Goal: Task Accomplishment & Management: Complete application form

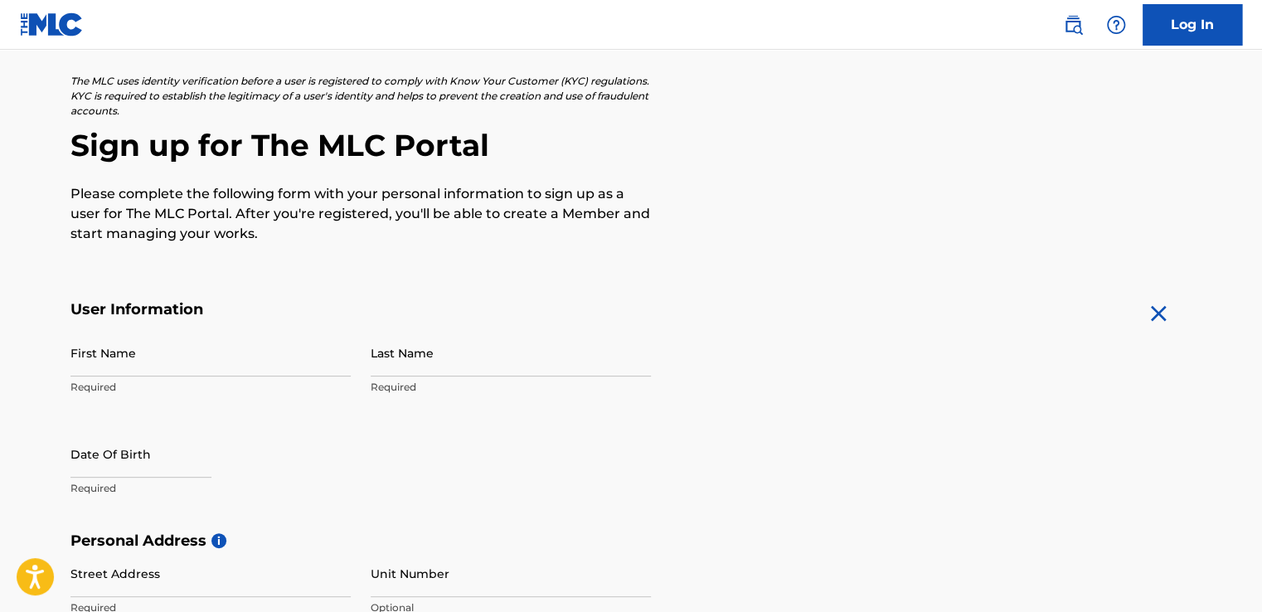
scroll to position [166, 0]
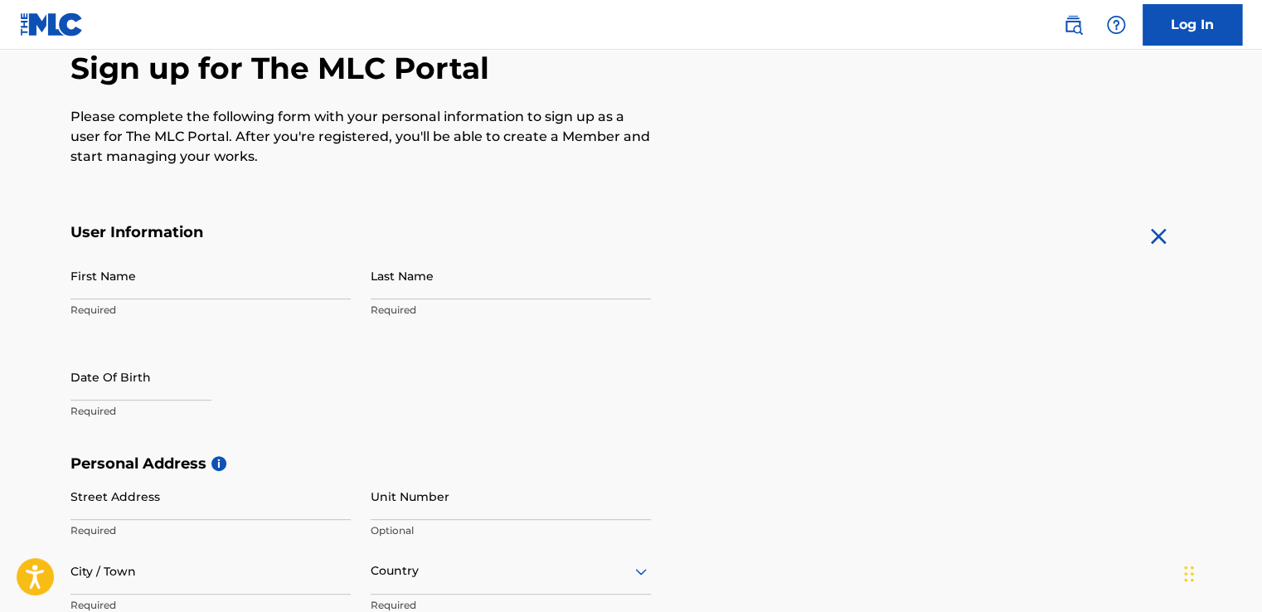
click at [185, 284] on input "First Name" at bounding box center [210, 275] width 280 height 47
type input "[PERSON_NAME]"
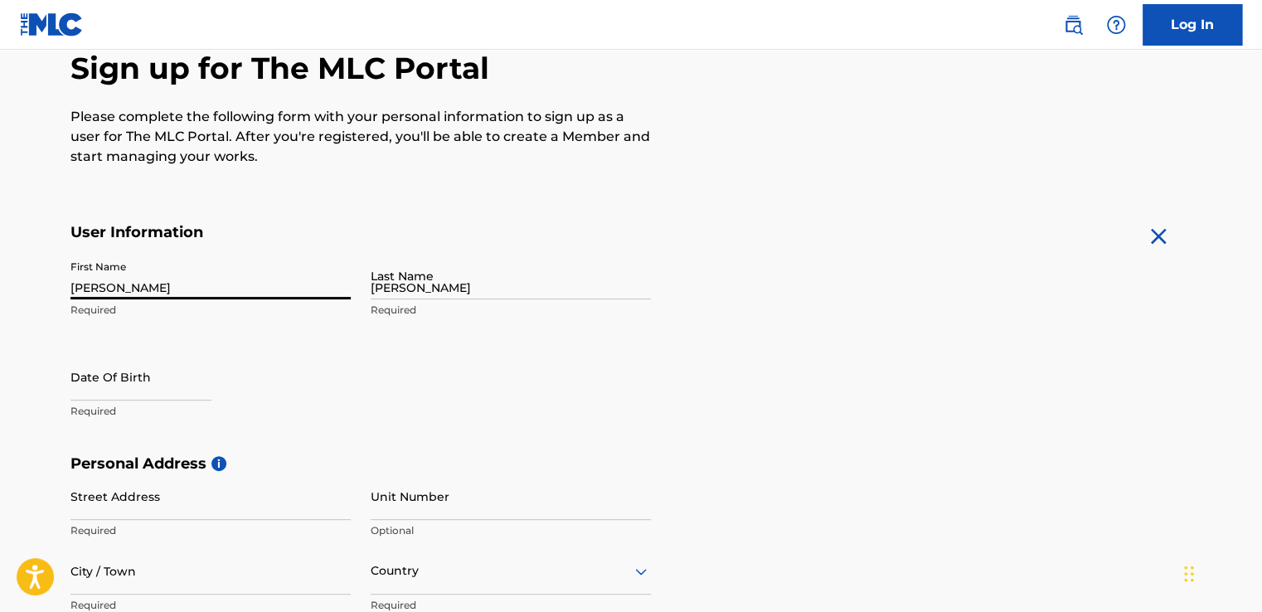
type input "[STREET_ADDRESS]"
type input "Carrollton"
type input "75007"
type input "[PERSON_NAME][EMAIL_ADDRESS][DOMAIN_NAME]"
click at [187, 373] on input "text" at bounding box center [140, 376] width 141 height 47
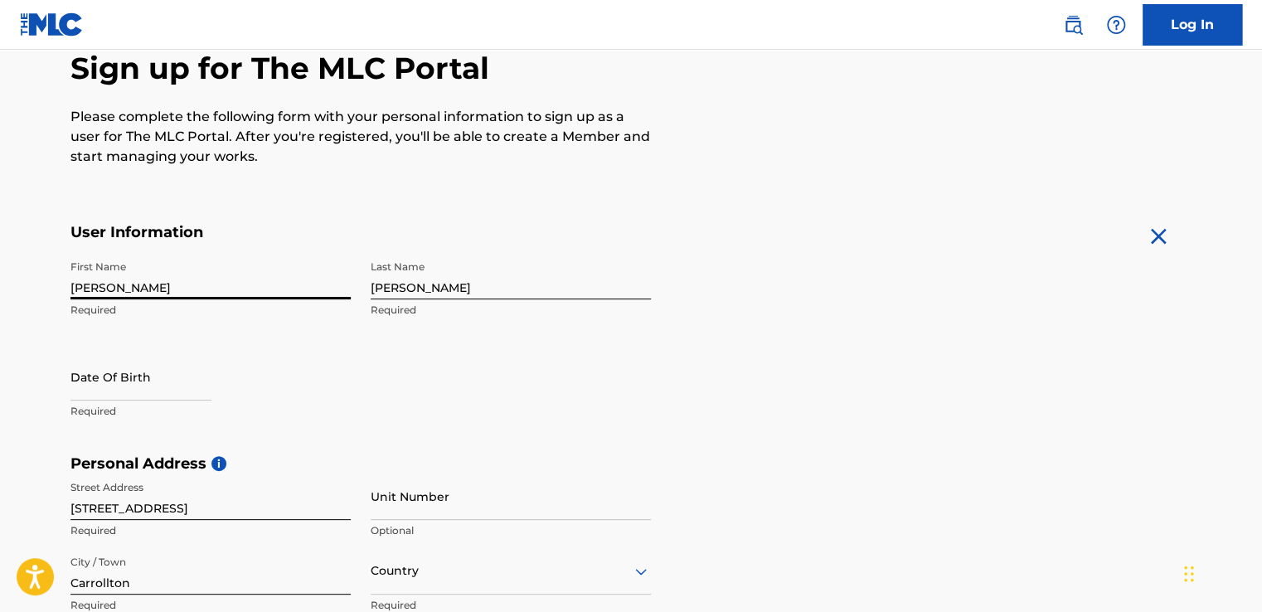
select select "8"
select select "2025"
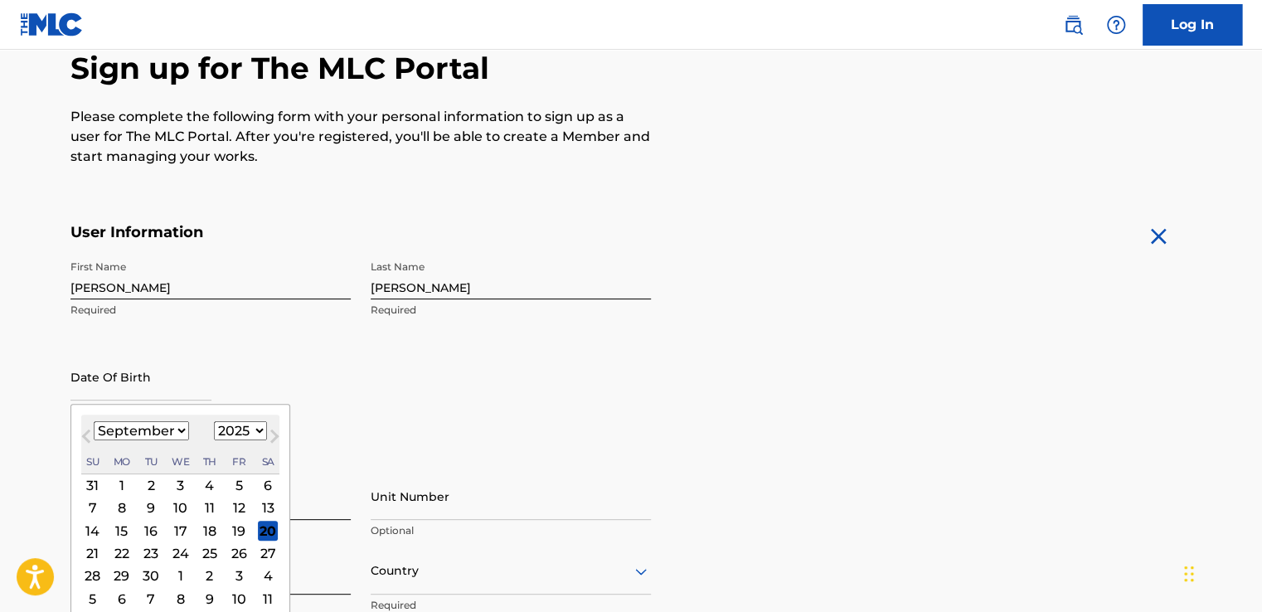
click at [175, 431] on select "January February March April May June July August September October November De…" at bounding box center [141, 430] width 95 height 19
select select "0"
click at [94, 421] on select "January February March April May June July August September October November De…" at bounding box center [141, 430] width 95 height 19
click at [257, 430] on select "1899 1900 1901 1902 1903 1904 1905 1906 1907 1908 1909 1910 1911 1912 1913 1914…" at bounding box center [240, 430] width 53 height 19
select select "1984"
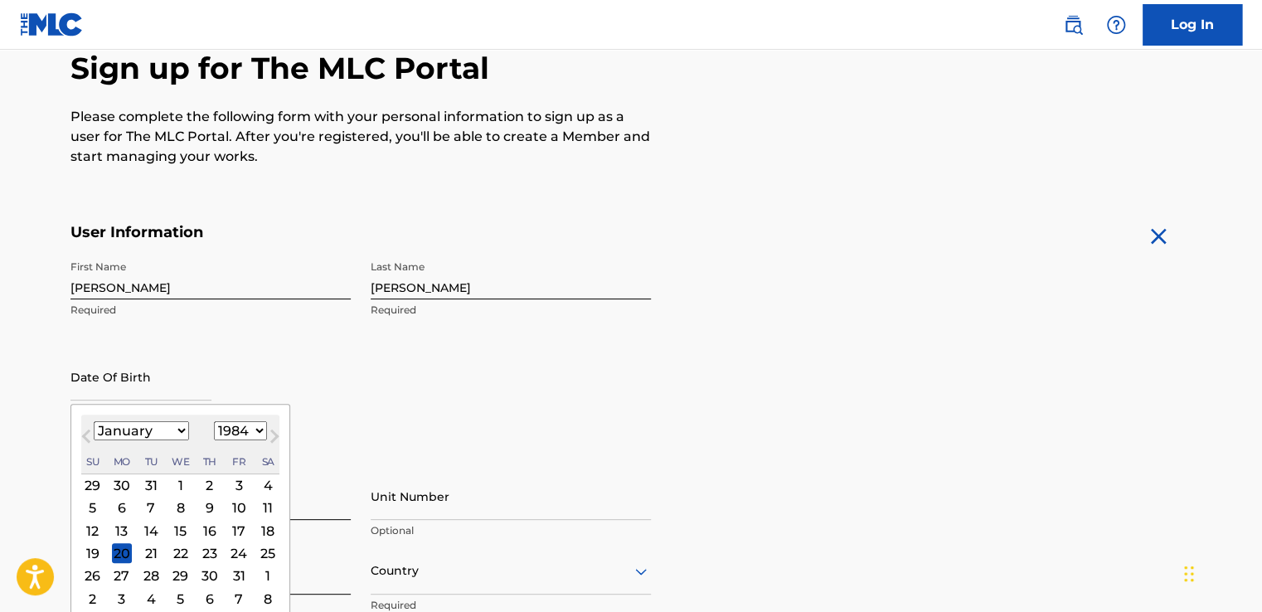
click at [214, 421] on select "1899 1900 1901 1902 1903 1904 1905 1906 1907 1908 1909 1910 1911 1912 1913 1914…" at bounding box center [240, 430] width 53 height 19
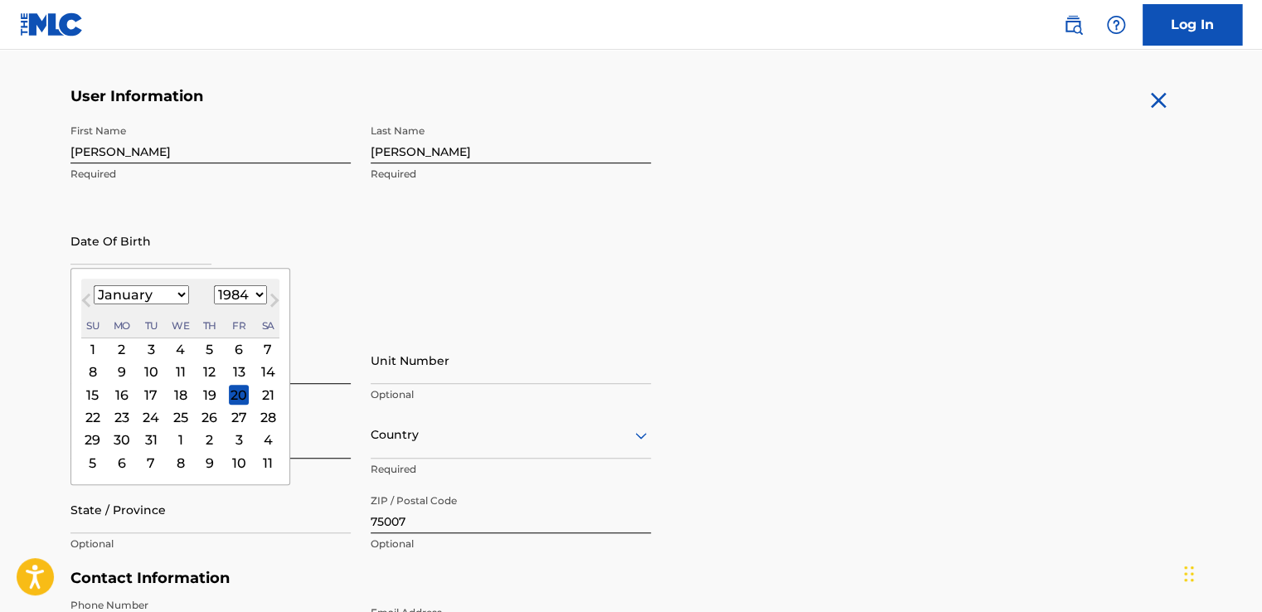
scroll to position [332, 0]
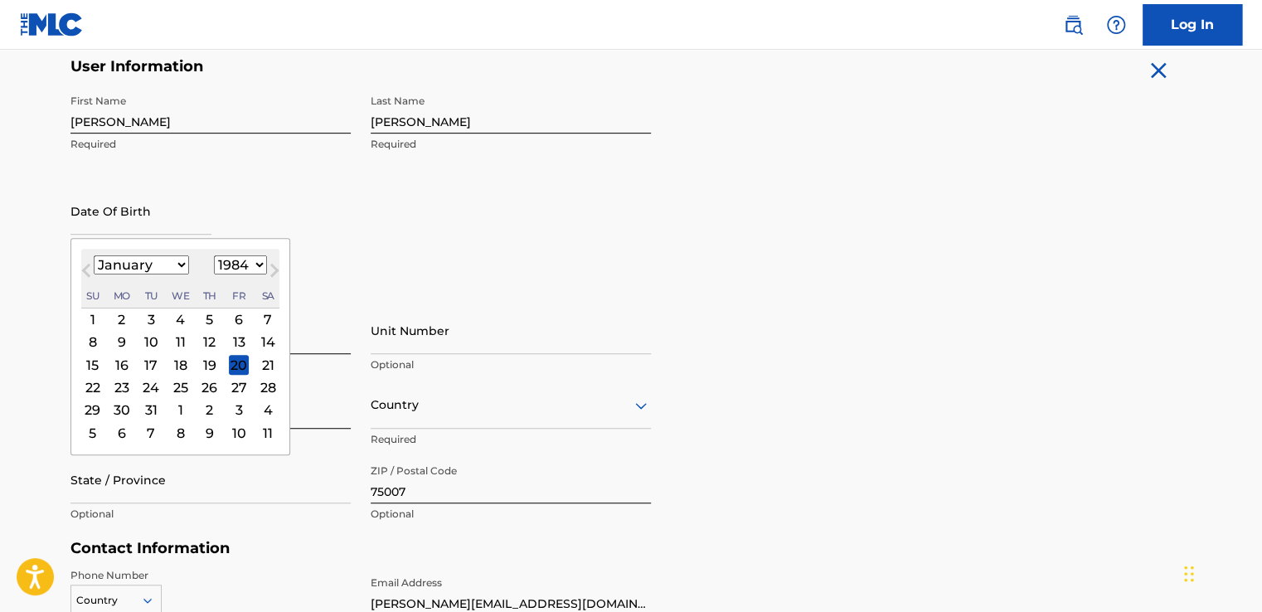
click at [176, 319] on div "4" at bounding box center [181, 319] width 20 height 20
type input "[DATE]"
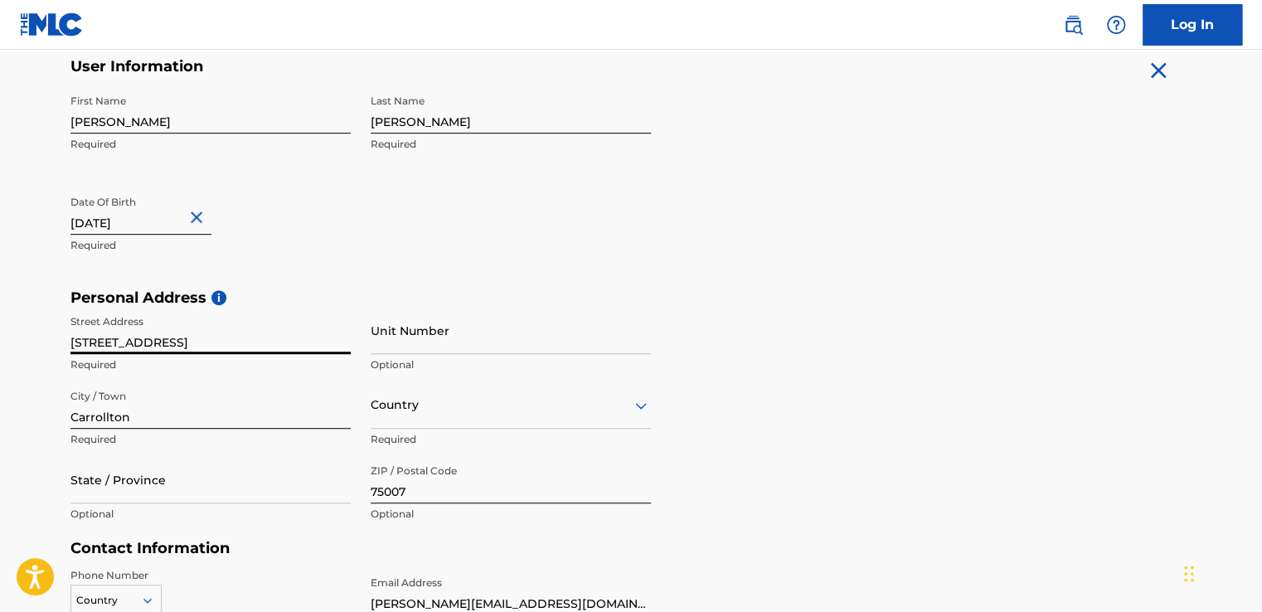
drag, startPoint x: 304, startPoint y: 343, endPoint x: 34, endPoint y: 383, distance: 273.2
click at [34, 383] on main "The MLC uses identity verification before a user is registered to comply with K…" at bounding box center [631, 301] width 1262 height 1167
type input "[STREET_ADDRESS][PERSON_NAME]"
type input "11202"
type input "[GEOGRAPHIC_DATA]"
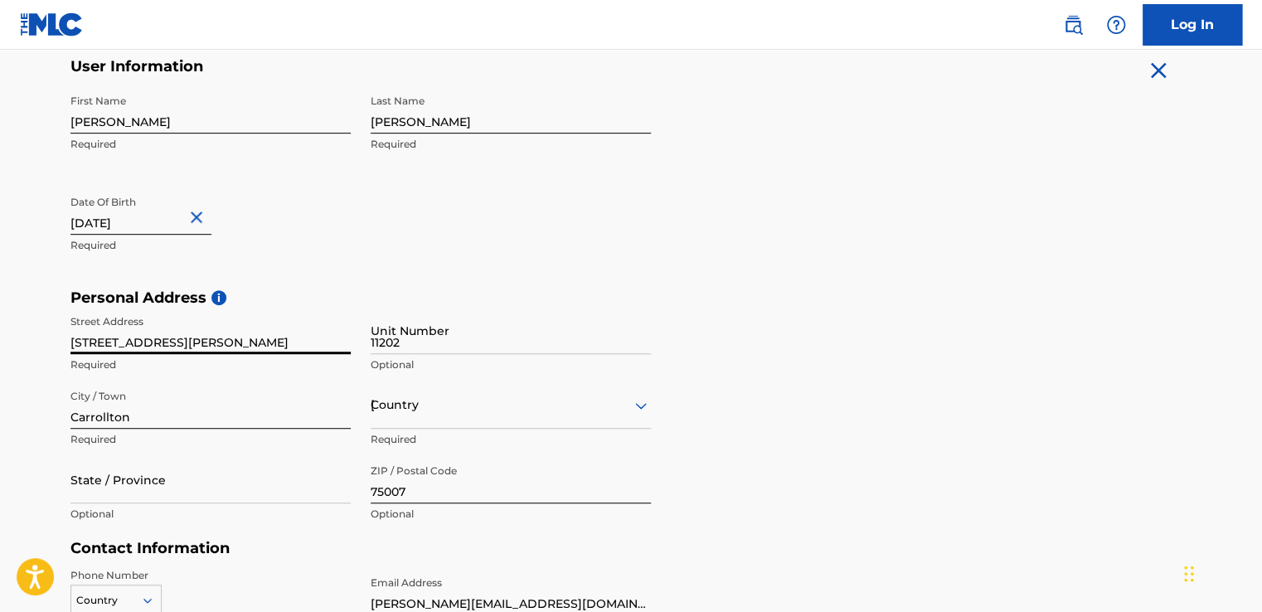
type input "[GEOGRAPHIC_DATA]"
type input "1"
type input "716"
type input "2281471"
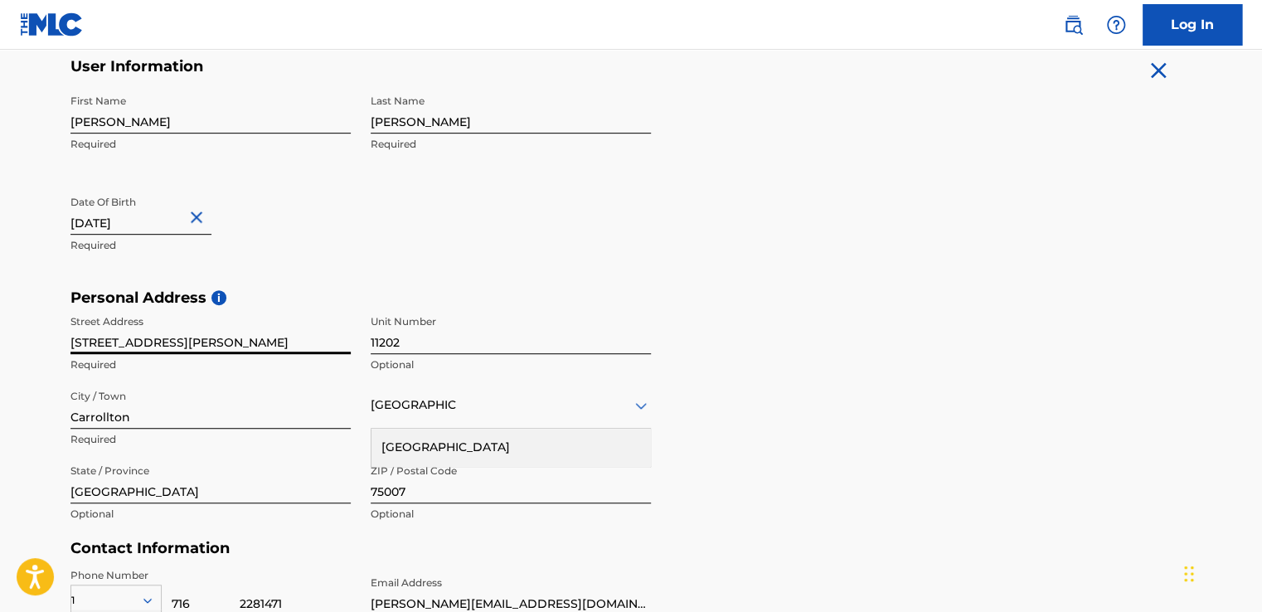
scroll to position [578, 0]
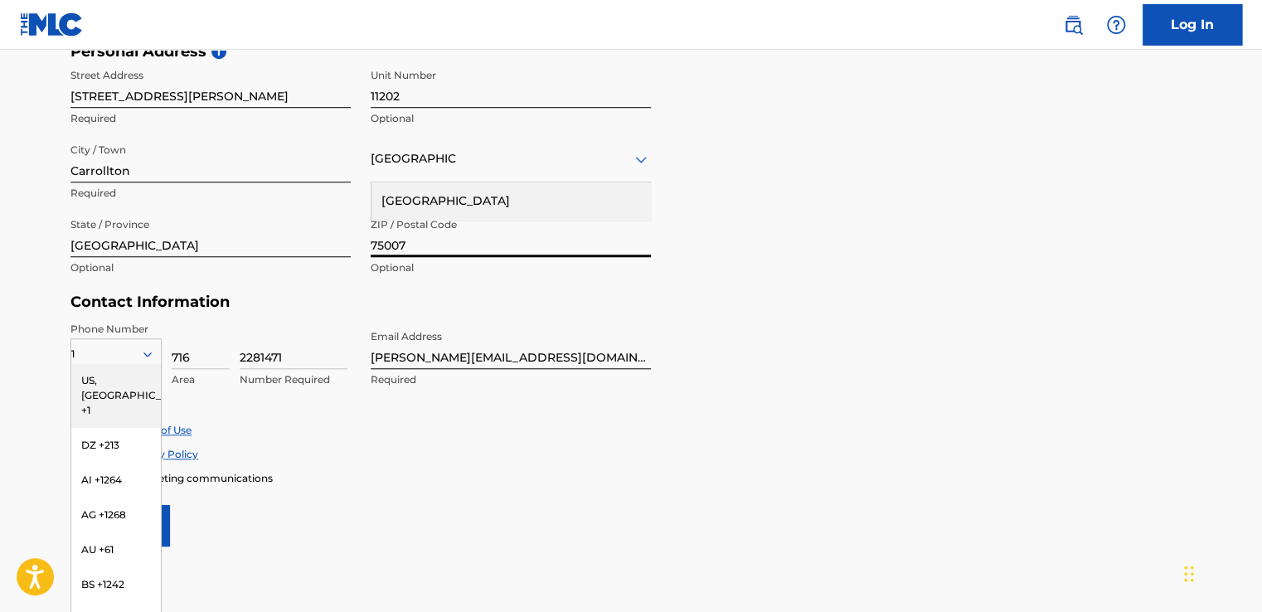
drag, startPoint x: 409, startPoint y: 240, endPoint x: 297, endPoint y: 254, distance: 112.7
click at [297, 254] on div "Street Address [STREET_ADDRESS][PERSON_NAME] Optional City / Town [GEOGRAPHIC_D…" at bounding box center [360, 173] width 580 height 224
type input "75010"
click at [175, 297] on h5 "Contact Information" at bounding box center [360, 302] width 580 height 19
click at [121, 382] on div "US, [GEOGRAPHIC_DATA] +1" at bounding box center [116, 395] width 90 height 65
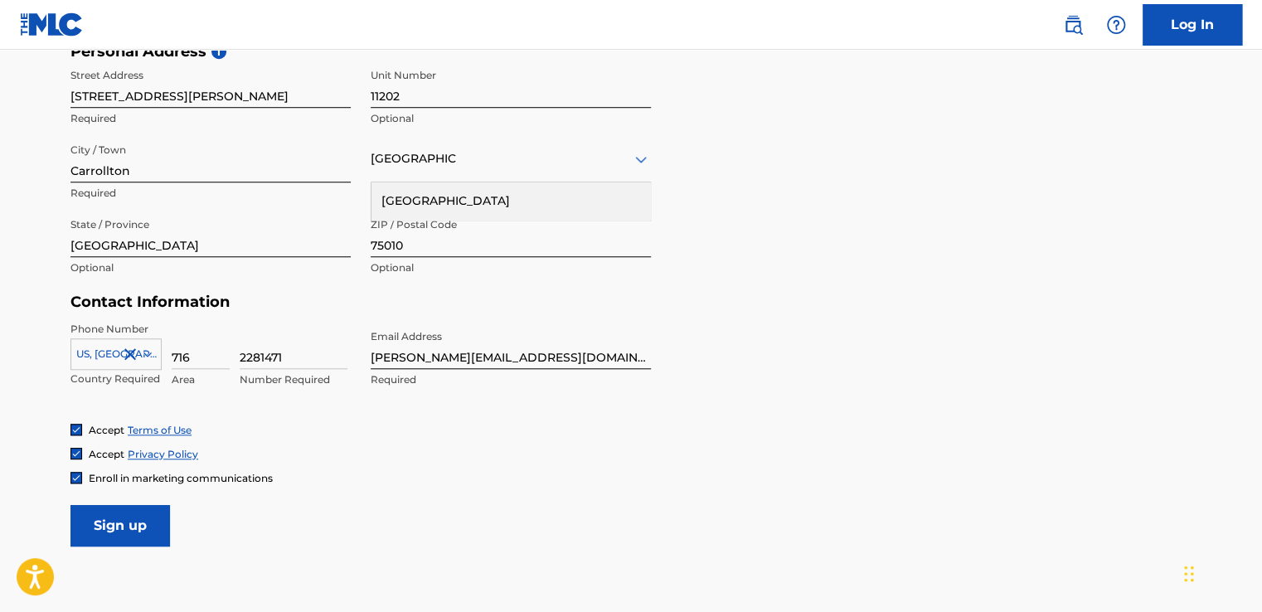
drag, startPoint x: 192, startPoint y: 356, endPoint x: 163, endPoint y: 363, distance: 30.0
click at [163, 363] on div "[GEOGRAPHIC_DATA], [GEOGRAPHIC_DATA] +1 Country Required 716 Area 2281471 Numbe…" at bounding box center [210, 359] width 280 height 75
type input "9"
drag, startPoint x: 289, startPoint y: 361, endPoint x: 184, endPoint y: 373, distance: 106.0
click at [186, 373] on div "US, [GEOGRAPHIC_DATA] +1 Country Required Required 2281471 Number Required" at bounding box center [210, 359] width 280 height 75
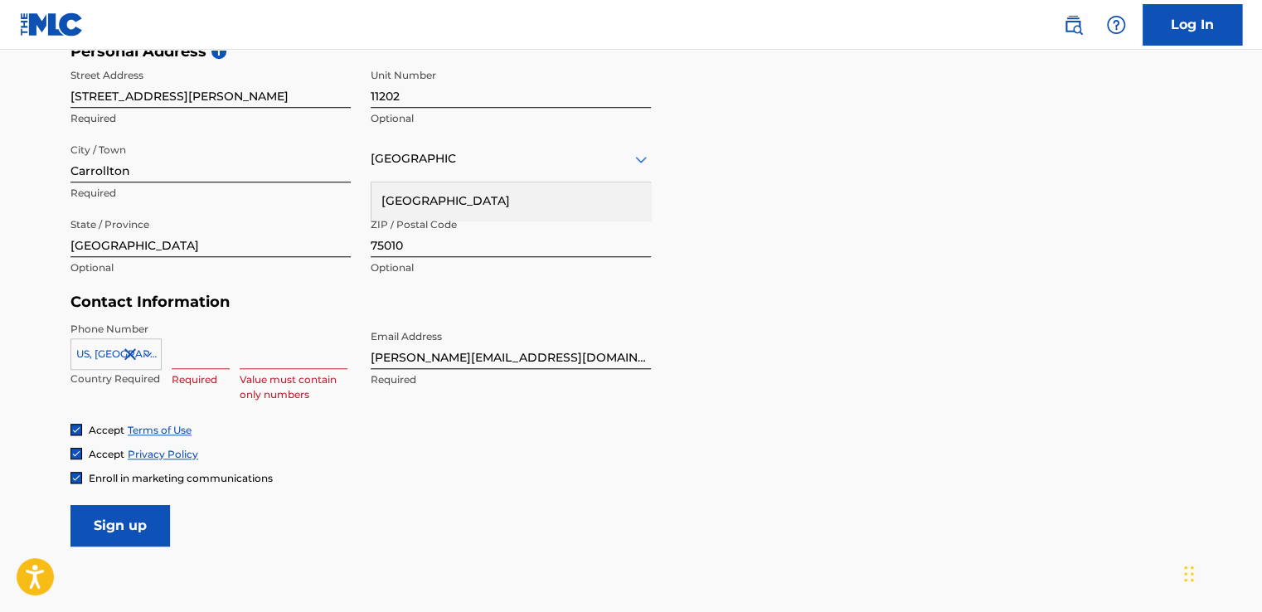
click at [202, 352] on input at bounding box center [201, 345] width 58 height 47
type input "945"
click at [293, 350] on input at bounding box center [294, 345] width 108 height 47
type input "2142946"
type input "1"
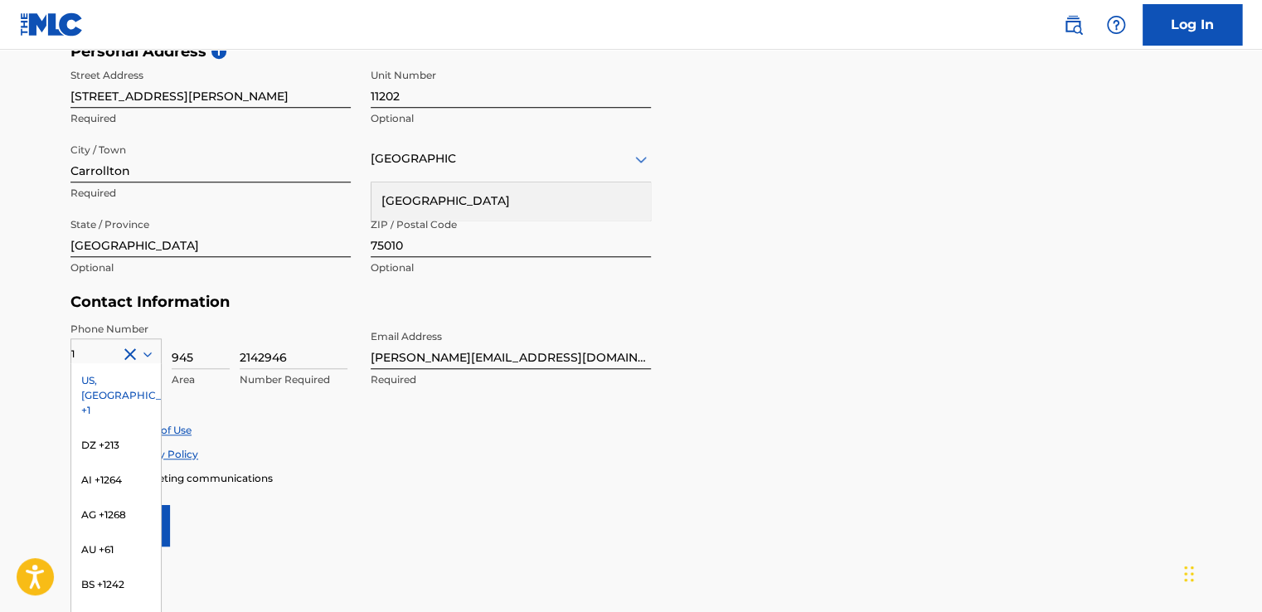
type input "2142946"
click at [83, 373] on div "US, [GEOGRAPHIC_DATA] +1" at bounding box center [116, 395] width 90 height 65
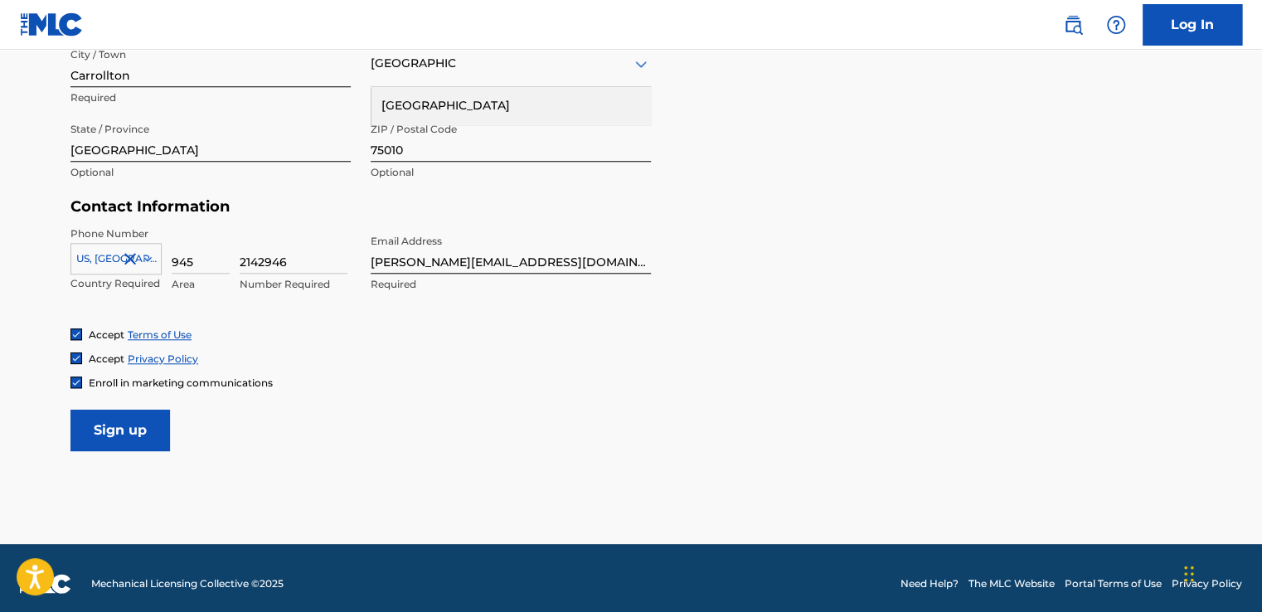
scroll to position [683, 0]
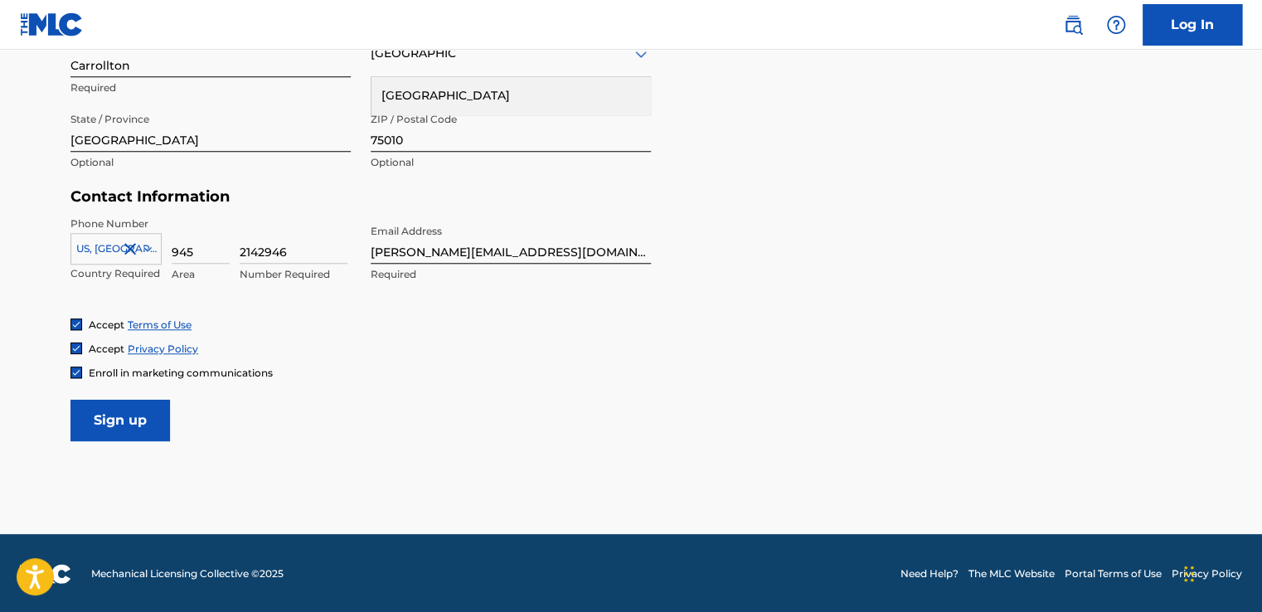
click at [154, 420] on input "Sign up" at bounding box center [120, 420] width 100 height 41
click at [113, 409] on input "Sign up" at bounding box center [120, 420] width 100 height 41
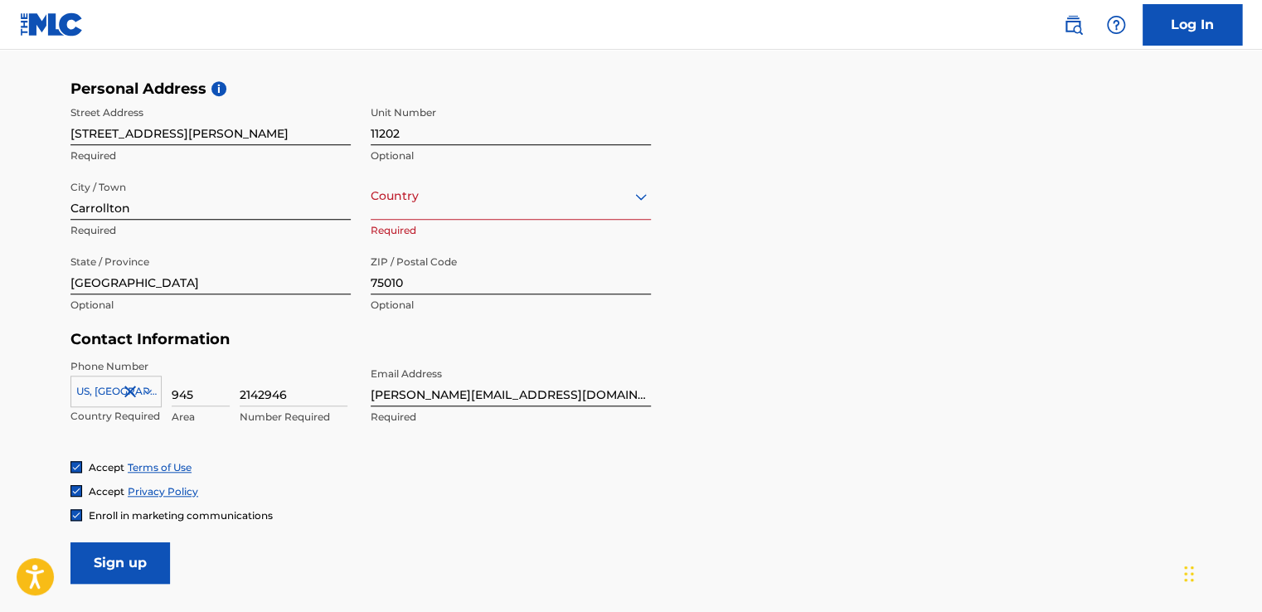
scroll to position [434, 0]
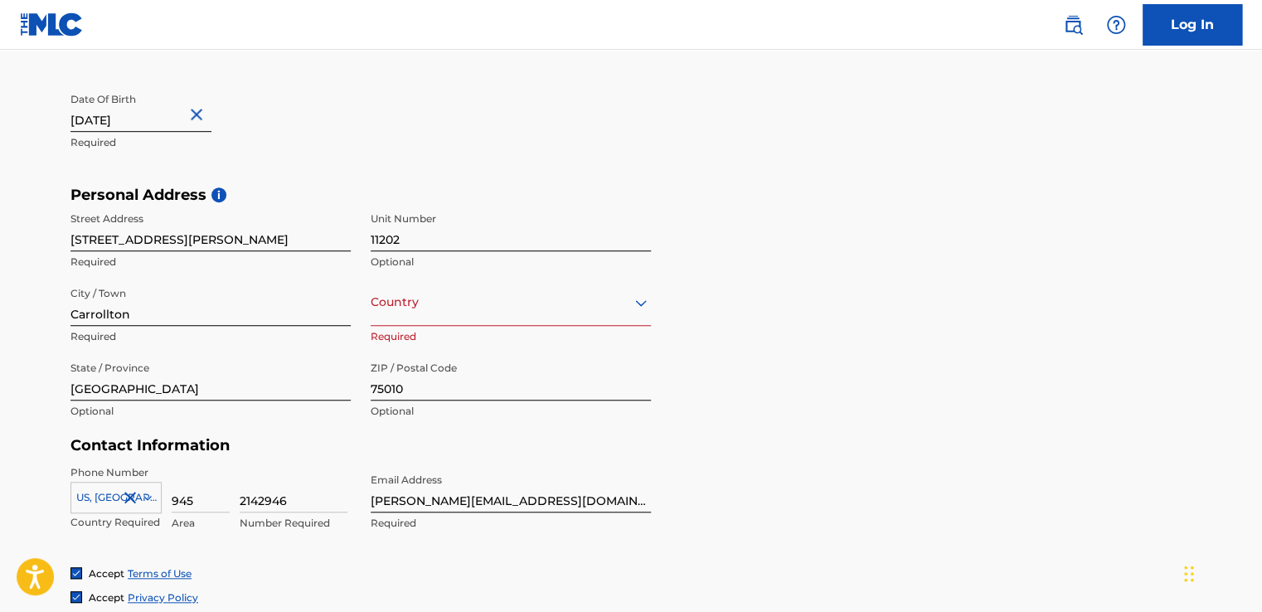
click at [464, 331] on p "Required" at bounding box center [511, 336] width 280 height 15
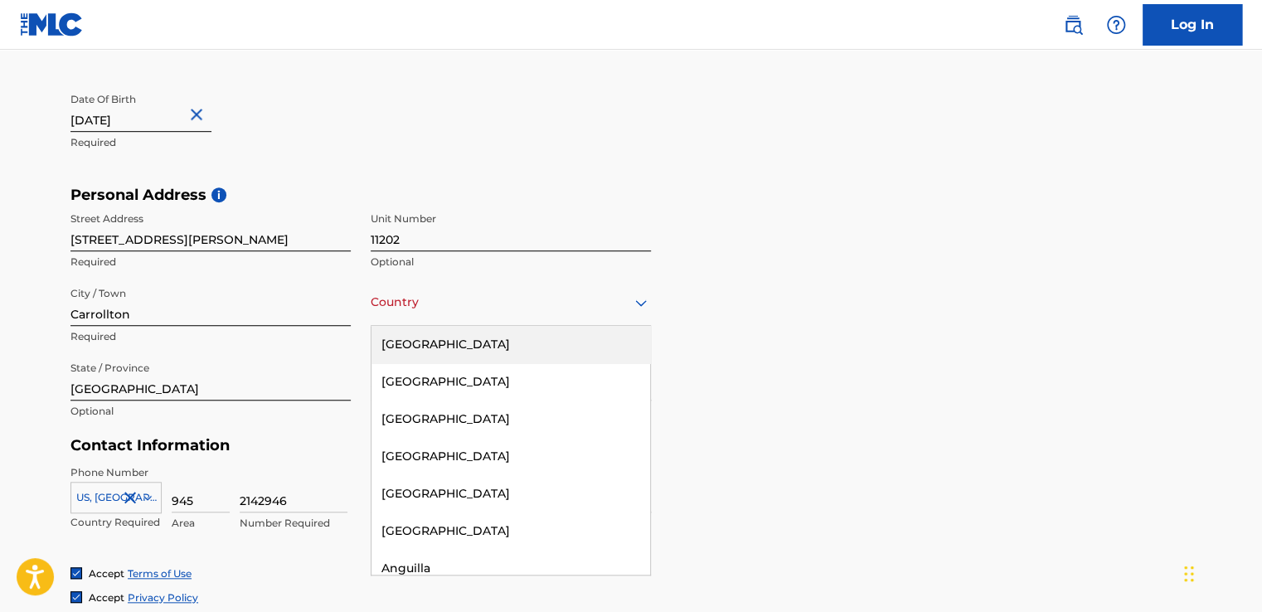
click at [462, 318] on div "Country" at bounding box center [511, 302] width 280 height 47
click at [450, 348] on div "[GEOGRAPHIC_DATA]" at bounding box center [510, 344] width 279 height 37
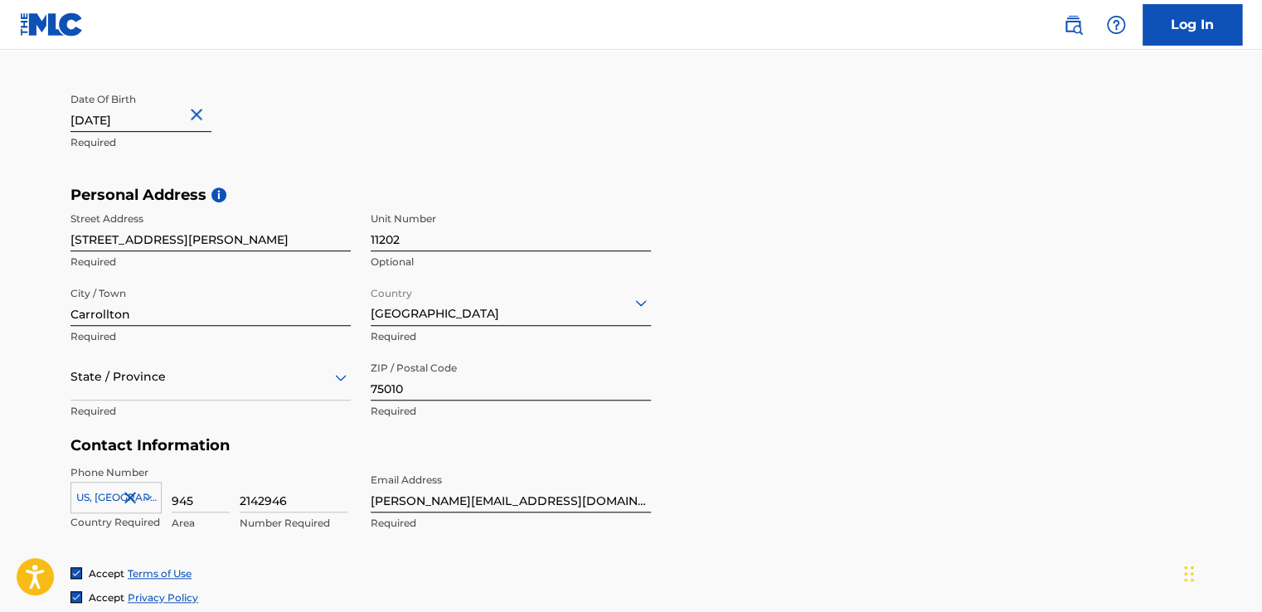
scroll to position [683, 0]
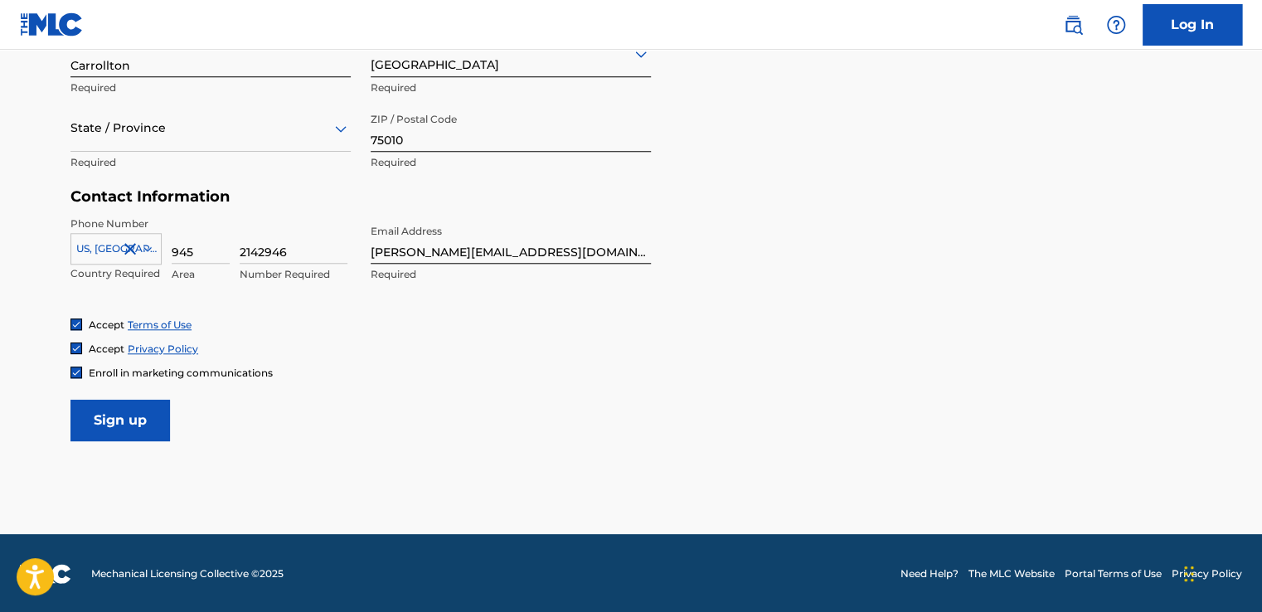
click at [114, 410] on input "Sign up" at bounding box center [120, 420] width 100 height 41
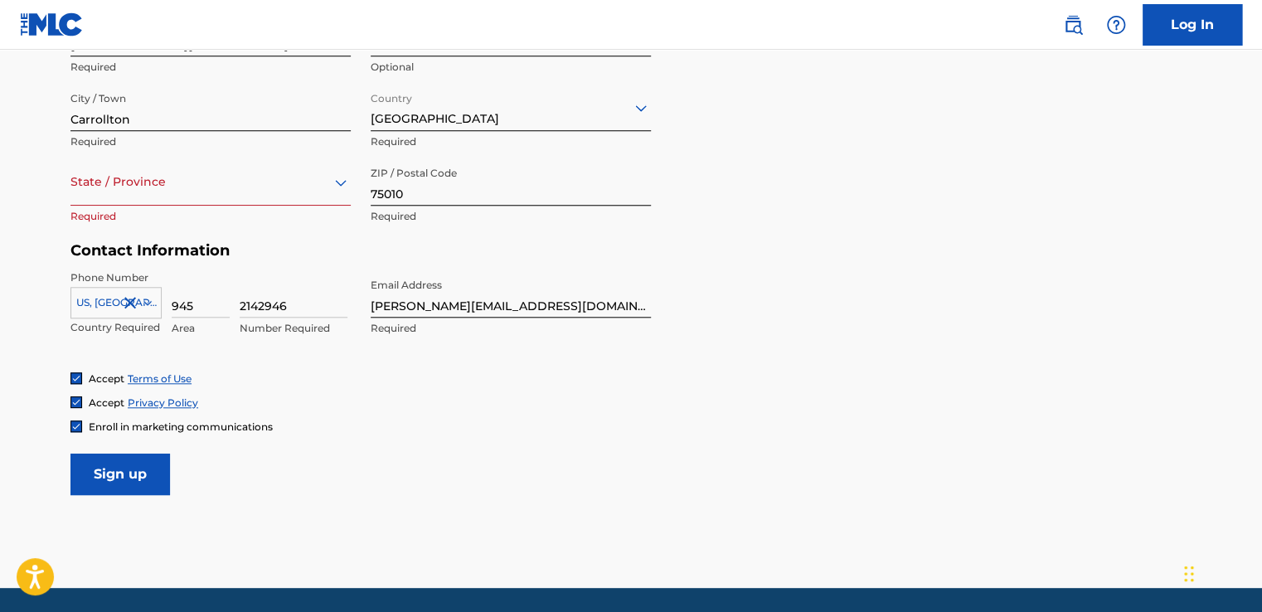
scroll to position [600, 0]
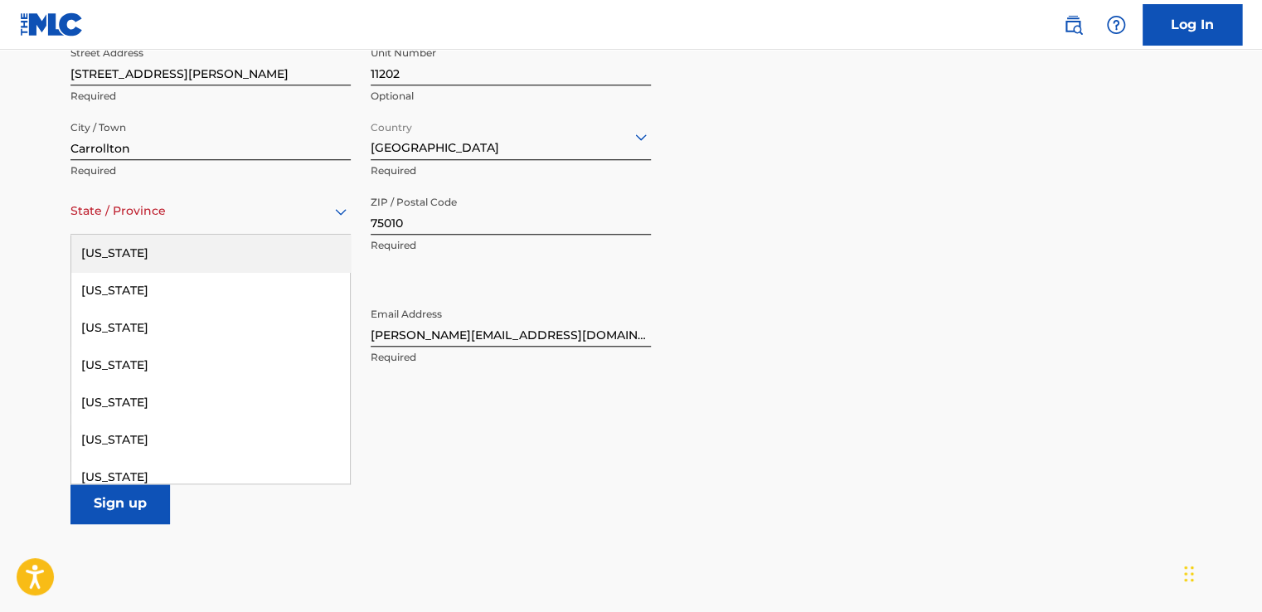
click at [136, 223] on div "State / Province" at bounding box center [210, 210] width 280 height 47
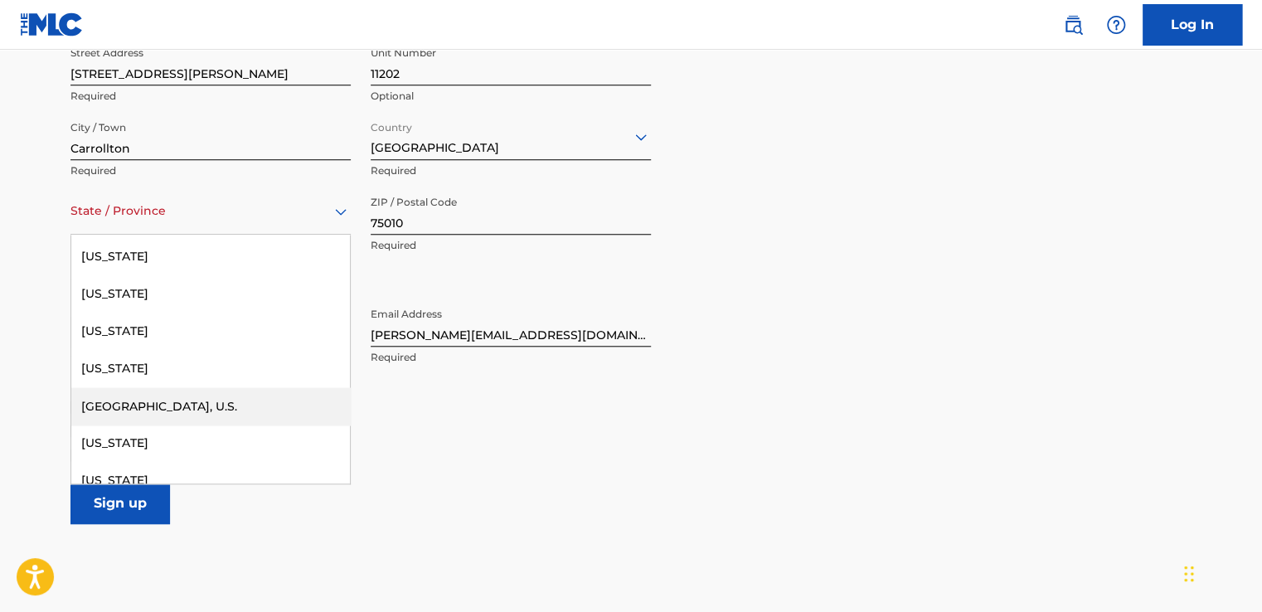
scroll to position [1711, 0]
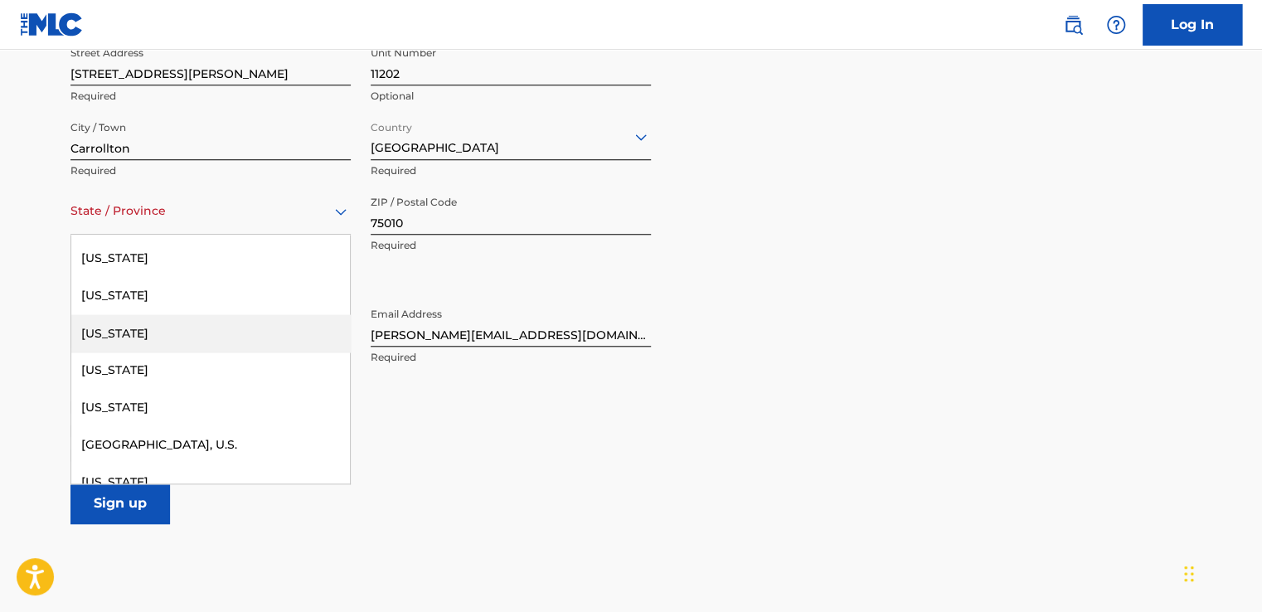
click at [133, 326] on div "[US_STATE]" at bounding box center [210, 332] width 279 height 37
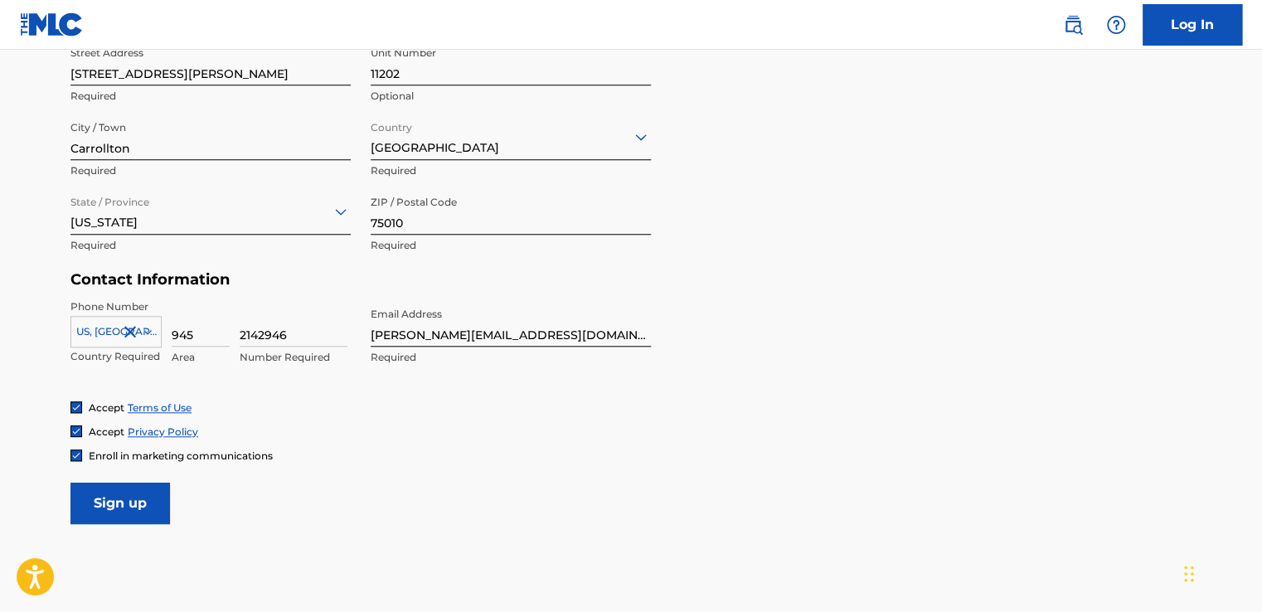
click at [141, 506] on input "Sign up" at bounding box center [120, 503] width 100 height 41
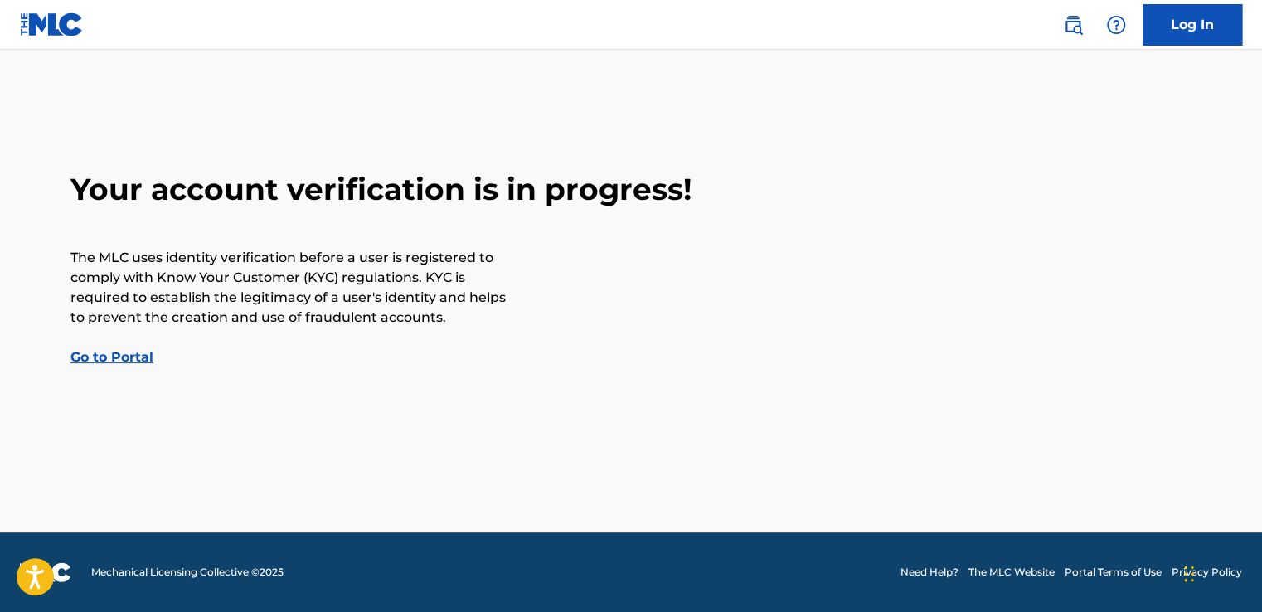
click at [112, 361] on link "Go to Portal" at bounding box center [111, 357] width 83 height 16
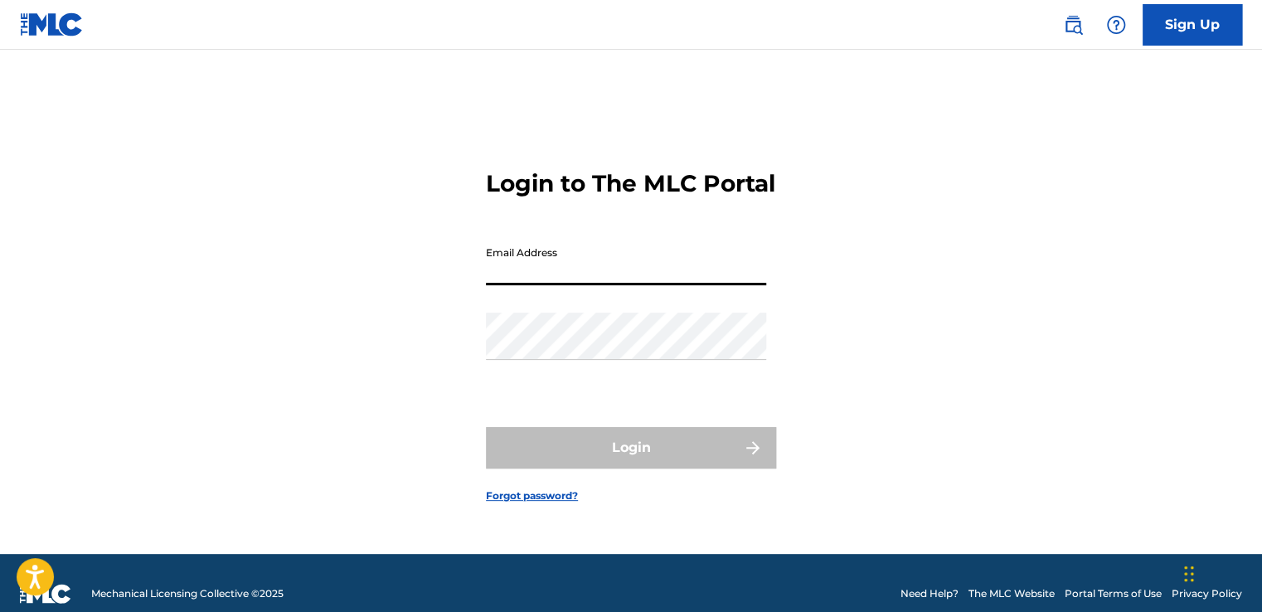
click at [550, 285] on input "Email Address" at bounding box center [626, 261] width 280 height 47
type input "[PERSON_NAME][EMAIL_ADDRESS][DOMAIN_NAME]"
click at [545, 377] on div "Password" at bounding box center [626, 350] width 280 height 75
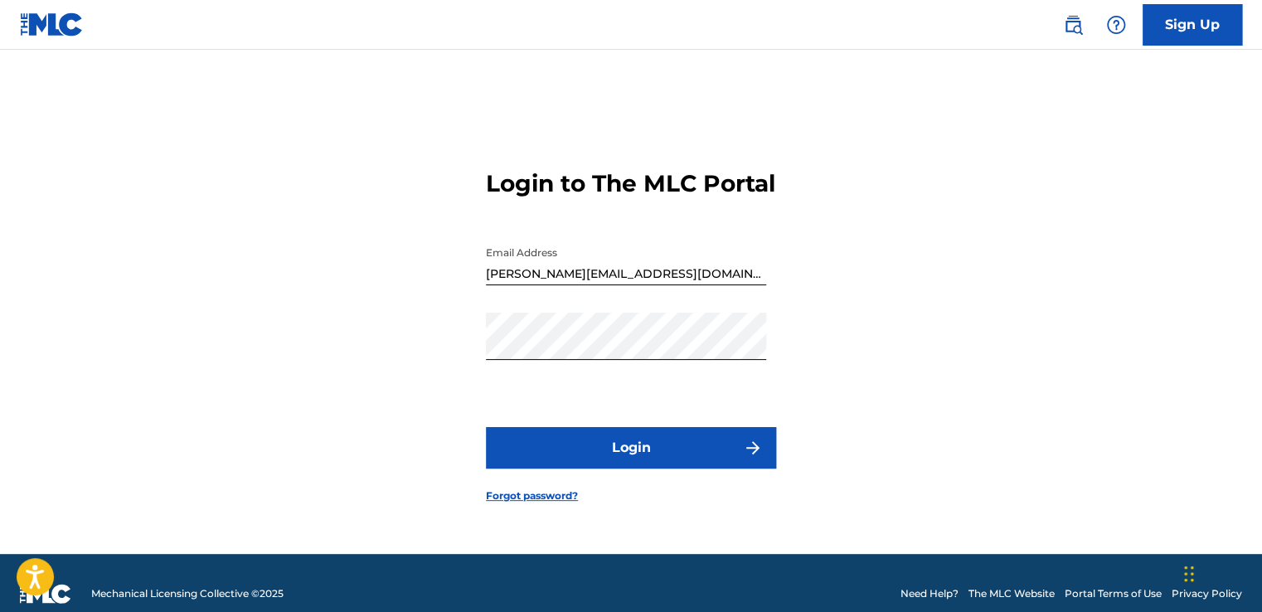
click at [688, 449] on button "Login" at bounding box center [631, 447] width 290 height 41
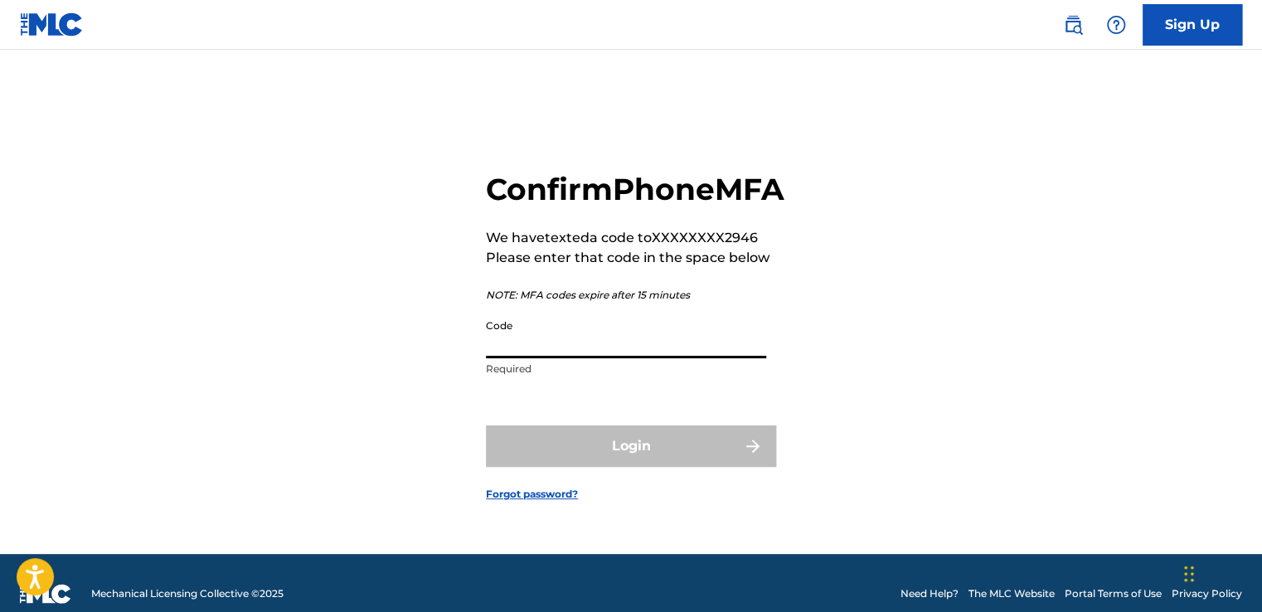
click at [548, 358] on input "Code" at bounding box center [626, 334] width 280 height 47
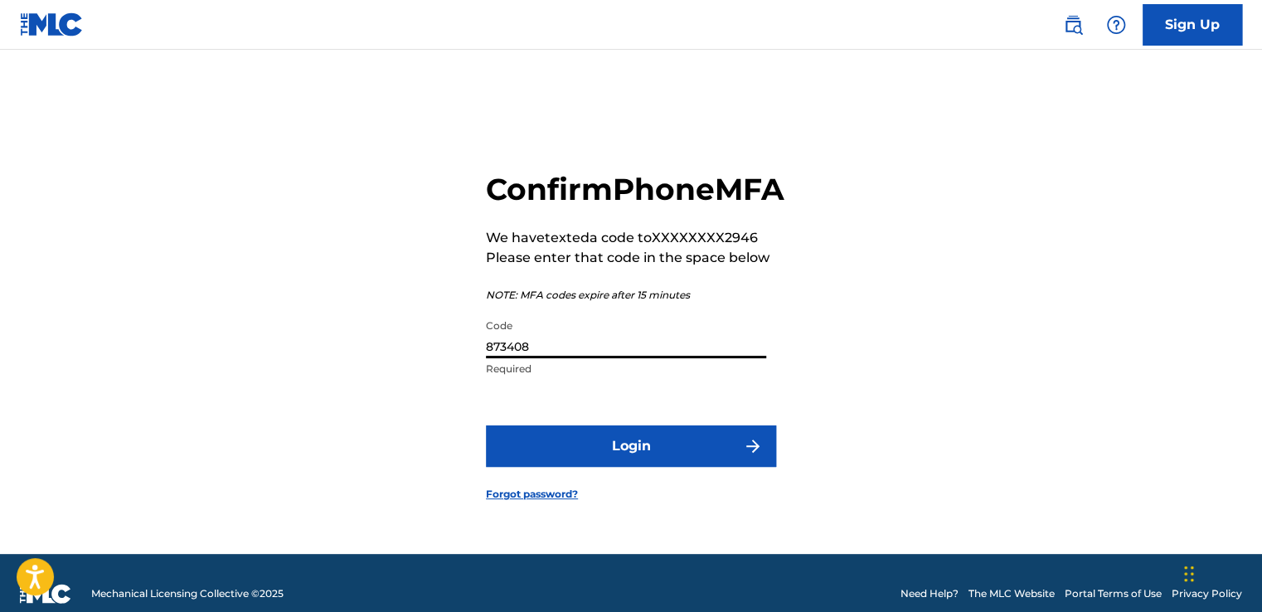
type input "873408"
click at [580, 467] on button "Login" at bounding box center [631, 445] width 290 height 41
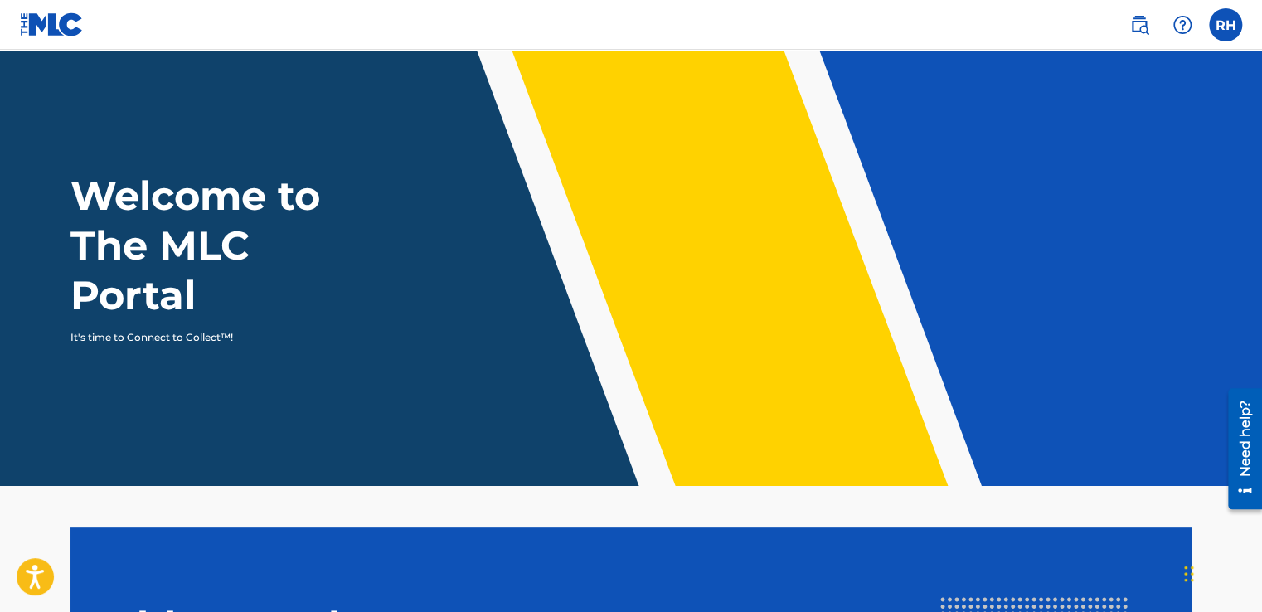
click at [1220, 22] on label at bounding box center [1225, 24] width 33 height 33
click at [1226, 25] on input "RH [PERSON_NAME] [PERSON_NAME][EMAIL_ADDRESS][DOMAIN_NAME] Profile Log out" at bounding box center [1226, 25] width 0 height 0
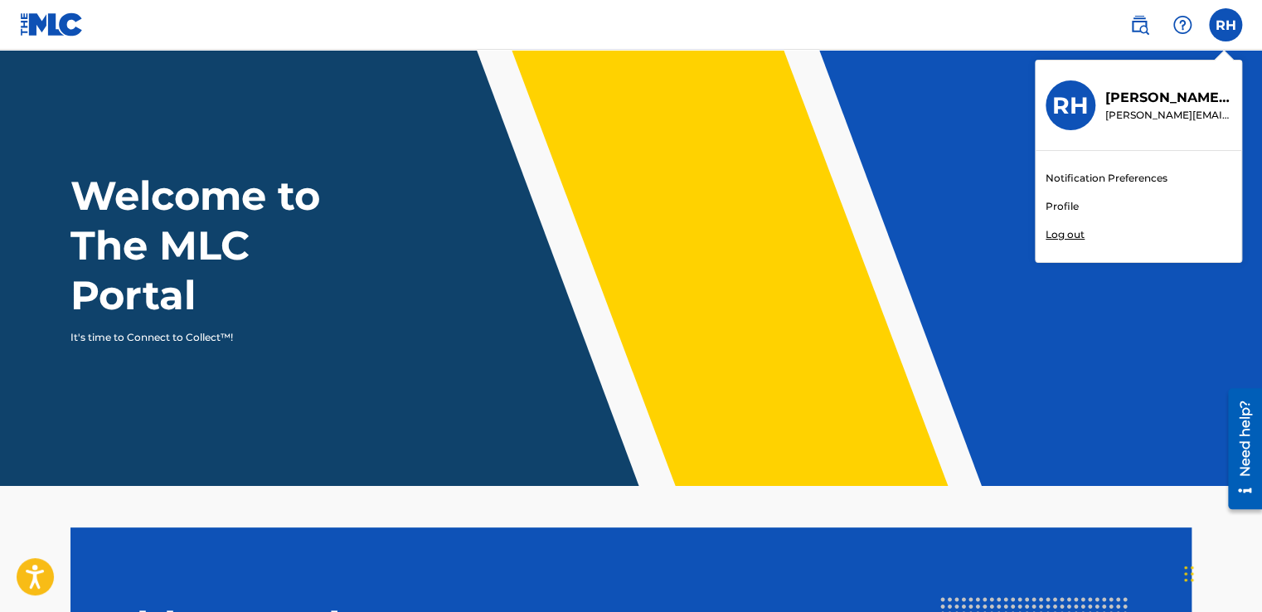
click at [1071, 206] on link "Profile" at bounding box center [1062, 206] width 33 height 15
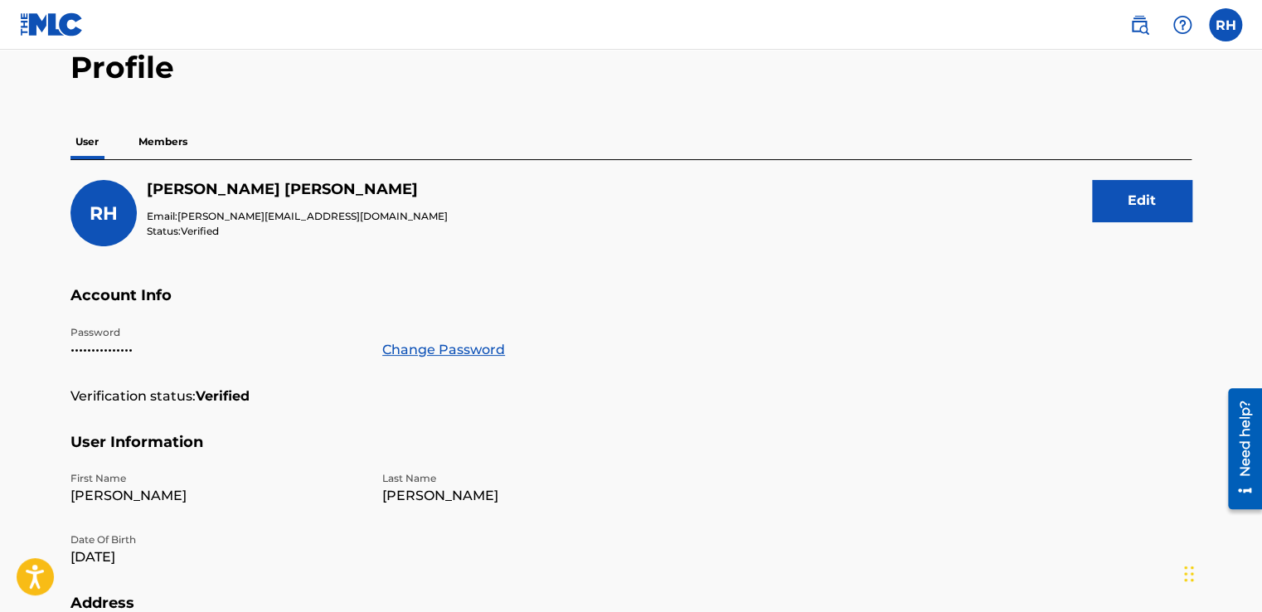
scroll to position [6, 0]
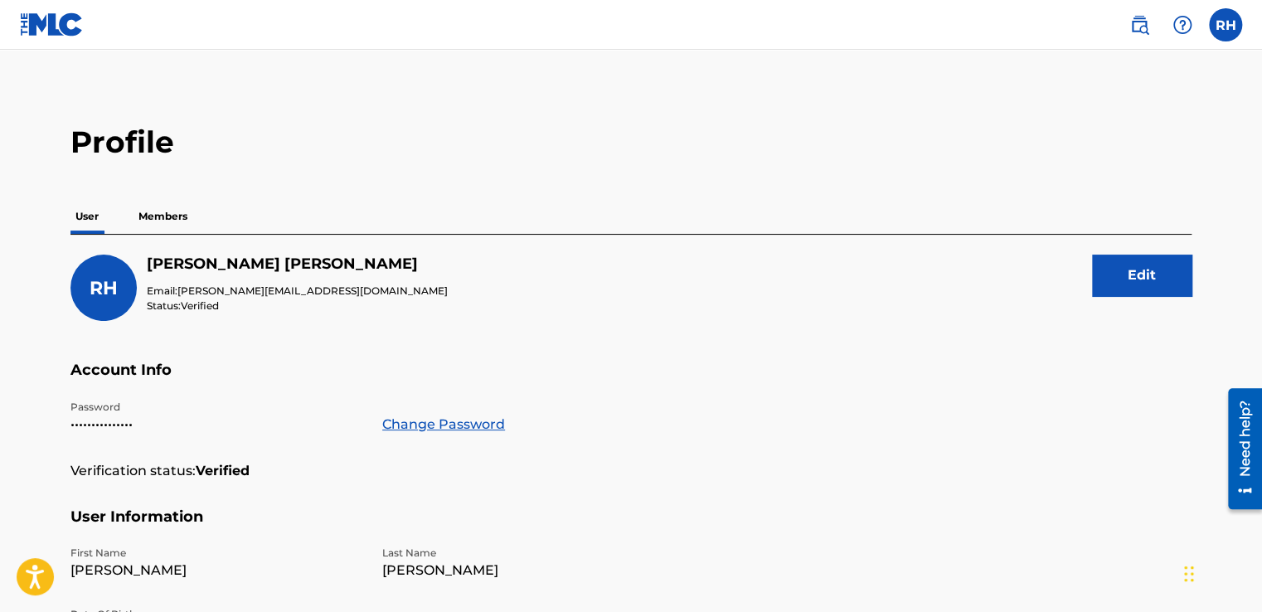
click at [148, 202] on p "Members" at bounding box center [162, 216] width 59 height 35
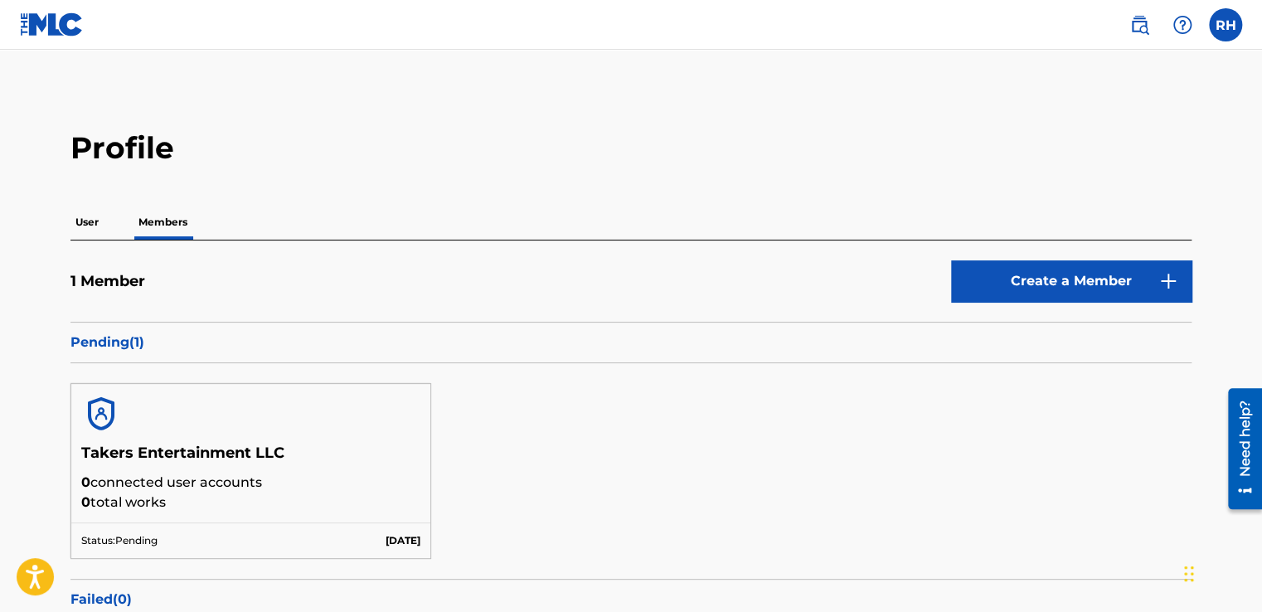
click at [76, 25] on img at bounding box center [52, 24] width 64 height 24
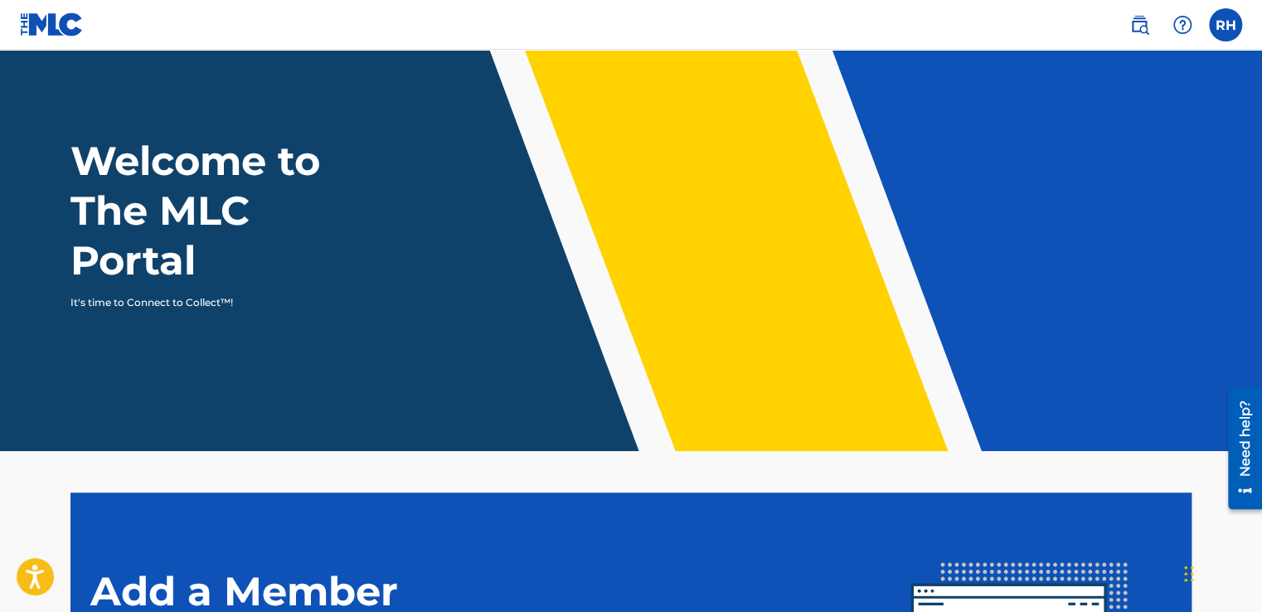
scroll to position [7, 0]
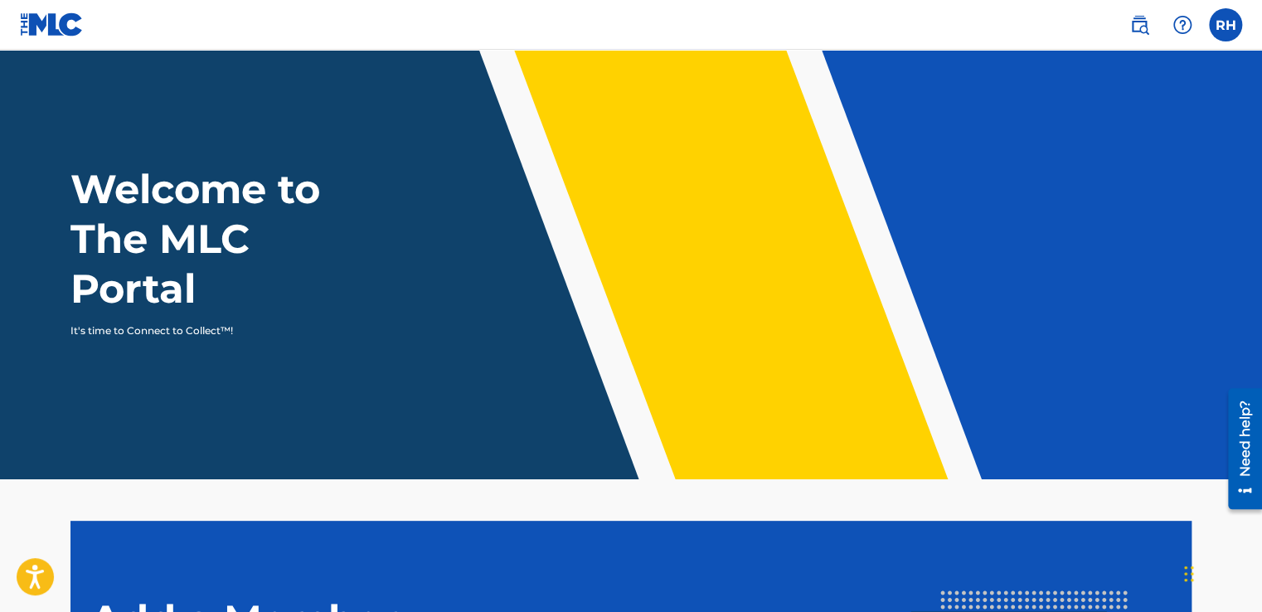
click at [1229, 32] on label at bounding box center [1225, 24] width 33 height 33
click at [1226, 25] on input "RH [PERSON_NAME] [PERSON_NAME][EMAIL_ADDRESS][DOMAIN_NAME] Notification Prefere…" at bounding box center [1226, 25] width 0 height 0
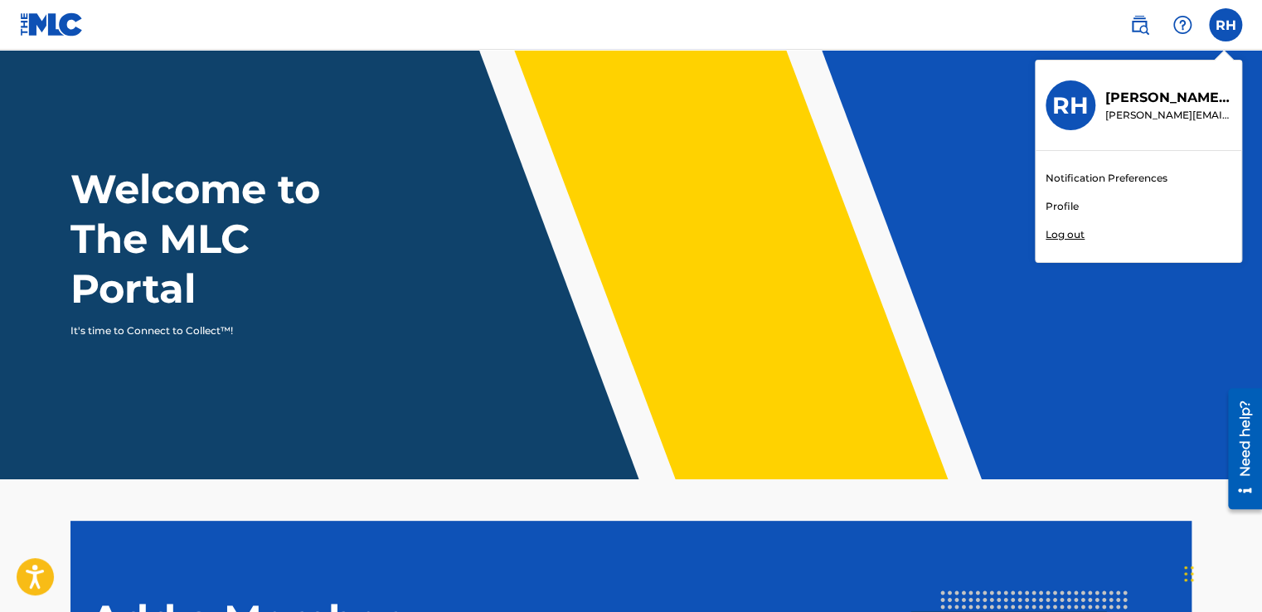
click at [1128, 174] on link "Notification Preferences" at bounding box center [1107, 178] width 122 height 15
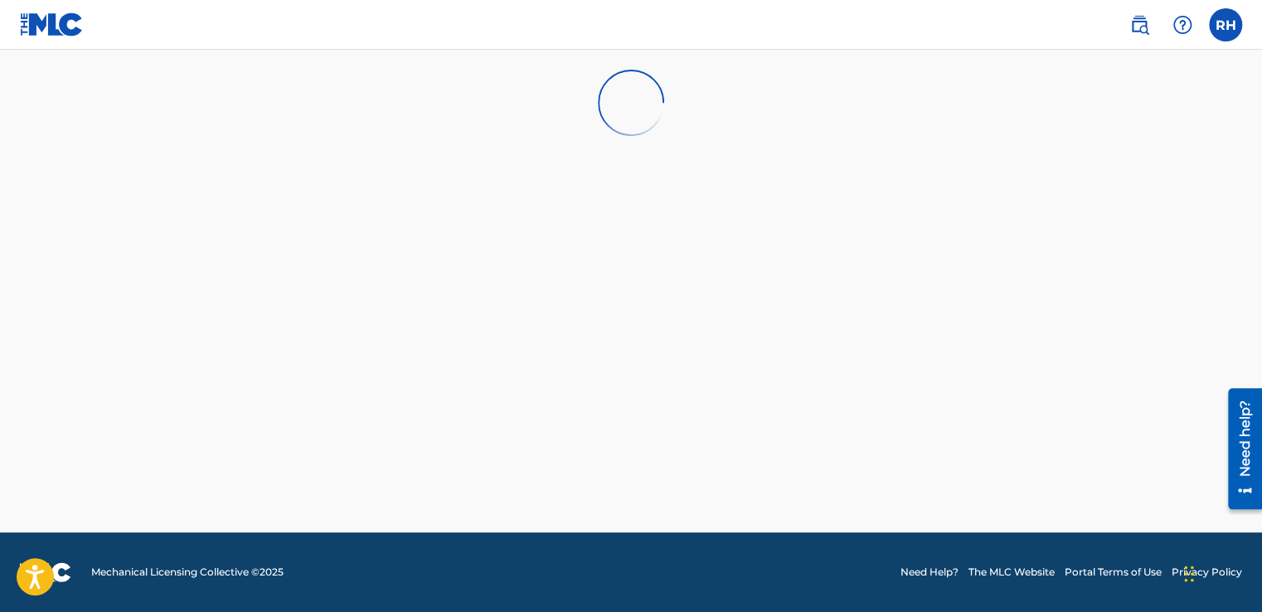
click at [1219, 28] on label at bounding box center [1225, 24] width 33 height 33
click at [1226, 25] on input "RH [PERSON_NAME] [PERSON_NAME][EMAIL_ADDRESS][DOMAIN_NAME] Notification Prefere…" at bounding box center [1226, 25] width 0 height 0
click at [1126, 117] on p "[PERSON_NAME][EMAIL_ADDRESS][DOMAIN_NAME]" at bounding box center [1168, 115] width 126 height 15
click at [1226, 25] on input "RH [PERSON_NAME] [PERSON_NAME][EMAIL_ADDRESS][DOMAIN_NAME] Notification Prefere…" at bounding box center [1226, 25] width 0 height 0
click at [1138, 94] on p "[PERSON_NAME]" at bounding box center [1168, 98] width 126 height 20
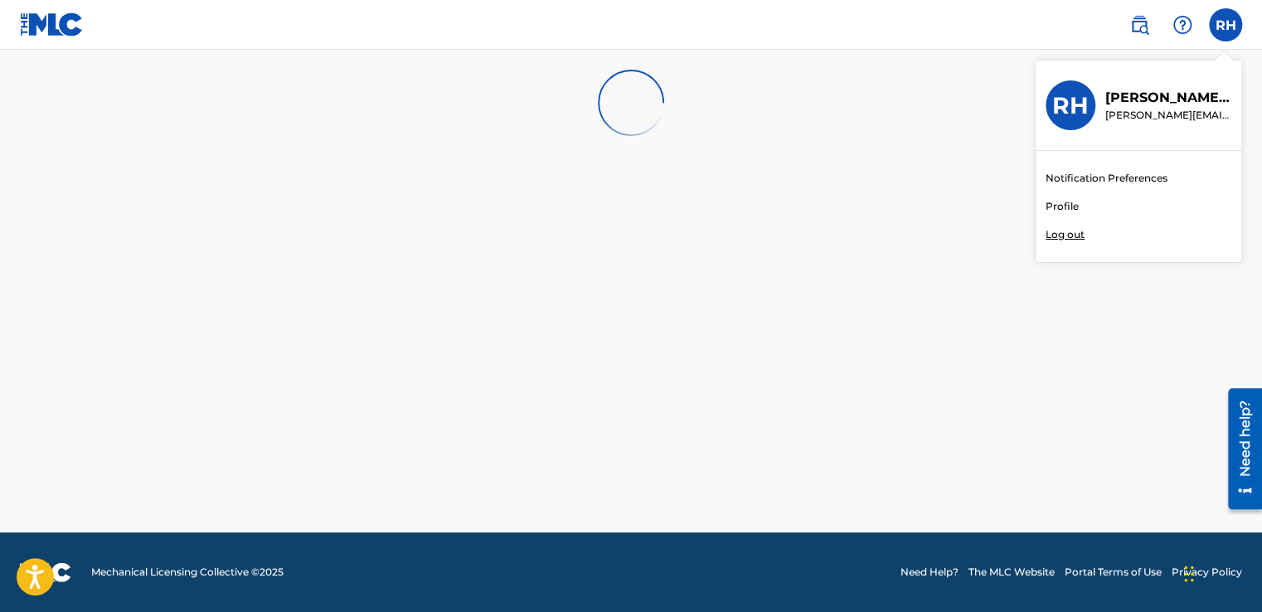
click at [1226, 25] on input "RH [PERSON_NAME] [PERSON_NAME][EMAIL_ADDRESS][DOMAIN_NAME] Notification Prefere…" at bounding box center [1226, 25] width 0 height 0
click at [999, 94] on div at bounding box center [631, 103] width 808 height 106
click at [1235, 26] on label at bounding box center [1225, 24] width 33 height 33
click at [1226, 25] on input "RH [PERSON_NAME] [PERSON_NAME][EMAIL_ADDRESS][DOMAIN_NAME] Notification Prefere…" at bounding box center [1226, 25] width 0 height 0
click at [1057, 210] on link "Profile" at bounding box center [1062, 206] width 33 height 15
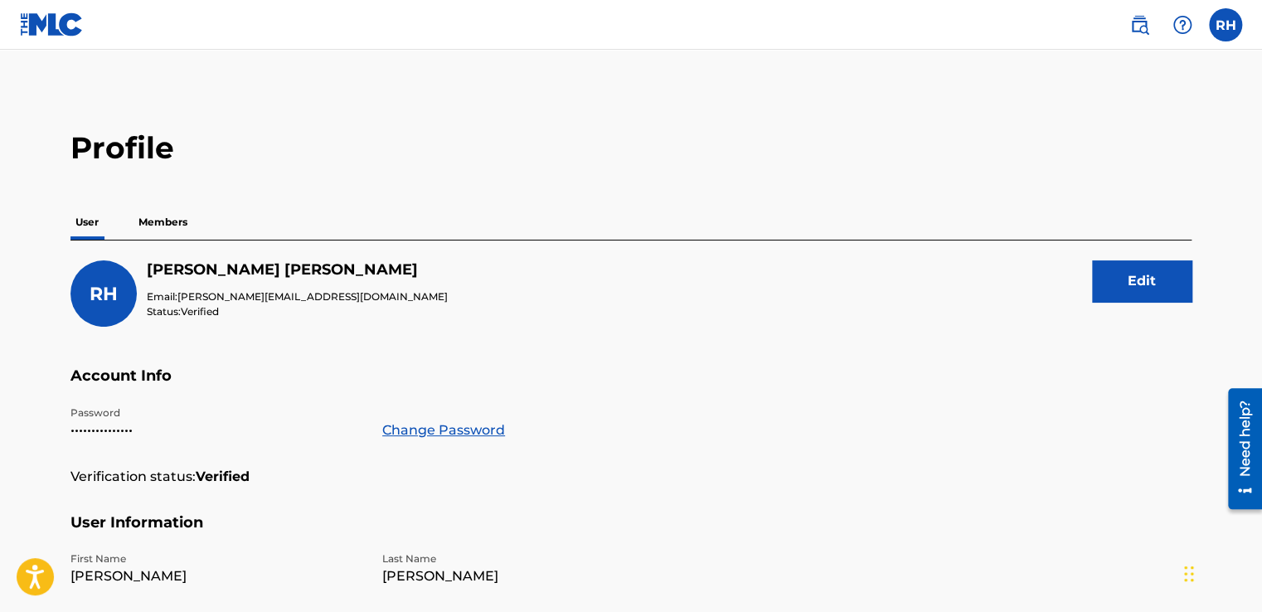
click at [153, 216] on p "Members" at bounding box center [162, 222] width 59 height 35
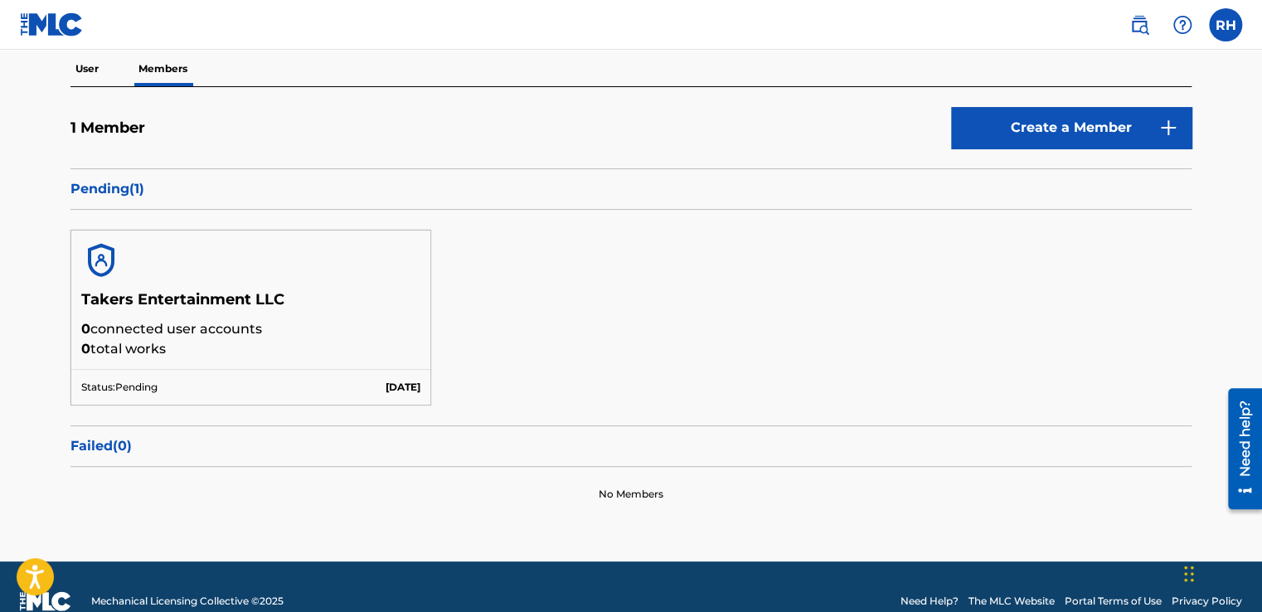
scroll to position [180, 0]
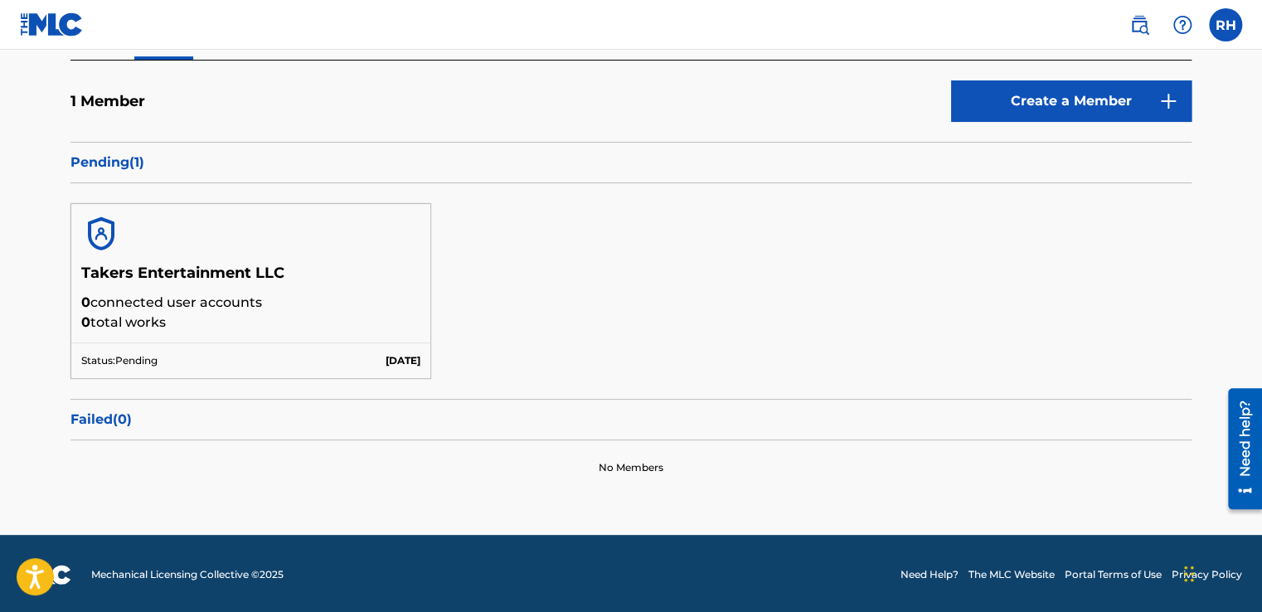
click at [160, 285] on h5 "Takers Entertainment LLC" at bounding box center [250, 278] width 339 height 29
click at [111, 234] on img at bounding box center [101, 234] width 40 height 40
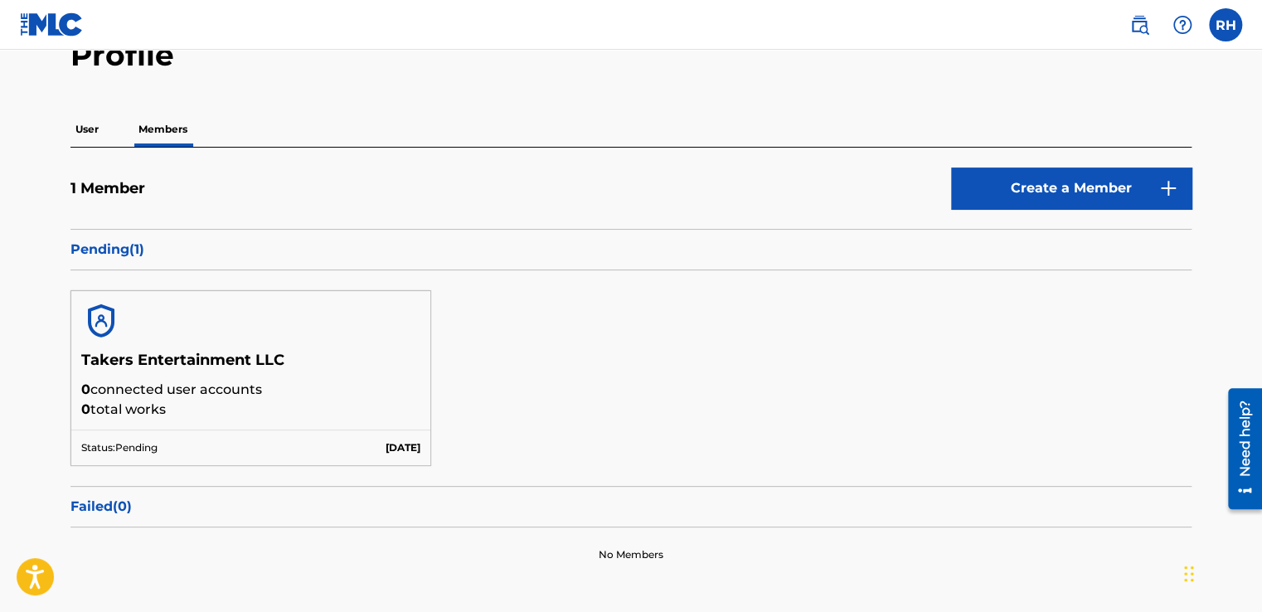
scroll to position [0, 0]
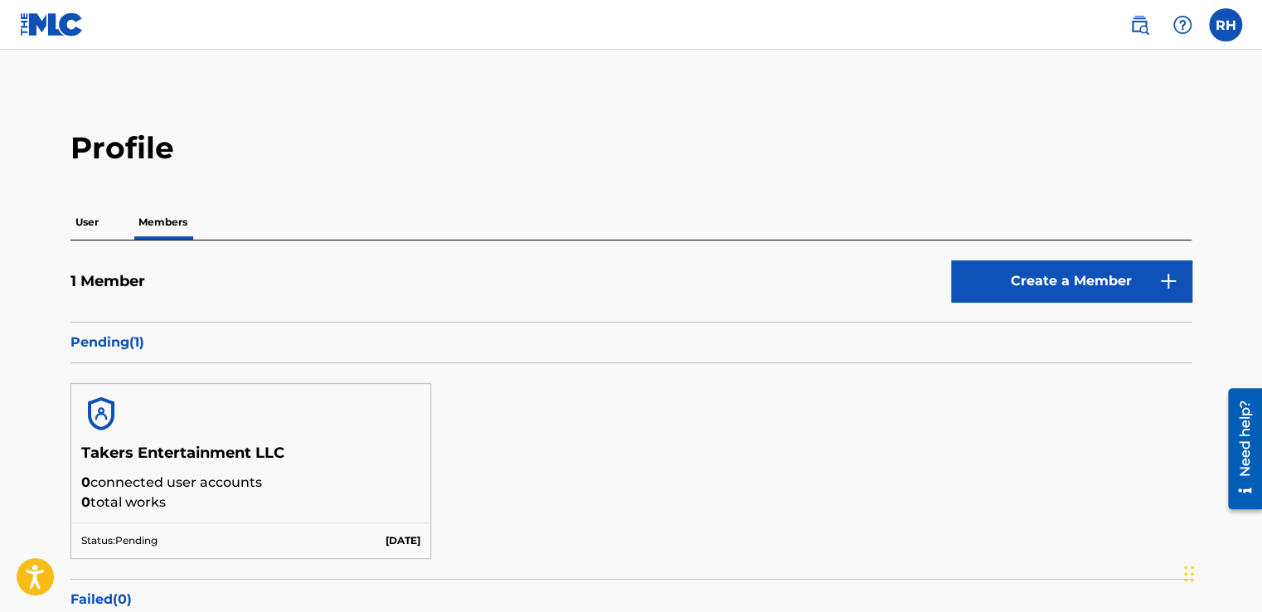
click at [85, 230] on p "User" at bounding box center [86, 222] width 33 height 35
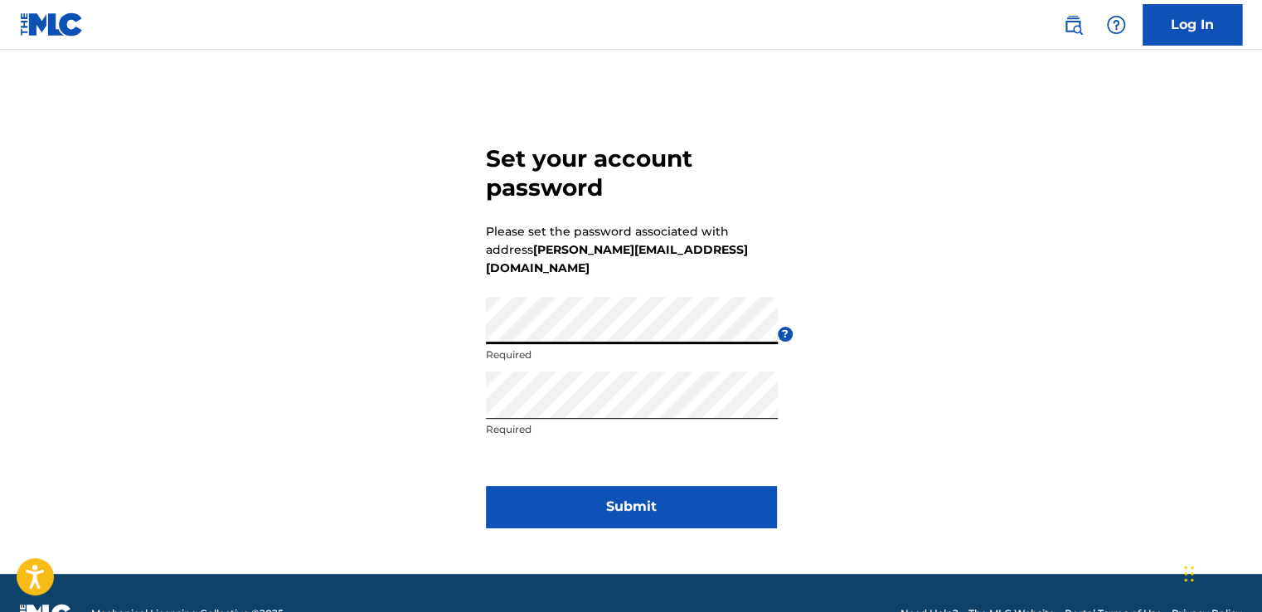
click at [328, 320] on div "Set your account password Please set the password associated with address robbi…" at bounding box center [631, 332] width 1161 height 483
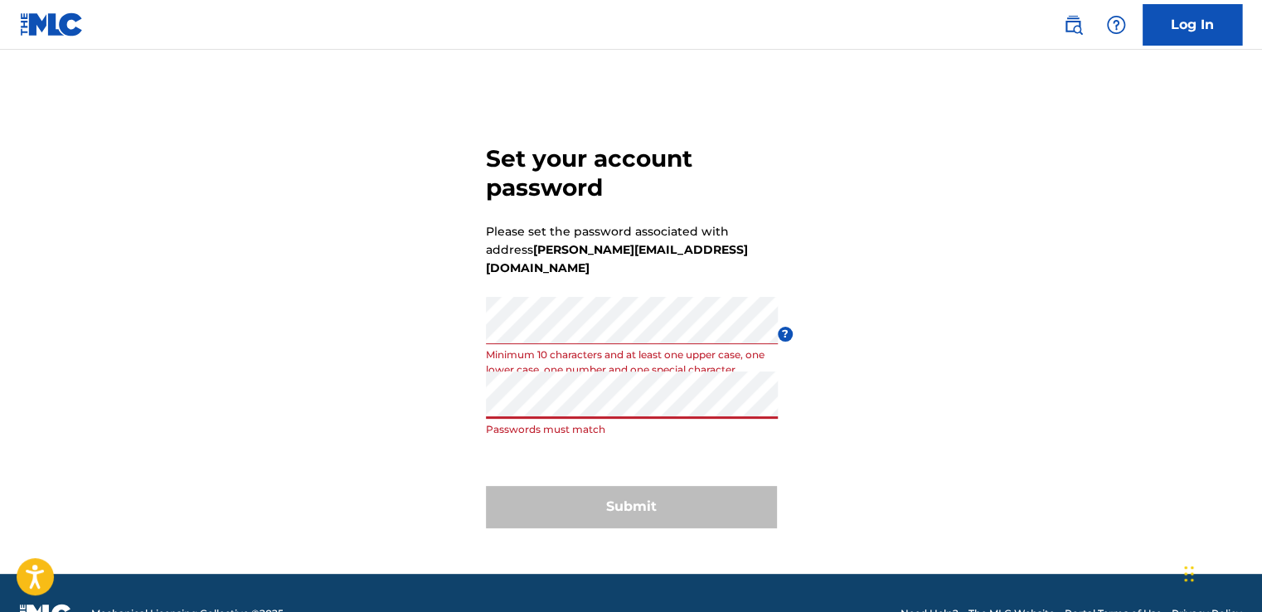
click at [438, 395] on div "Set your account password Please set the password associated with address robbi…" at bounding box center [631, 332] width 1161 height 483
click at [444, 328] on div "Set your account password Please set the password associated with address robbi…" at bounding box center [631, 332] width 1161 height 483
click at [418, 386] on div "Set your account password Please set the password associated with address robbi…" at bounding box center [631, 332] width 1161 height 483
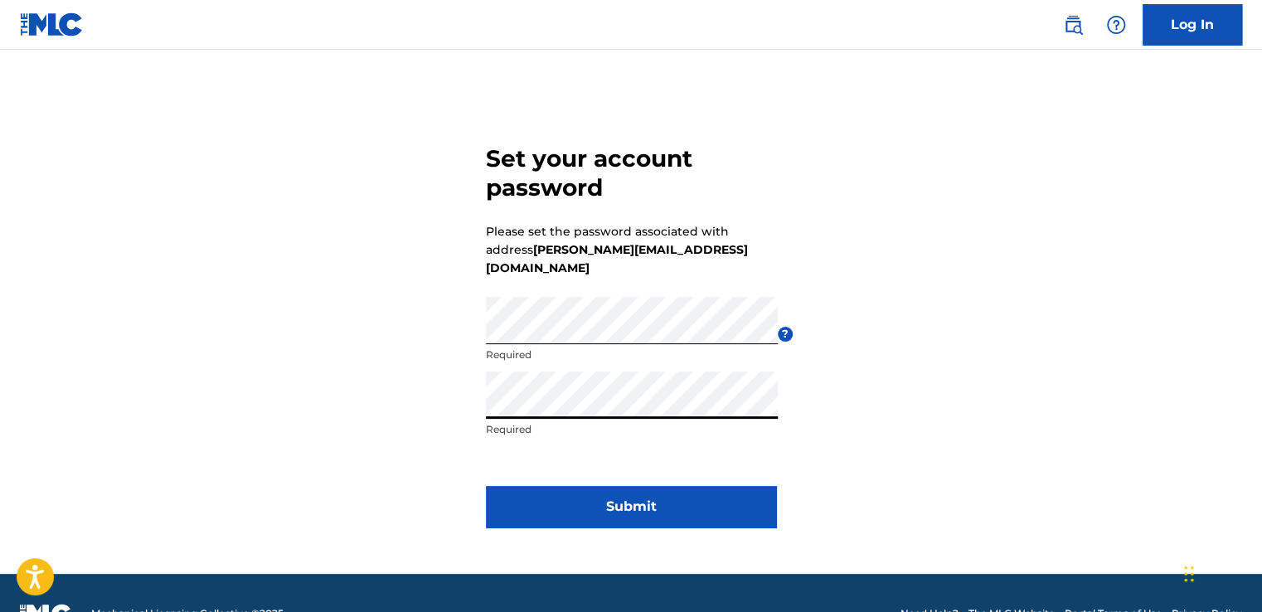
click at [610, 496] on button "Submit" at bounding box center [631, 506] width 290 height 41
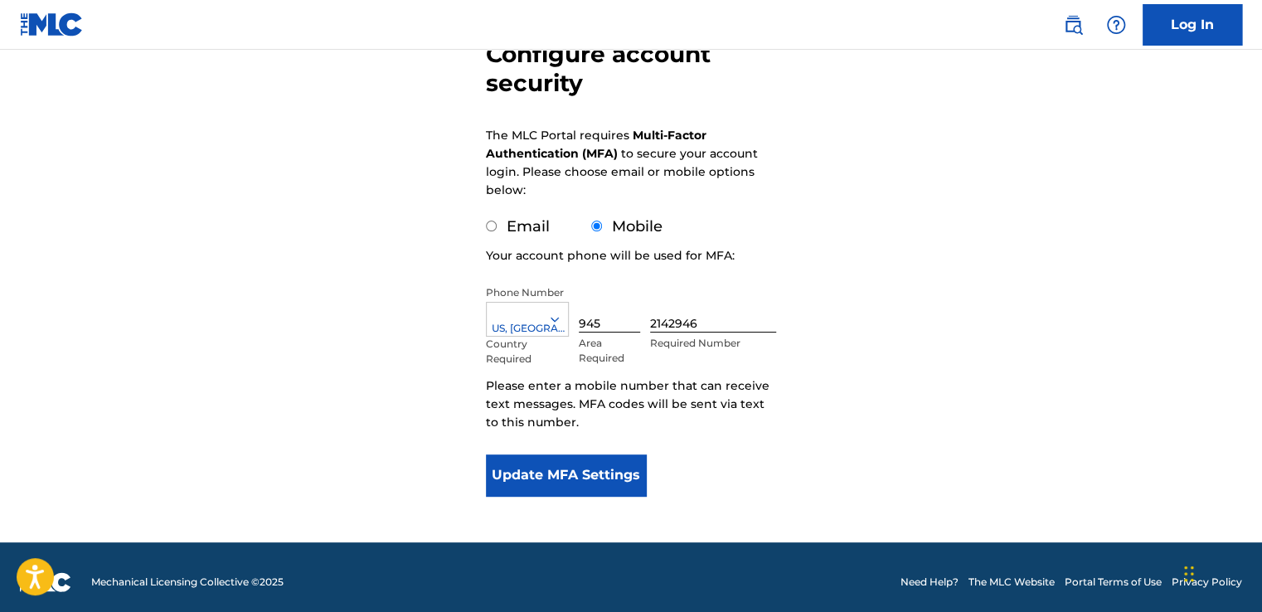
scroll to position [186, 0]
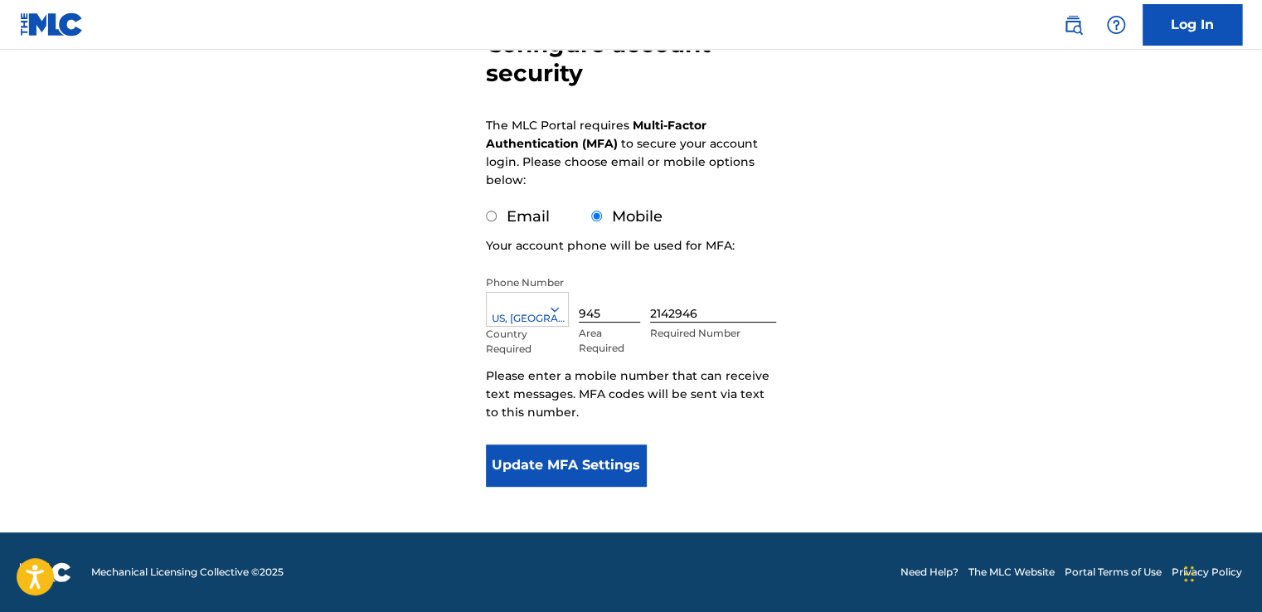
click at [594, 455] on button "Update MFA Settings" at bounding box center [566, 464] width 160 height 41
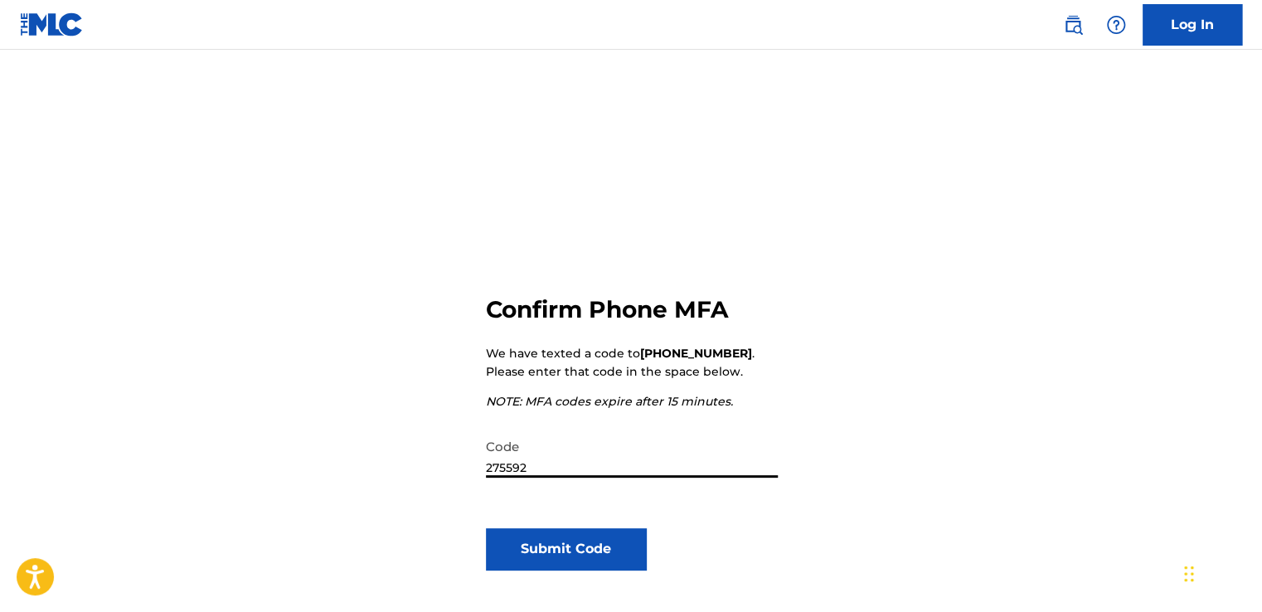
type input "275592"
click at [620, 556] on button "Submit Code" at bounding box center [566, 548] width 160 height 41
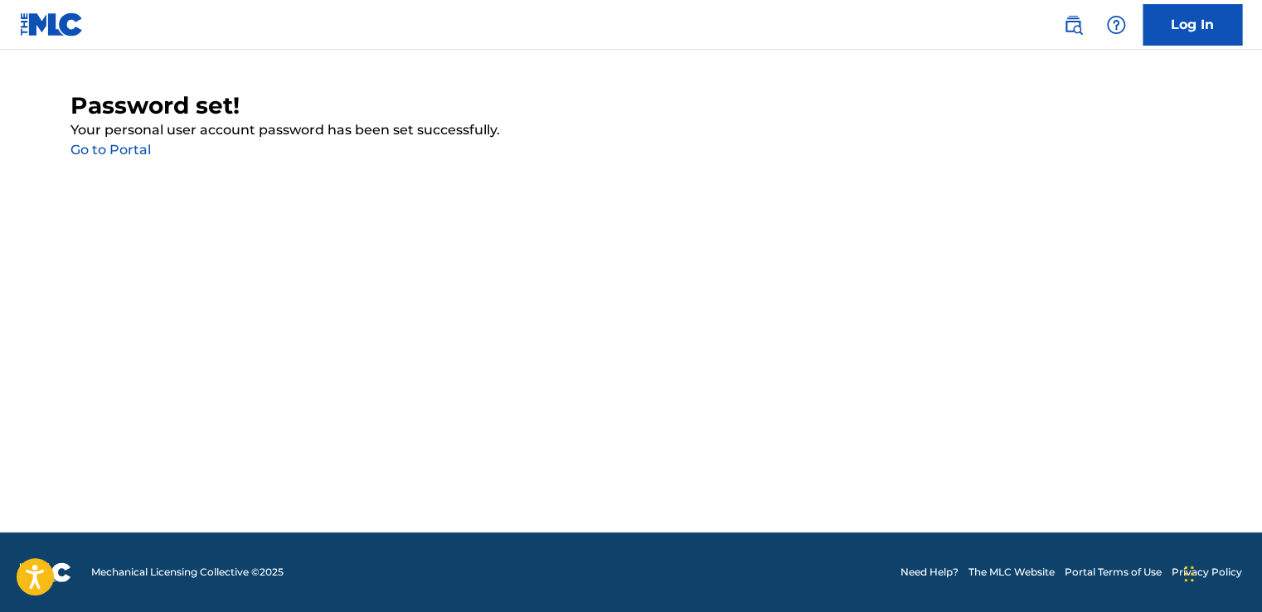
click at [138, 146] on link "Go to Portal" at bounding box center [110, 150] width 80 height 16
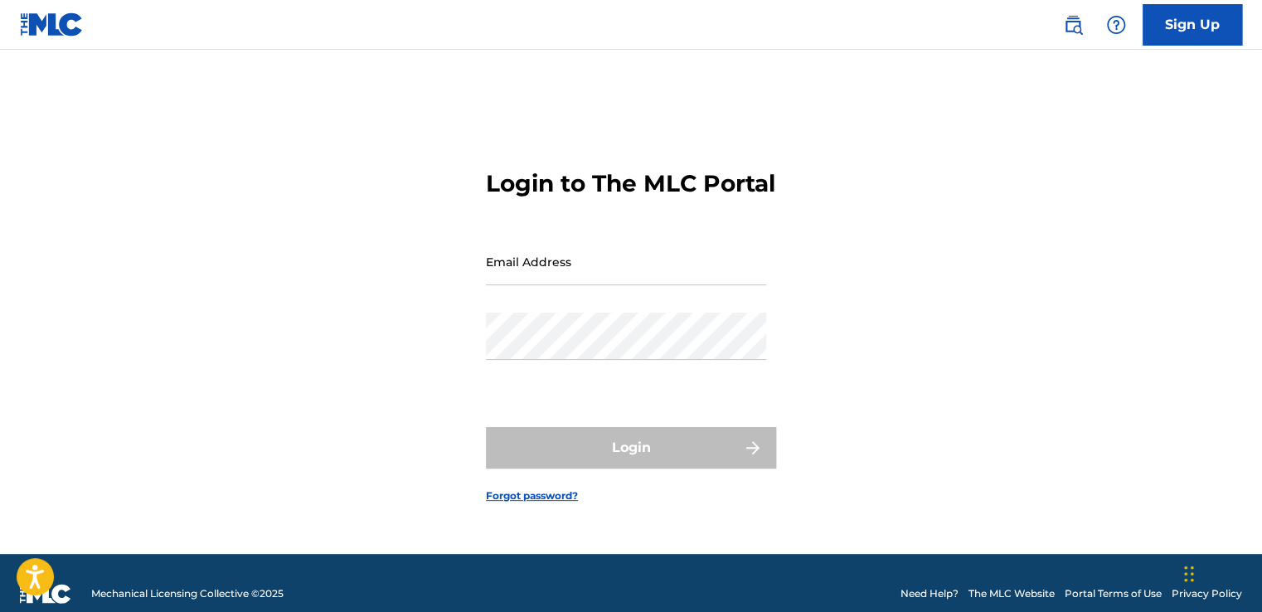
click at [589, 281] on input "Email Address" at bounding box center [626, 261] width 280 height 47
type input "[PERSON_NAME][EMAIL_ADDRESS][DOMAIN_NAME]"
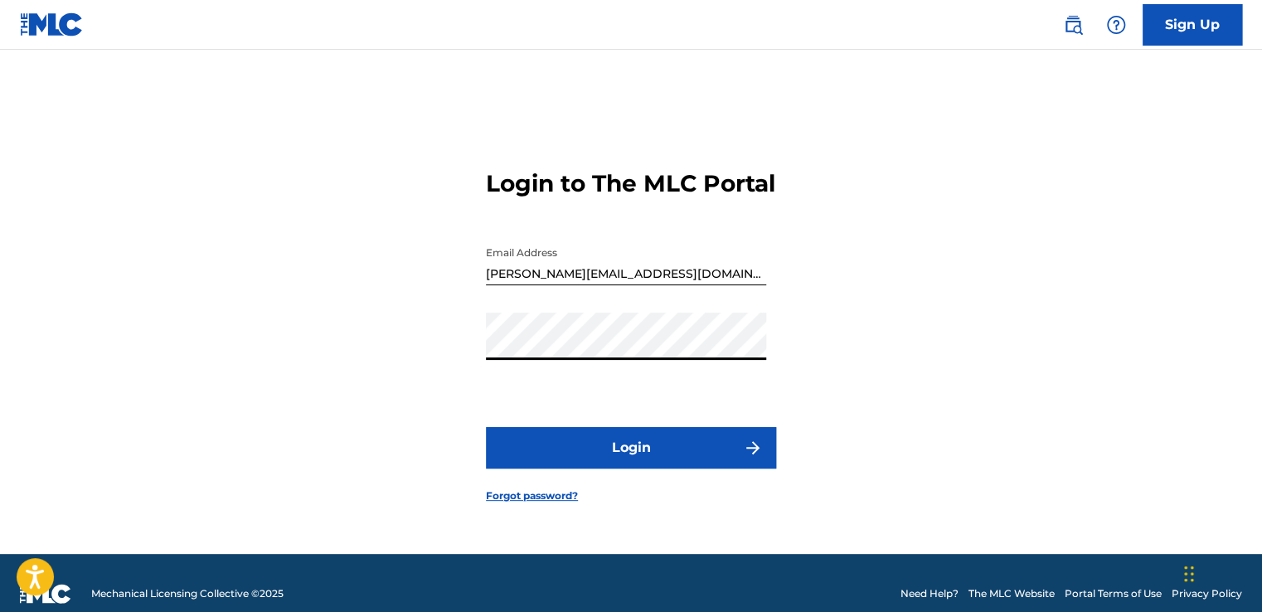
click at [486, 427] on button "Login" at bounding box center [631, 447] width 290 height 41
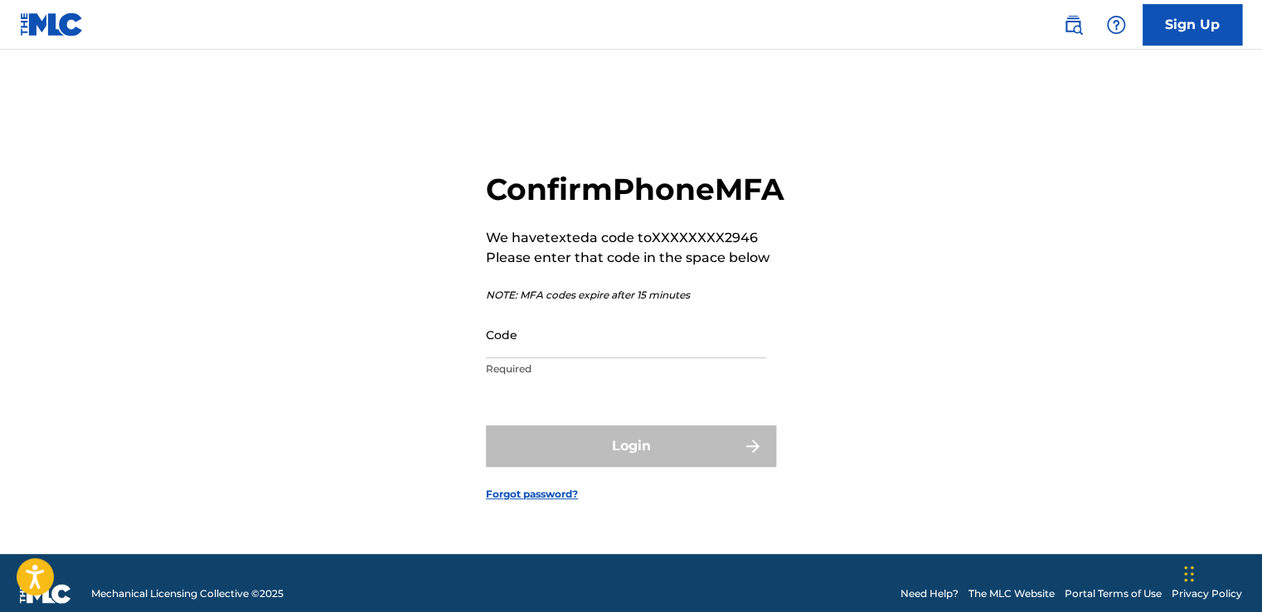
click at [584, 358] on input "Code" at bounding box center [626, 334] width 280 height 47
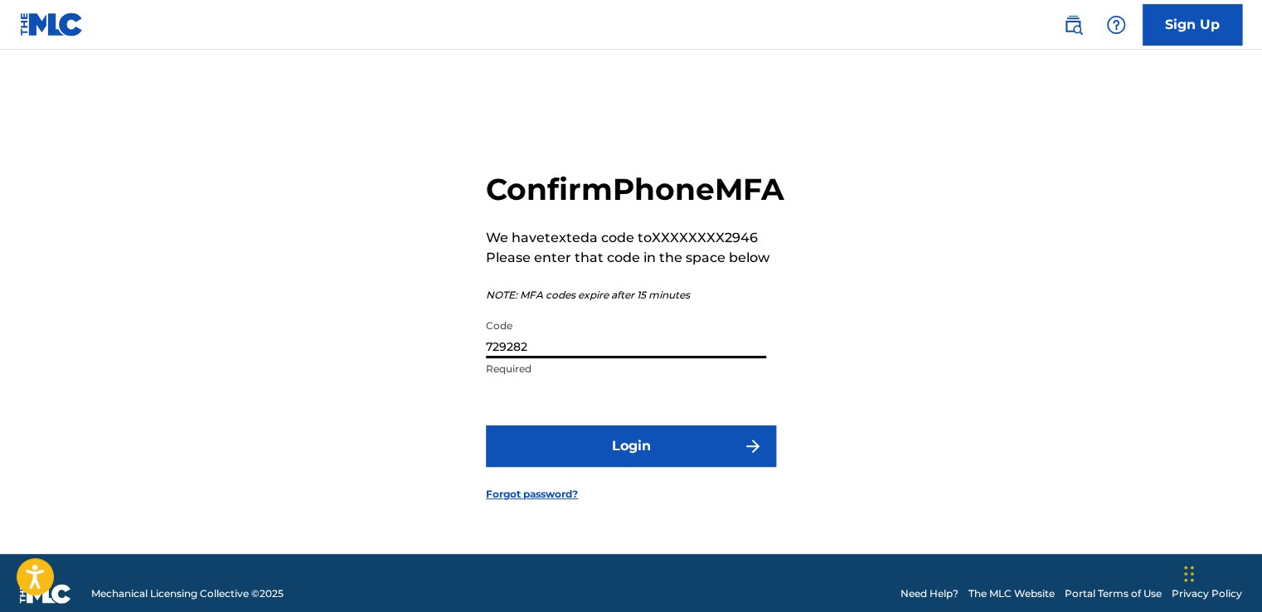
type input "729282"
click at [593, 467] on button "Login" at bounding box center [631, 445] width 290 height 41
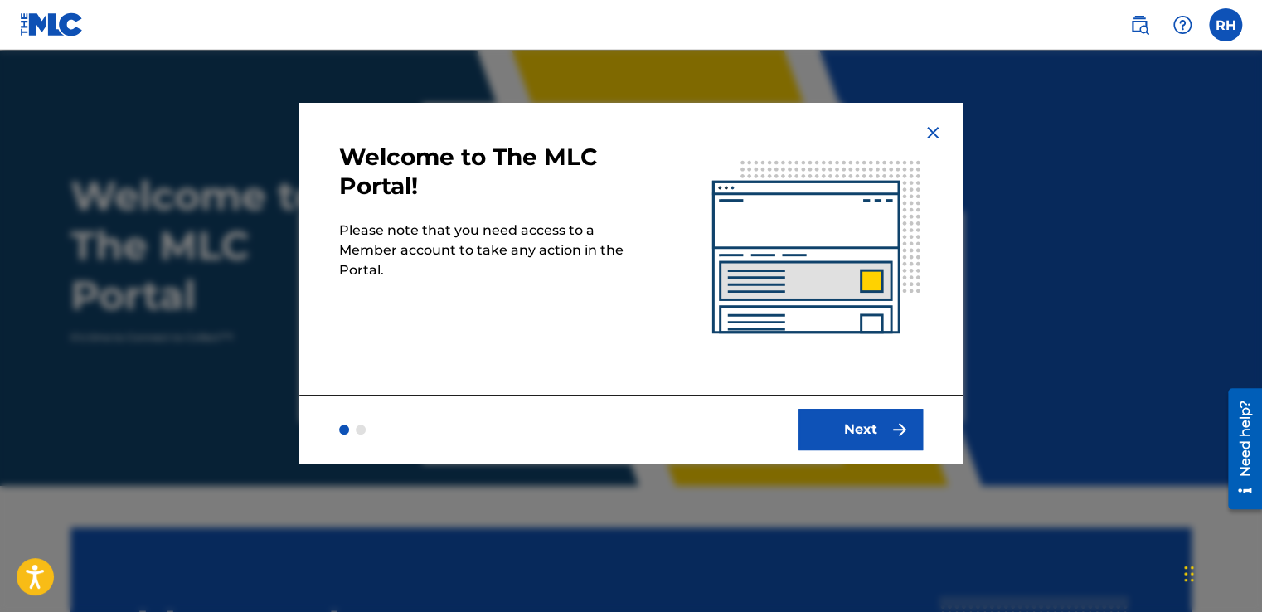
click at [866, 417] on button "Next" at bounding box center [861, 429] width 124 height 41
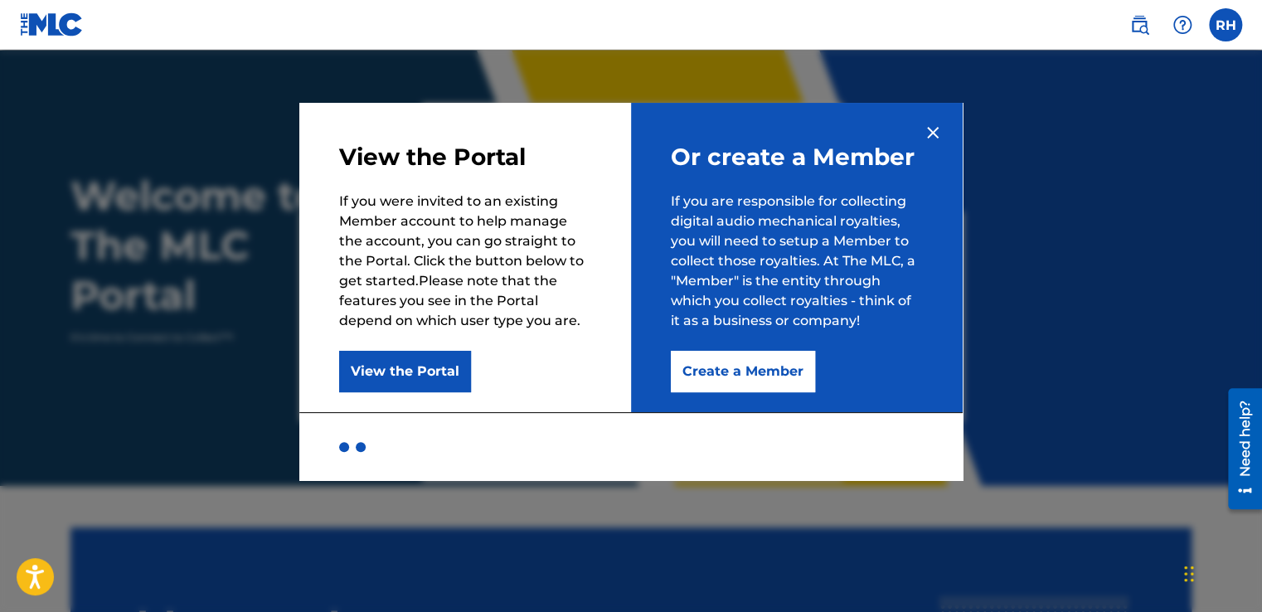
click at [769, 363] on button "Create a Member" at bounding box center [743, 371] width 144 height 41
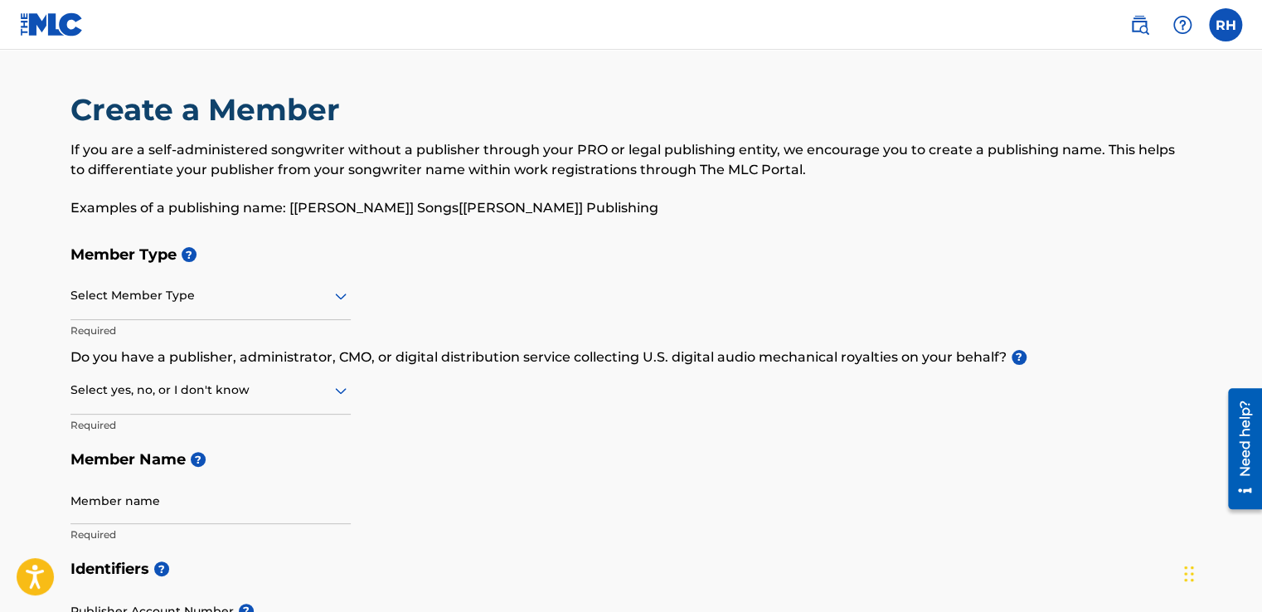
click at [327, 295] on div at bounding box center [210, 295] width 280 height 21
click at [387, 251] on h5 "Member Type ?" at bounding box center [630, 255] width 1121 height 36
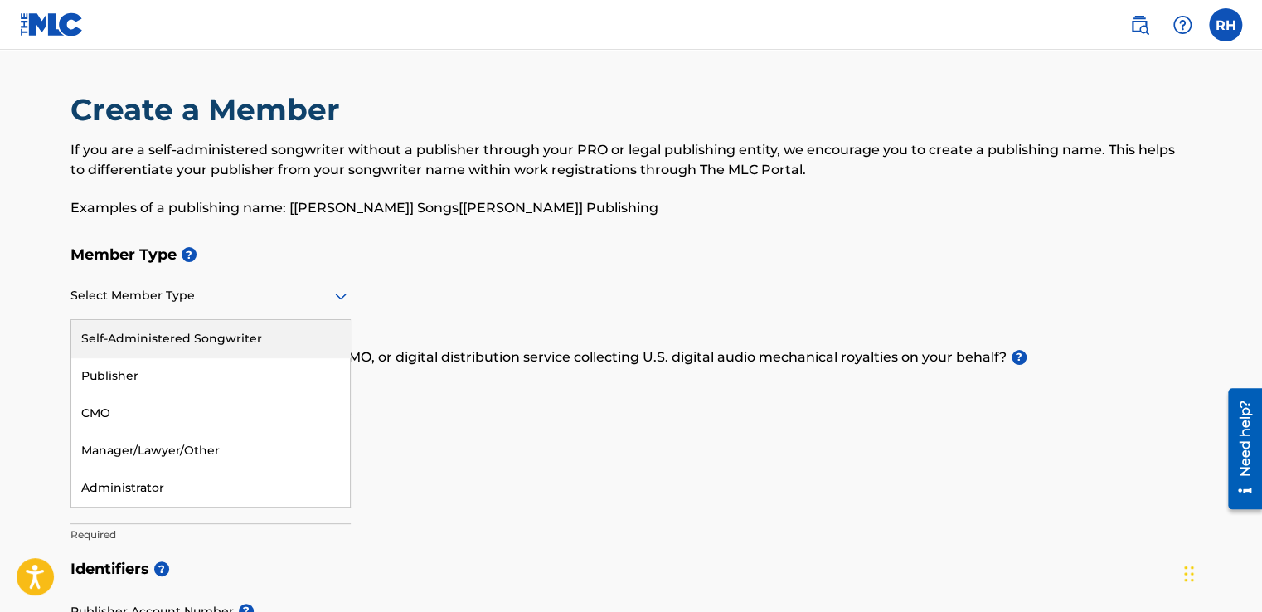
click at [342, 292] on icon at bounding box center [341, 296] width 20 height 20
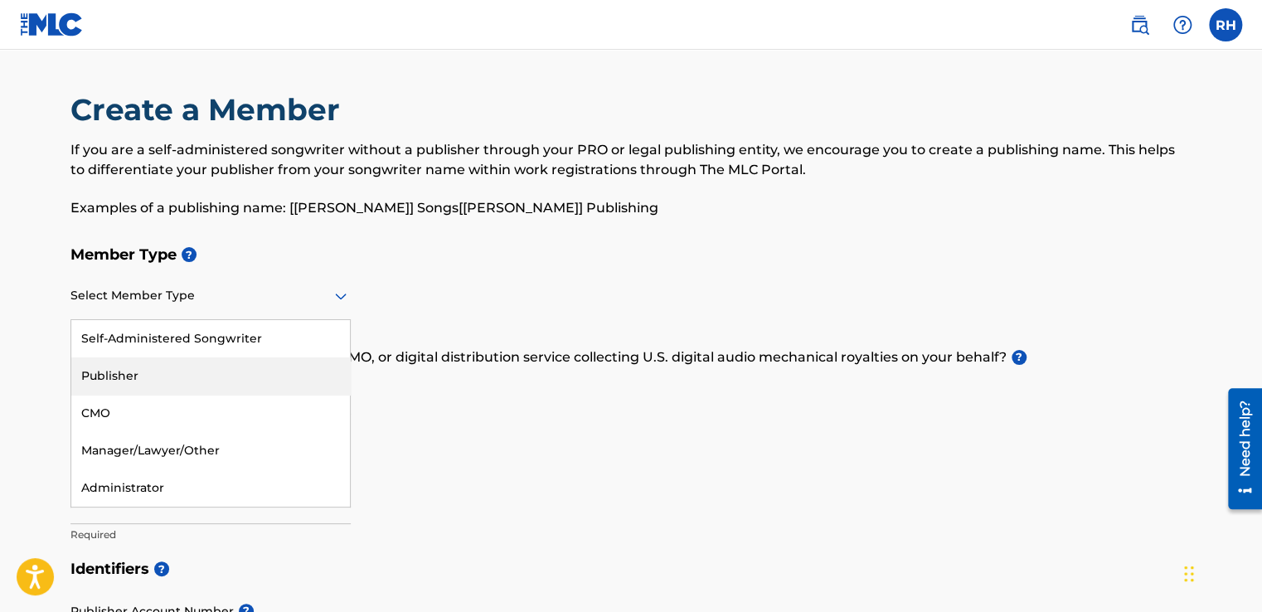
click at [259, 371] on div "Publisher" at bounding box center [210, 375] width 279 height 37
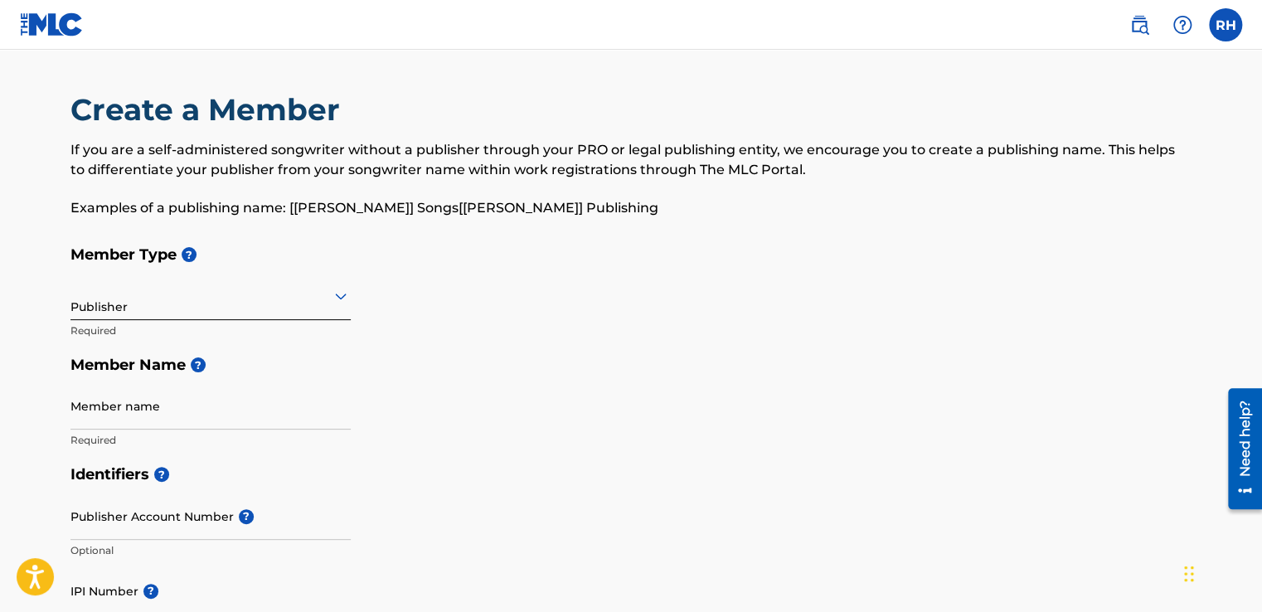
click at [99, 423] on input "Member name" at bounding box center [210, 405] width 280 height 47
click at [439, 376] on h5 "Member Name ?" at bounding box center [630, 365] width 1121 height 36
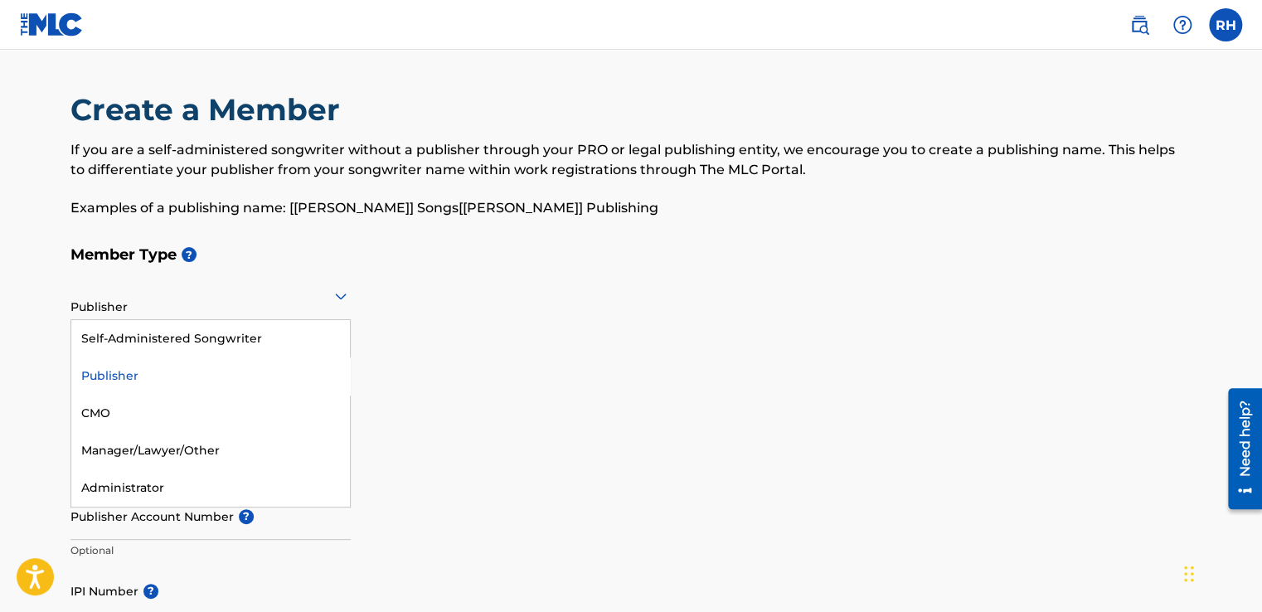
click at [331, 288] on icon at bounding box center [341, 296] width 20 height 20
click at [204, 376] on div "Publisher" at bounding box center [210, 375] width 279 height 37
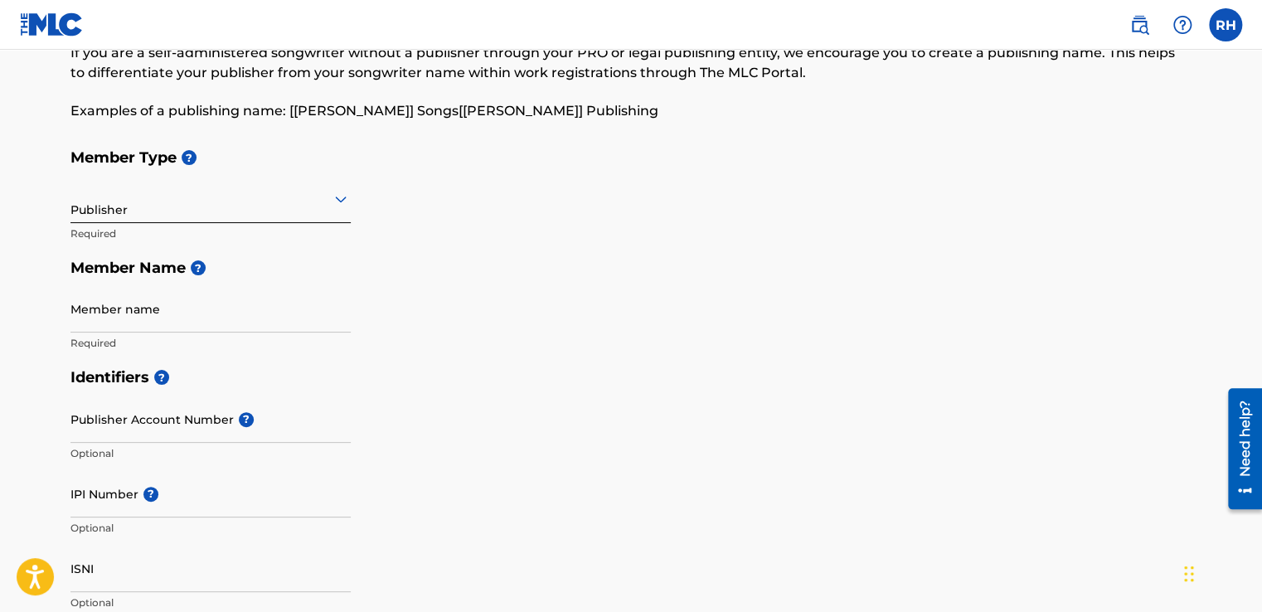
scroll to position [83, 0]
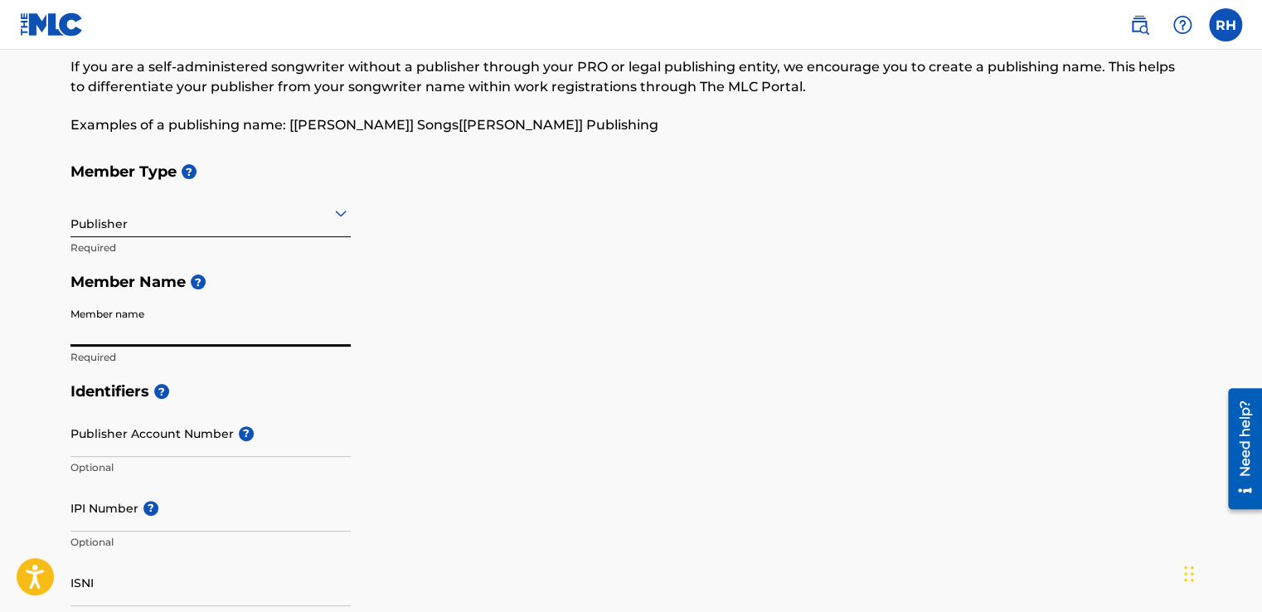
click at [128, 327] on input "Member name" at bounding box center [210, 322] width 280 height 47
click at [139, 341] on input "Takers Ent" at bounding box center [210, 322] width 280 height 47
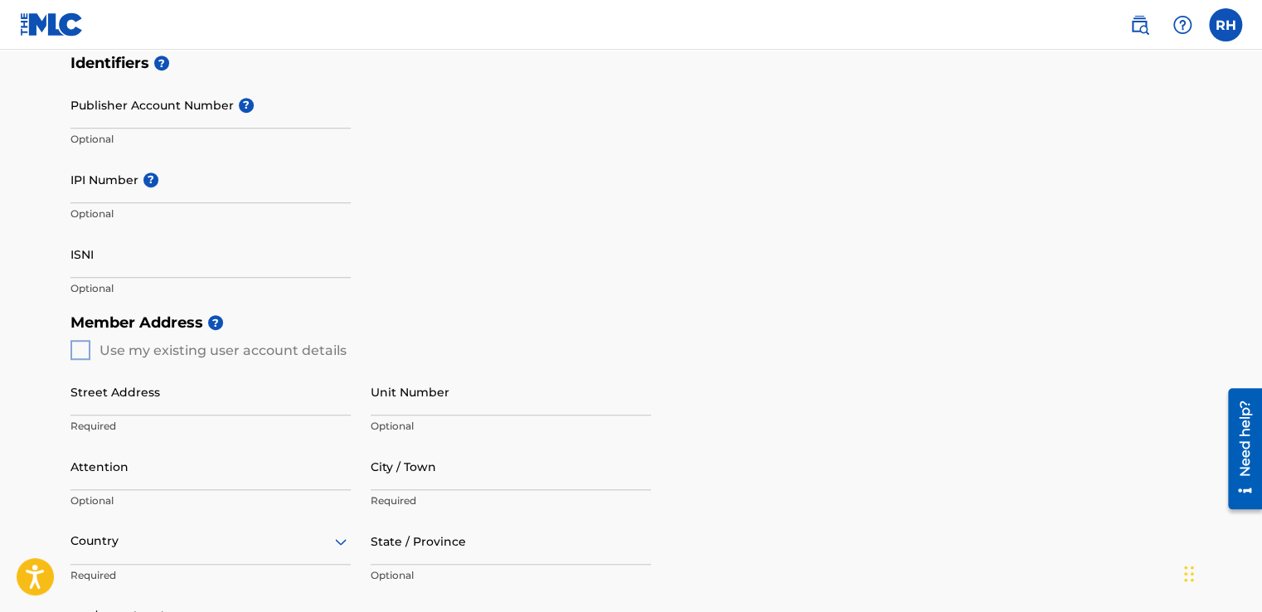
scroll to position [415, 0]
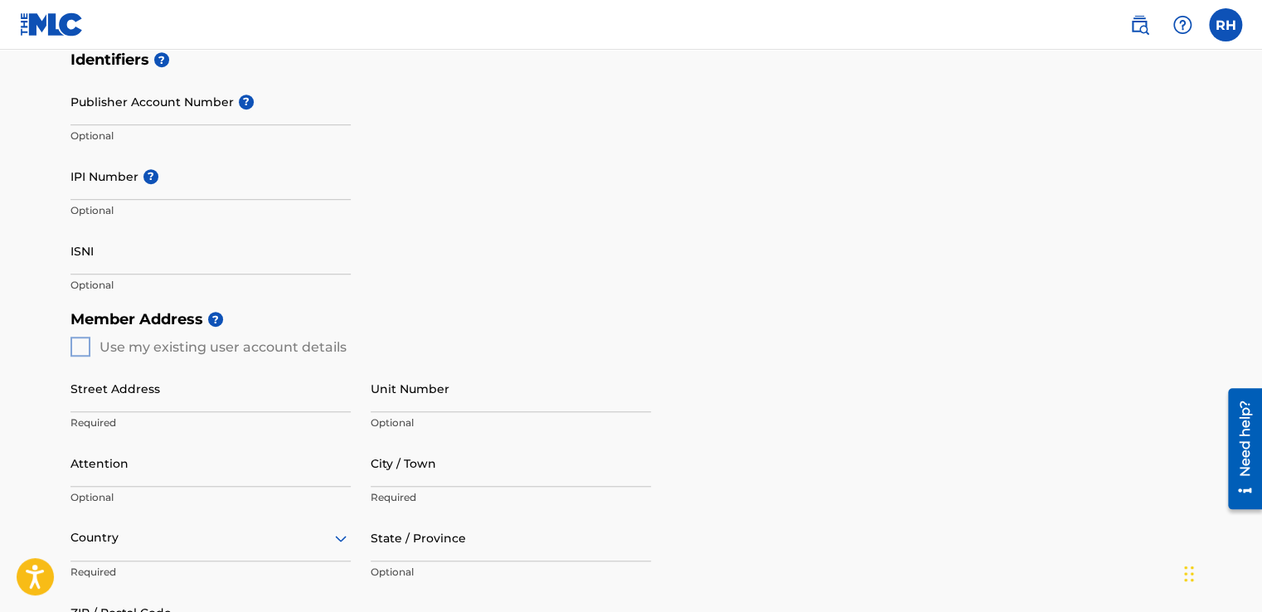
type input "Takers Entertainment"
click at [80, 357] on div "Street Address Required Unit Number Optional Attention Optional City / Town Req…" at bounding box center [360, 514] width 580 height 315
click at [77, 354] on div "Member Address ? Use my existing user account details Street Address Required U…" at bounding box center [630, 491] width 1121 height 379
click at [76, 352] on div "Member Address ? Use my existing user account details Street Address Required U…" at bounding box center [630, 491] width 1121 height 379
click at [123, 391] on input "Street Address" at bounding box center [210, 388] width 280 height 47
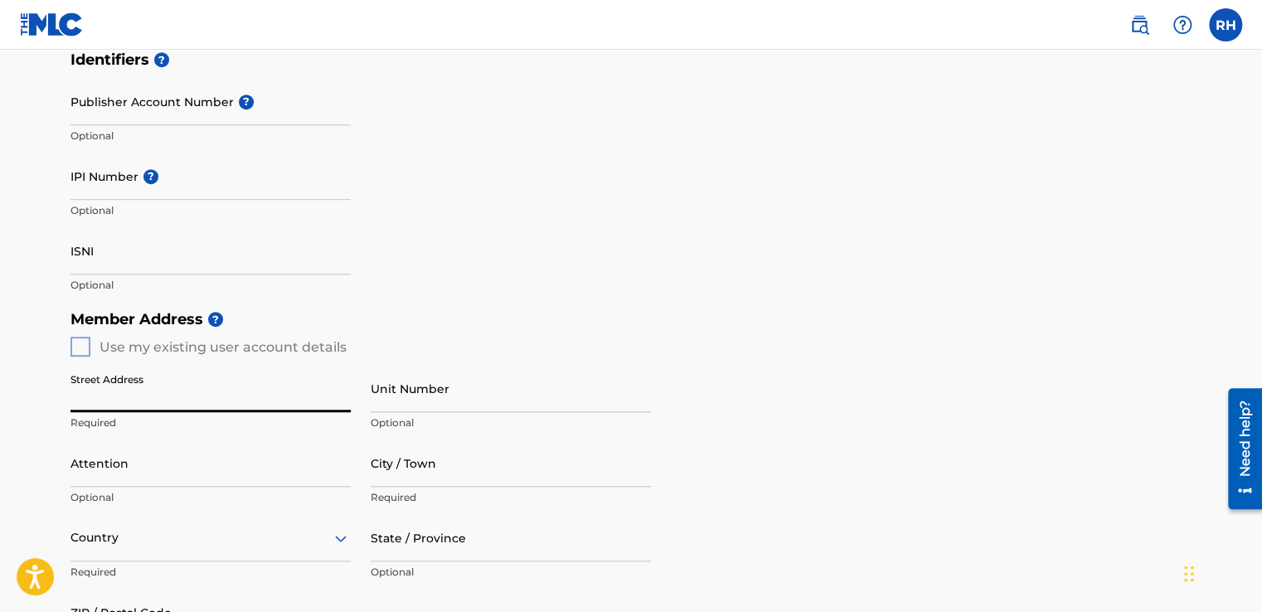
type input "1846 E Rosemeade Pkwy"
type input "Suite 1064"
type input "Carrollton"
type input "[GEOGRAPHIC_DATA]"
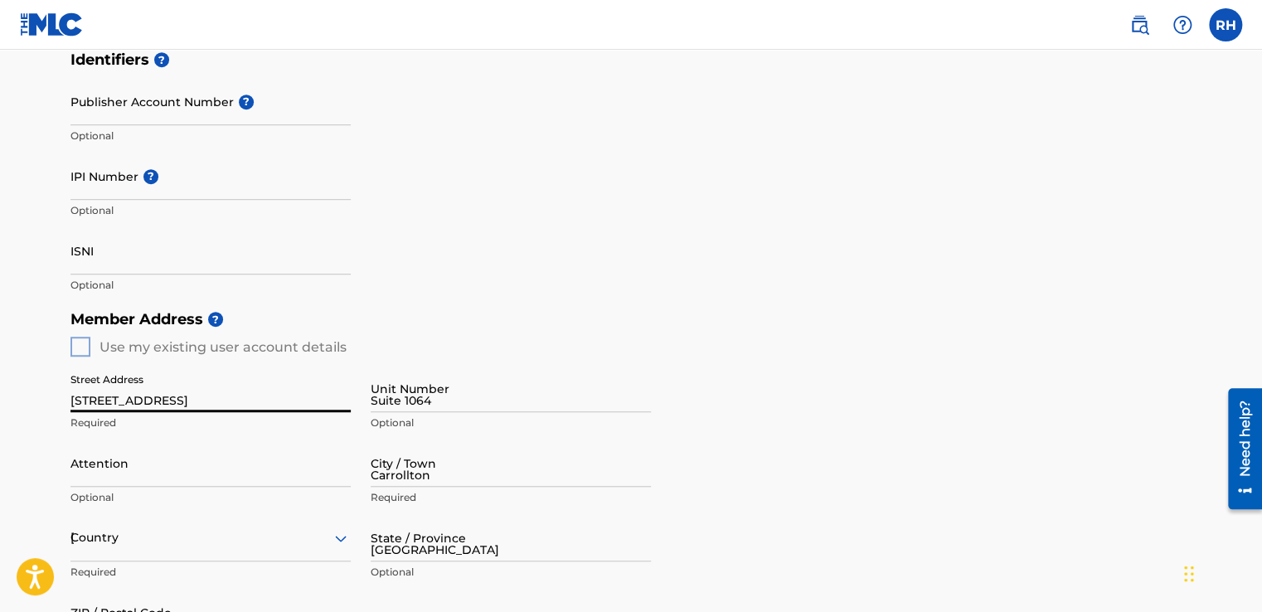
type input "75007"
type input "1"
type input "877"
type input "2638253"
type input "[PERSON_NAME][EMAIL_ADDRESS][DOMAIN_NAME]"
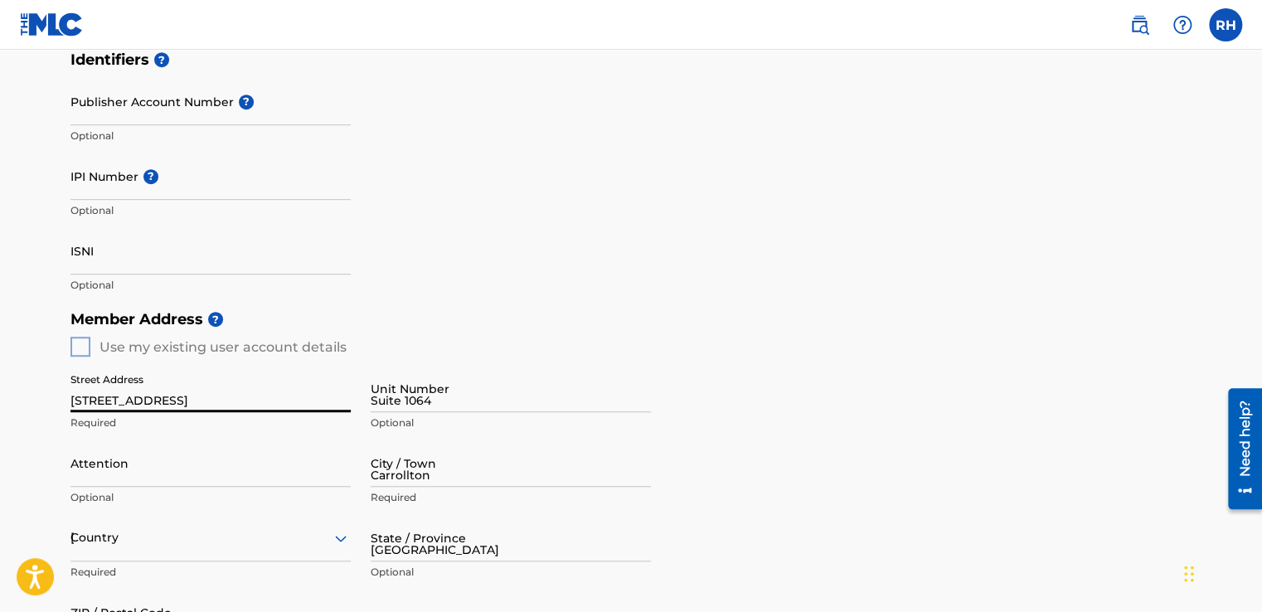
scroll to position [817, 0]
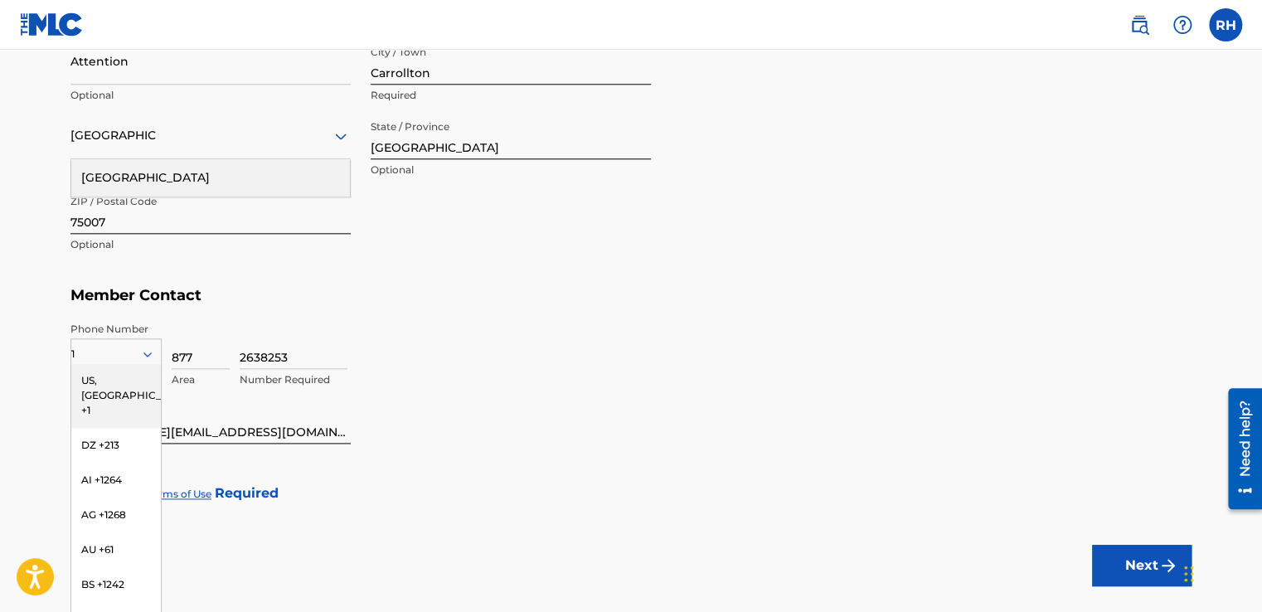
click at [119, 378] on div "US, [GEOGRAPHIC_DATA] +1" at bounding box center [116, 395] width 90 height 65
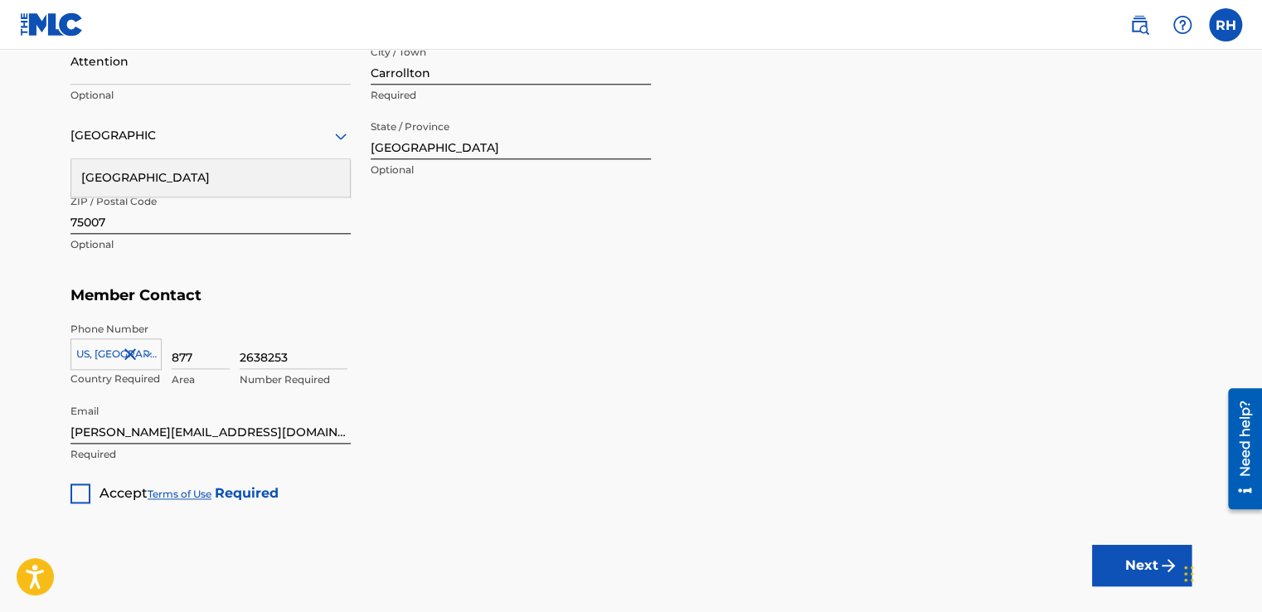
click at [85, 489] on div at bounding box center [80, 493] width 20 height 20
click at [176, 177] on div "[GEOGRAPHIC_DATA]" at bounding box center [210, 177] width 279 height 37
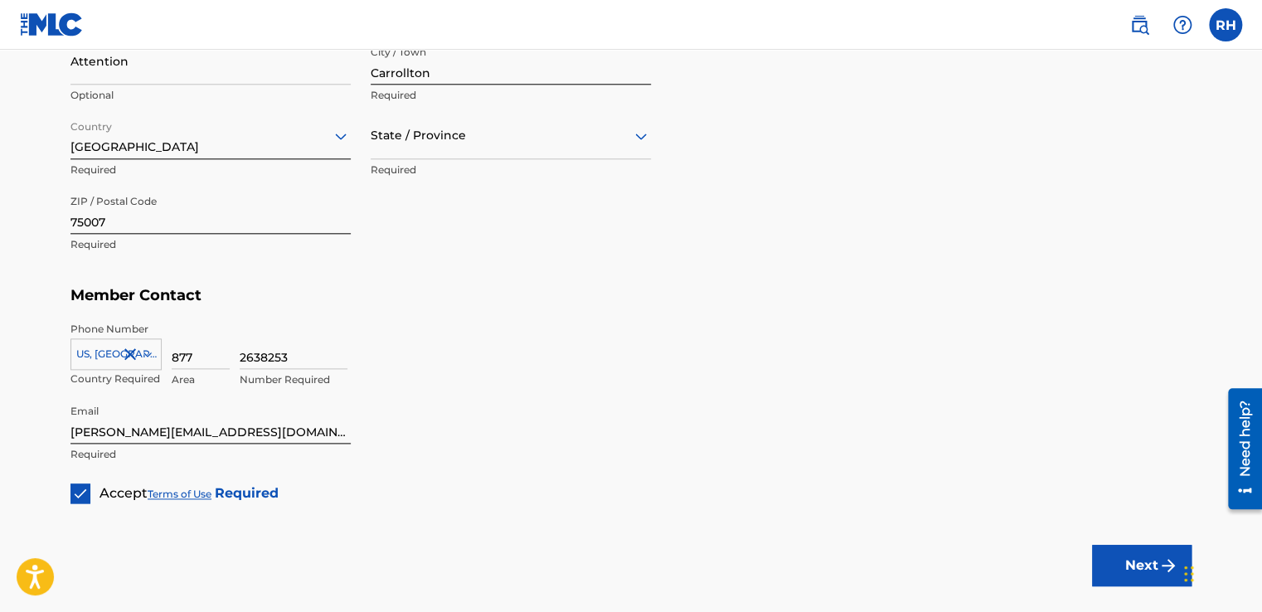
click at [491, 141] on div at bounding box center [511, 135] width 280 height 21
click at [421, 382] on div "[US_STATE]" at bounding box center [510, 393] width 279 height 37
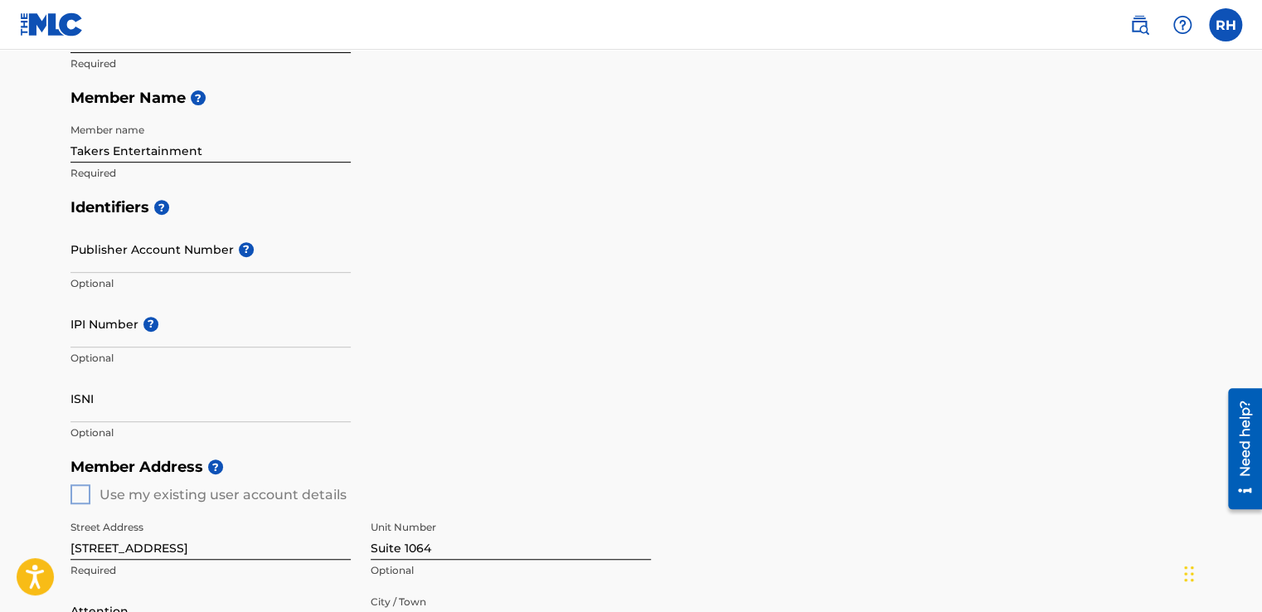
scroll to position [0, 0]
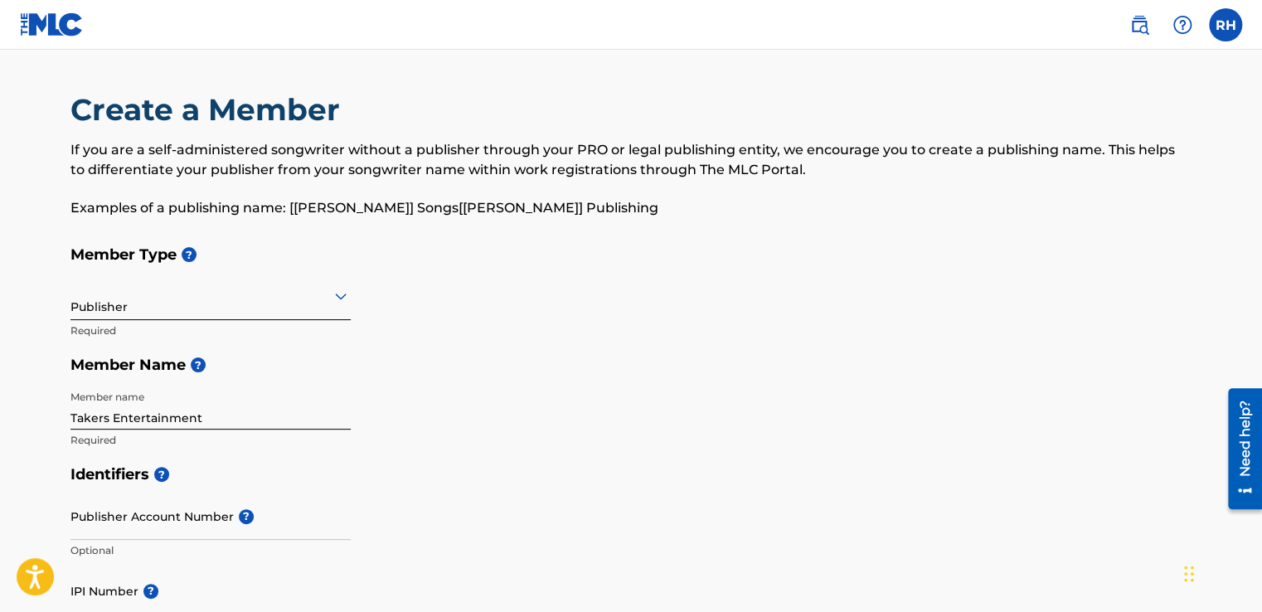
click at [187, 409] on input "Takers Entertainment" at bounding box center [210, 405] width 280 height 47
click at [202, 416] on input "Takers Entertainment" at bounding box center [210, 405] width 280 height 47
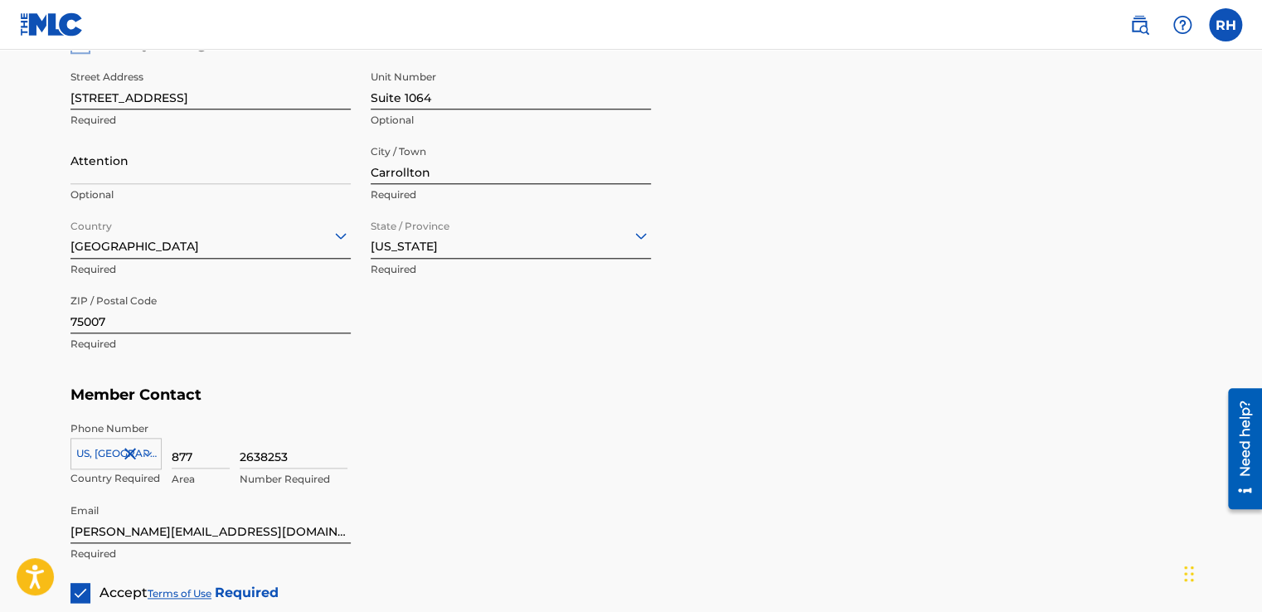
scroll to position [746, 0]
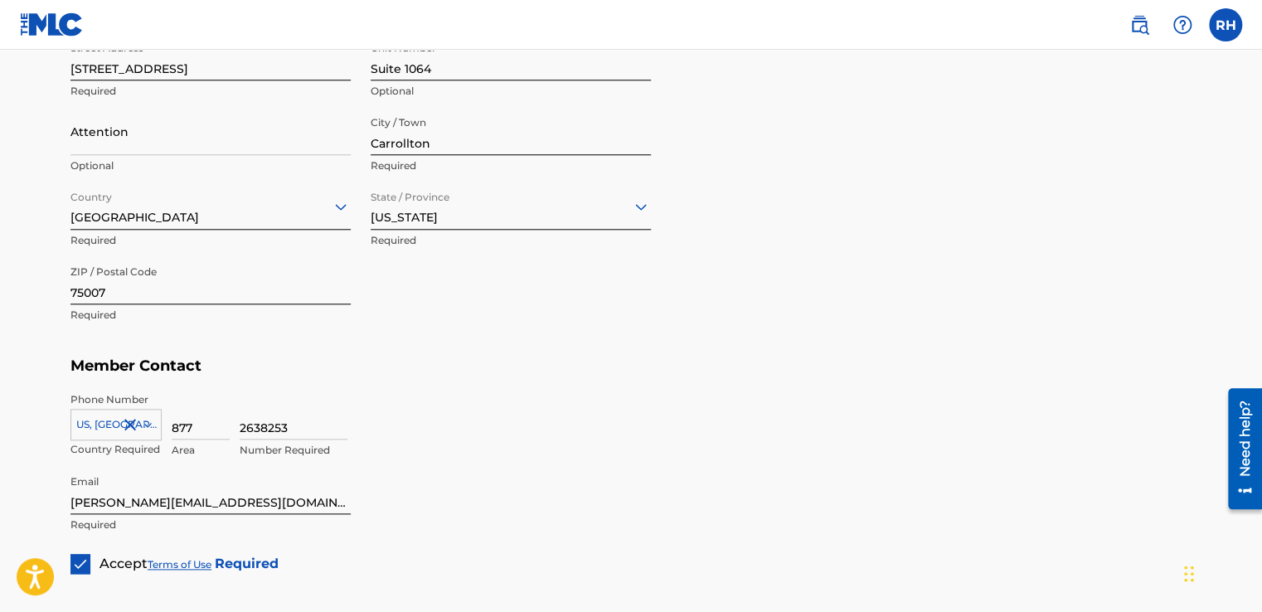
type input "Takers Entertainment LLC"
click at [153, 138] on input "Attention" at bounding box center [210, 131] width 280 height 47
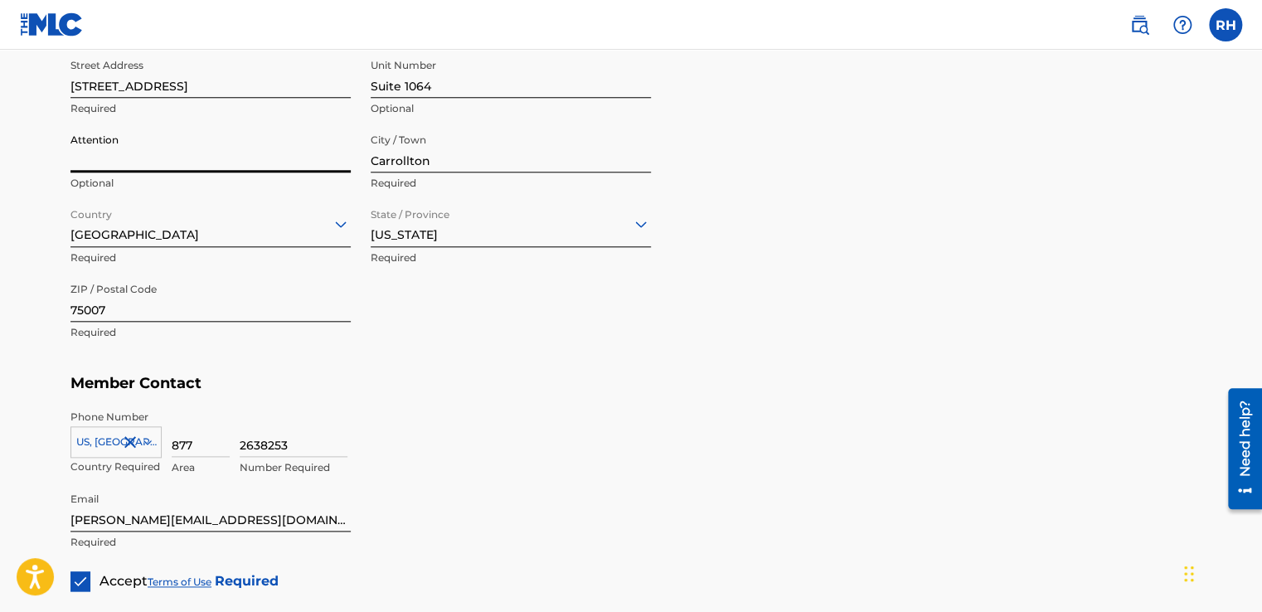
scroll to position [911, 0]
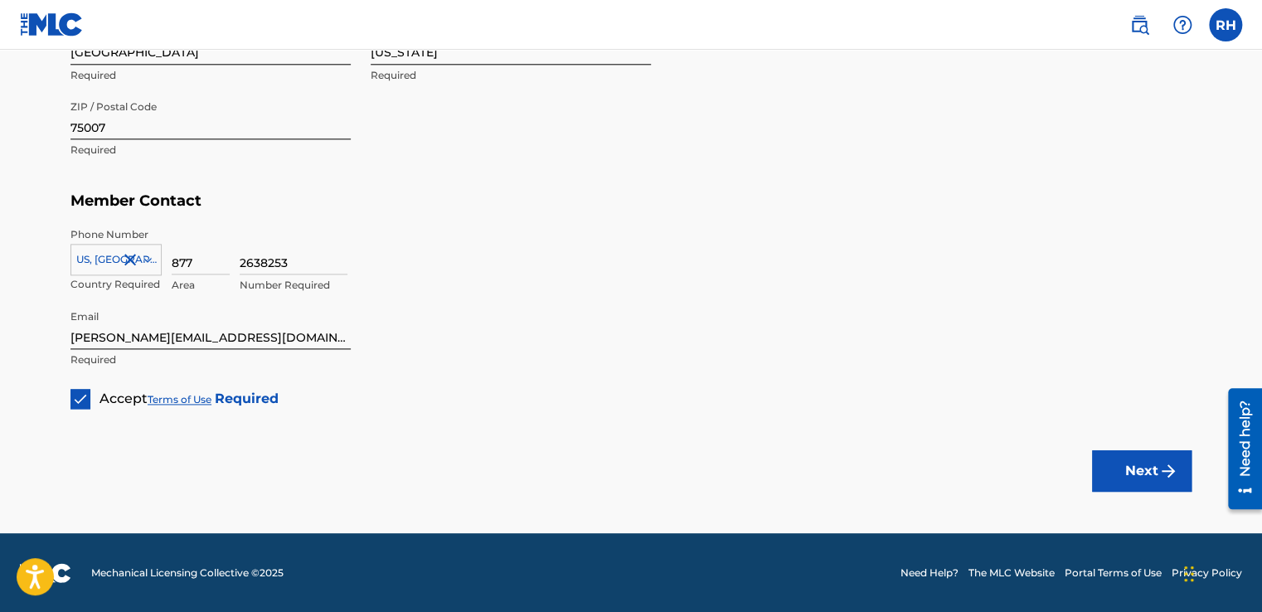
click at [1159, 468] on img "submit" at bounding box center [1168, 471] width 20 height 20
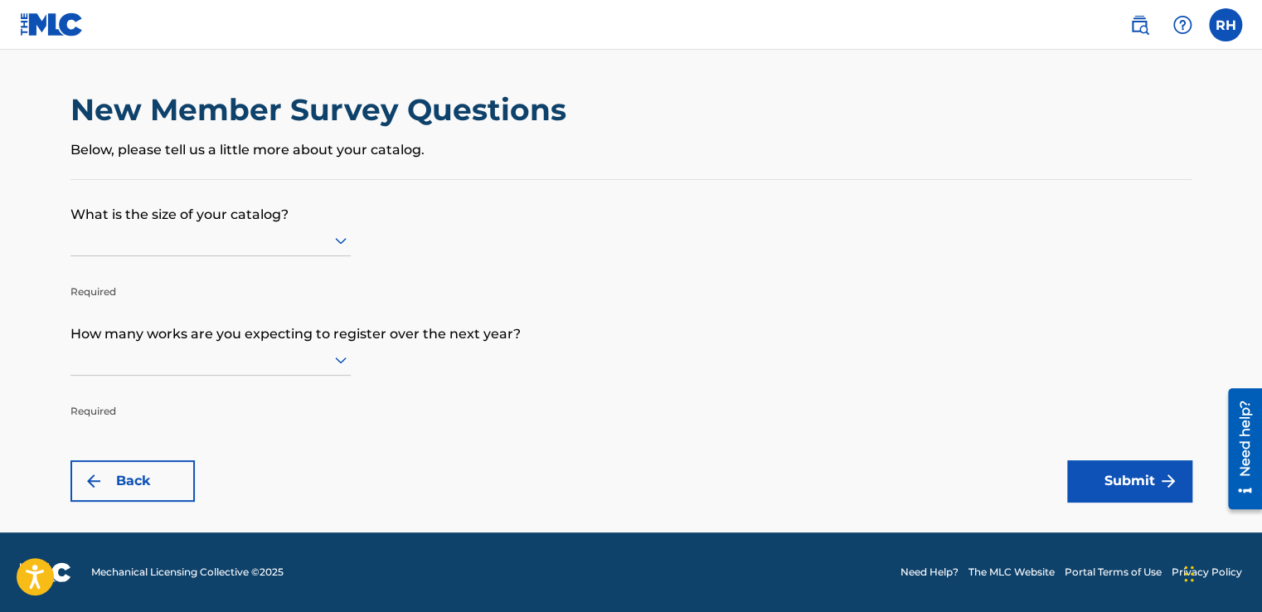
click at [343, 237] on icon at bounding box center [341, 241] width 20 height 20
click at [440, 227] on form "What is the size of your catalog? Required How many works are you expecting to …" at bounding box center [630, 341] width 1121 height 322
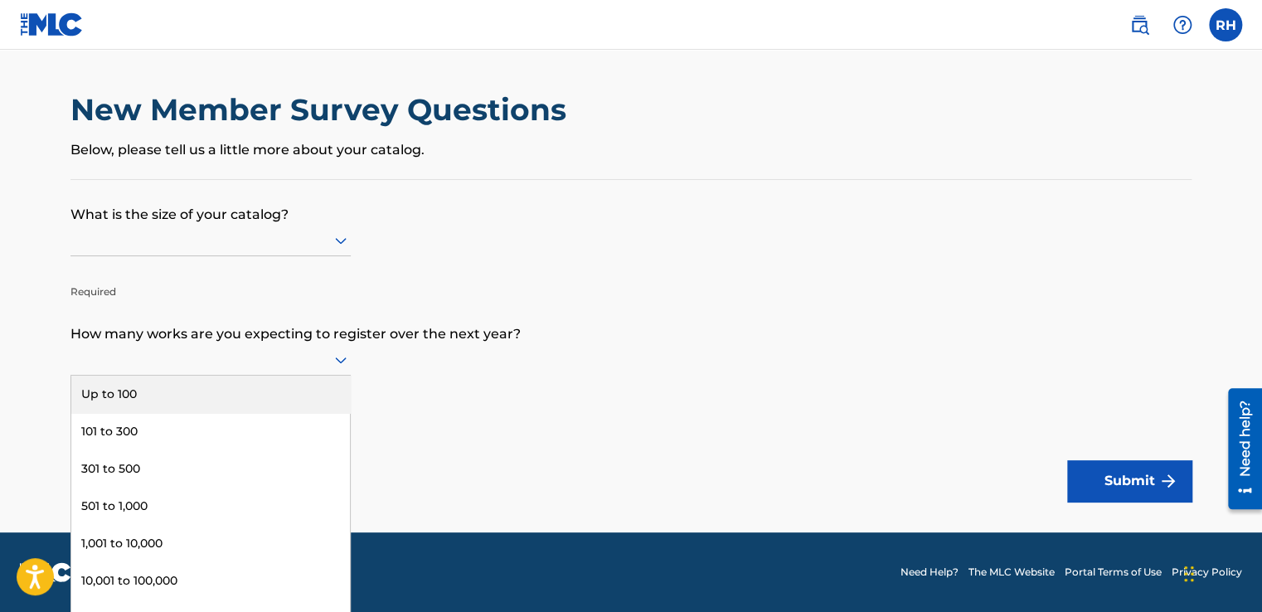
click at [342, 361] on icon at bounding box center [341, 360] width 12 height 7
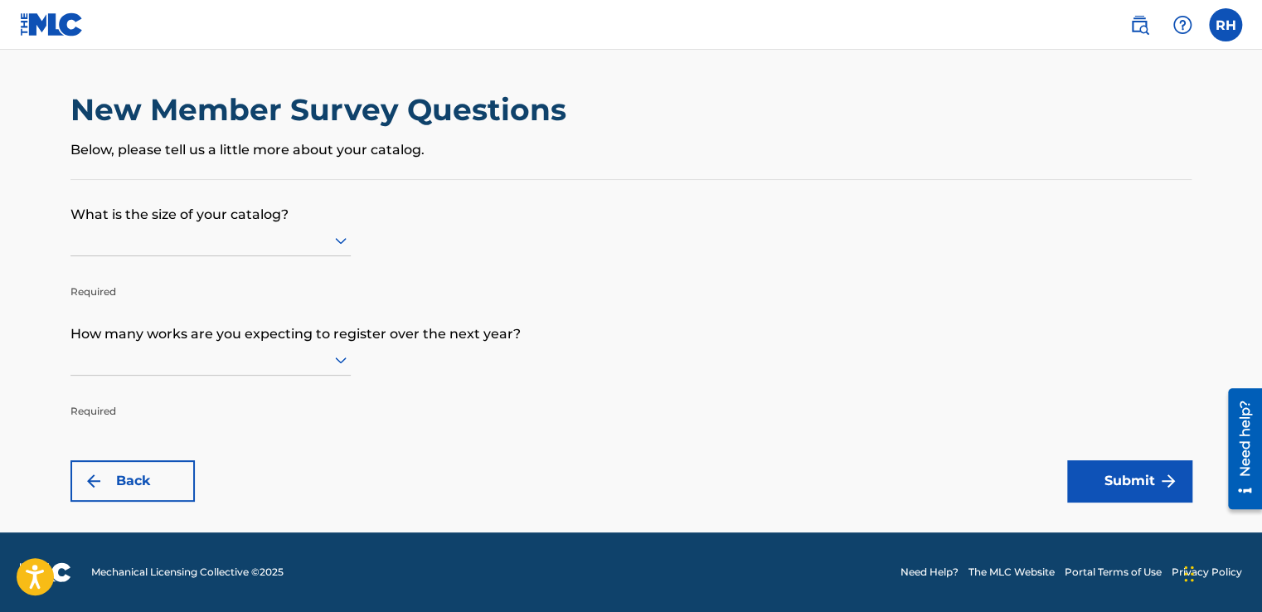
click at [465, 352] on form "What is the size of your catalog? Required How many works are you expecting to …" at bounding box center [630, 341] width 1121 height 322
click at [114, 509] on main "New Member Survey Questions Below, please tell us a little more about your cata…" at bounding box center [631, 291] width 1262 height 483
click at [122, 480] on button "Back" at bounding box center [132, 480] width 124 height 41
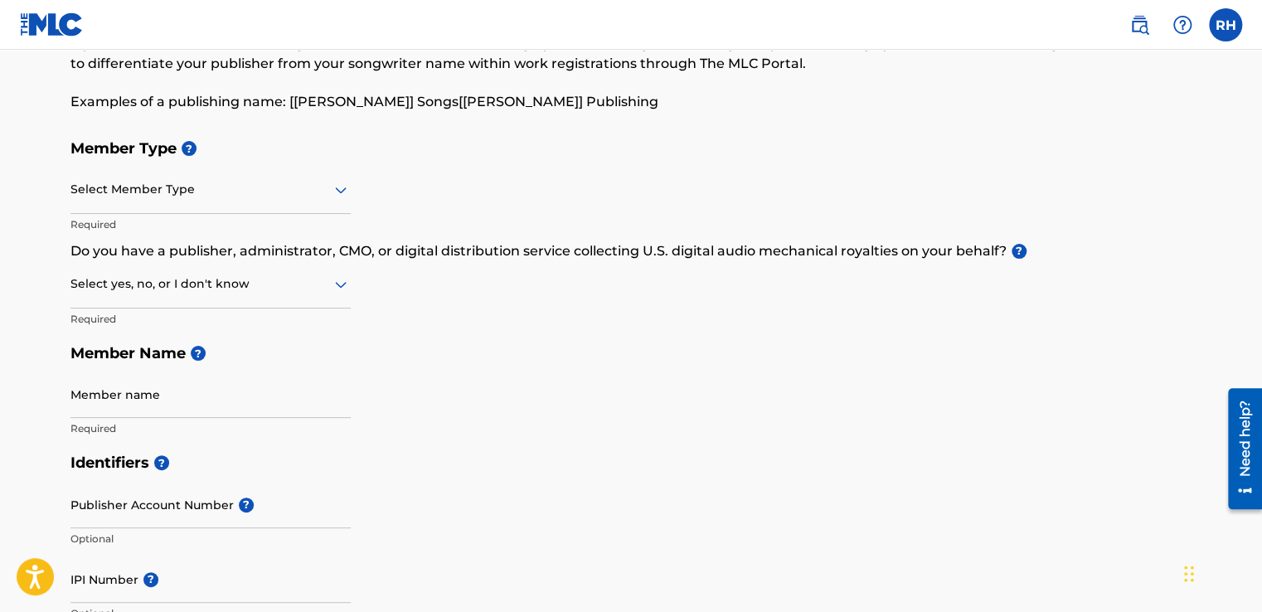
scroll to position [83, 0]
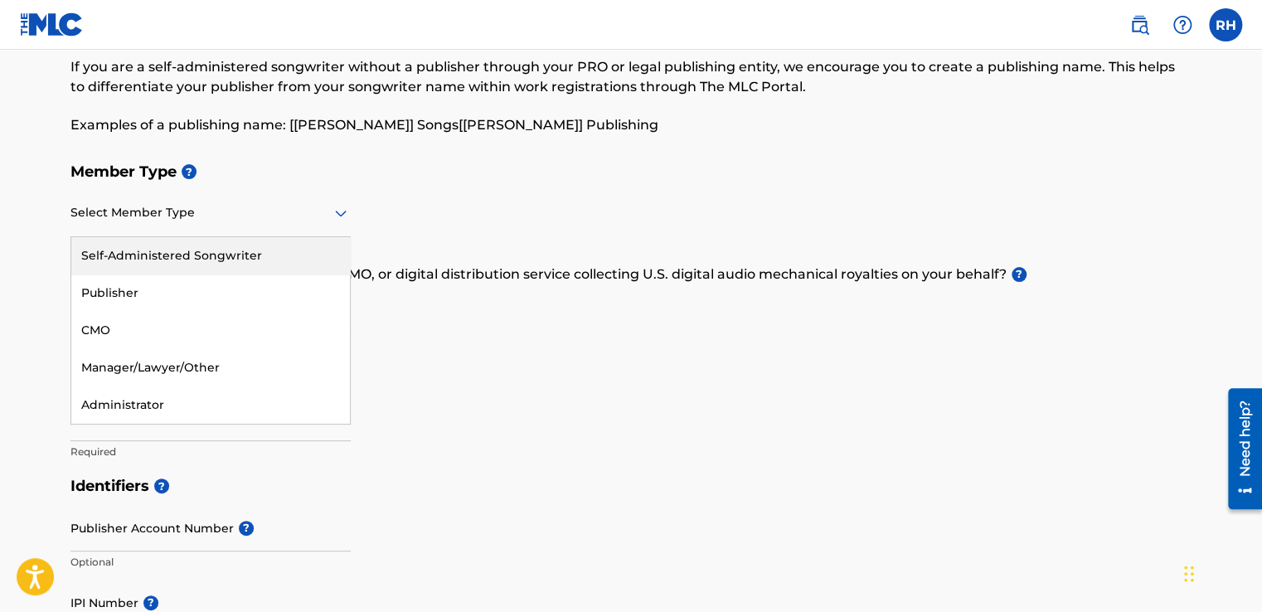
click at [284, 219] on div at bounding box center [210, 212] width 280 height 21
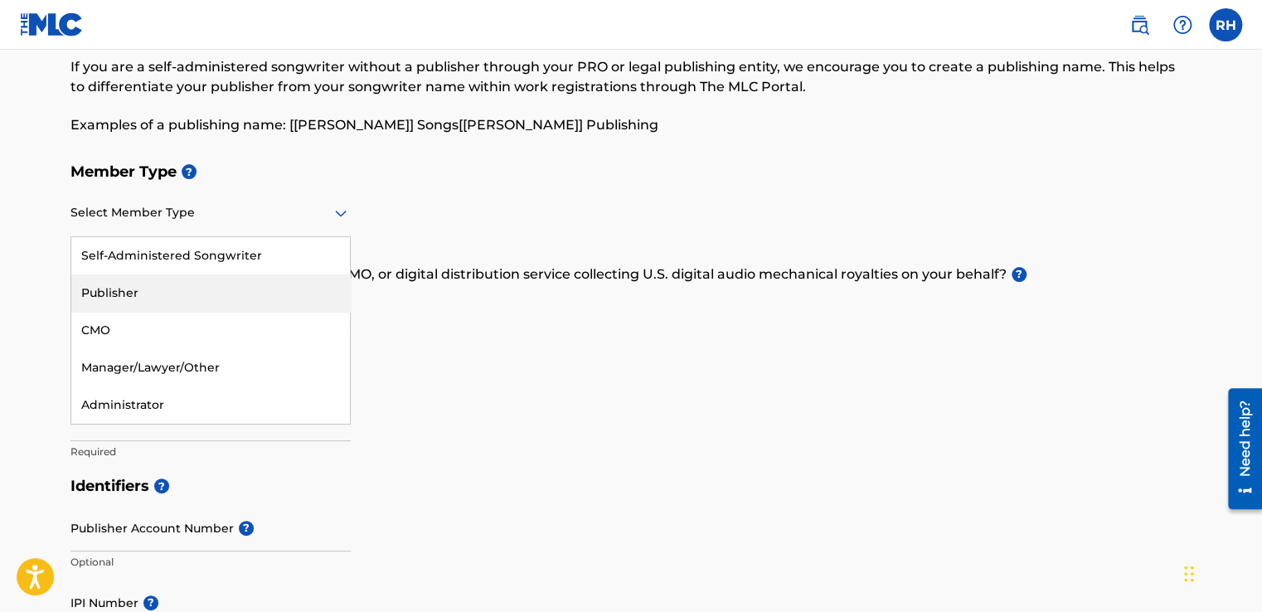
click at [219, 284] on div "Publisher" at bounding box center [210, 292] width 279 height 37
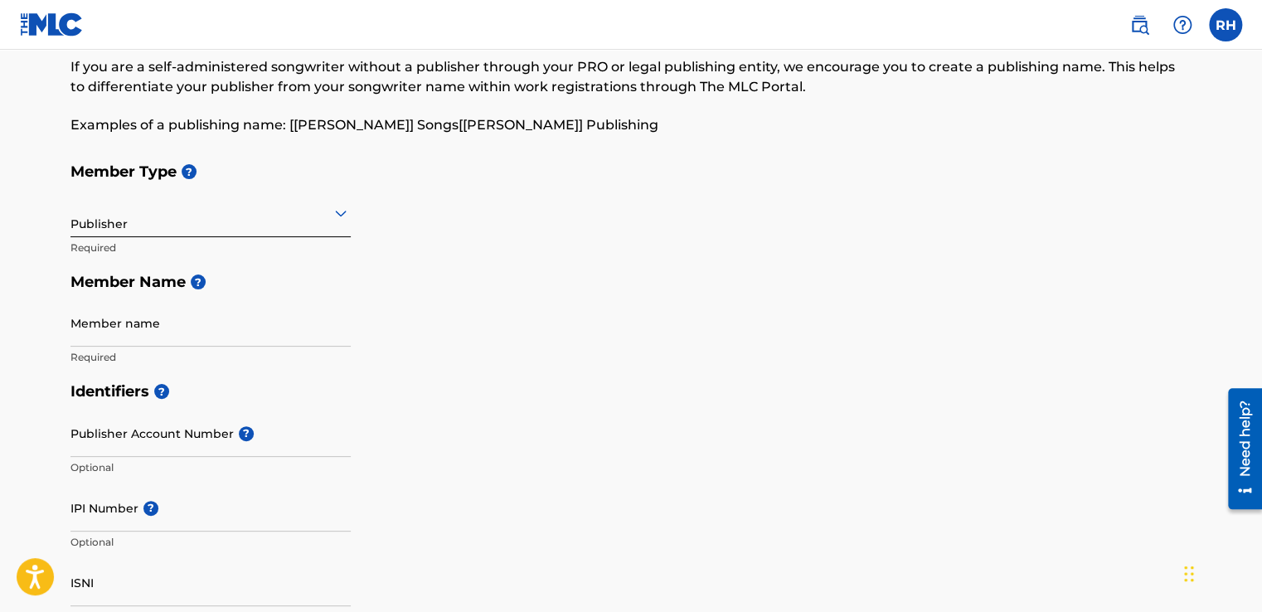
click at [180, 323] on input "Member name" at bounding box center [210, 322] width 280 height 47
type input "Takers Entertainment LLC"
type input "1846 E Rosemeade Pkwy"
type input "Suite 1064"
type input "Carrollton"
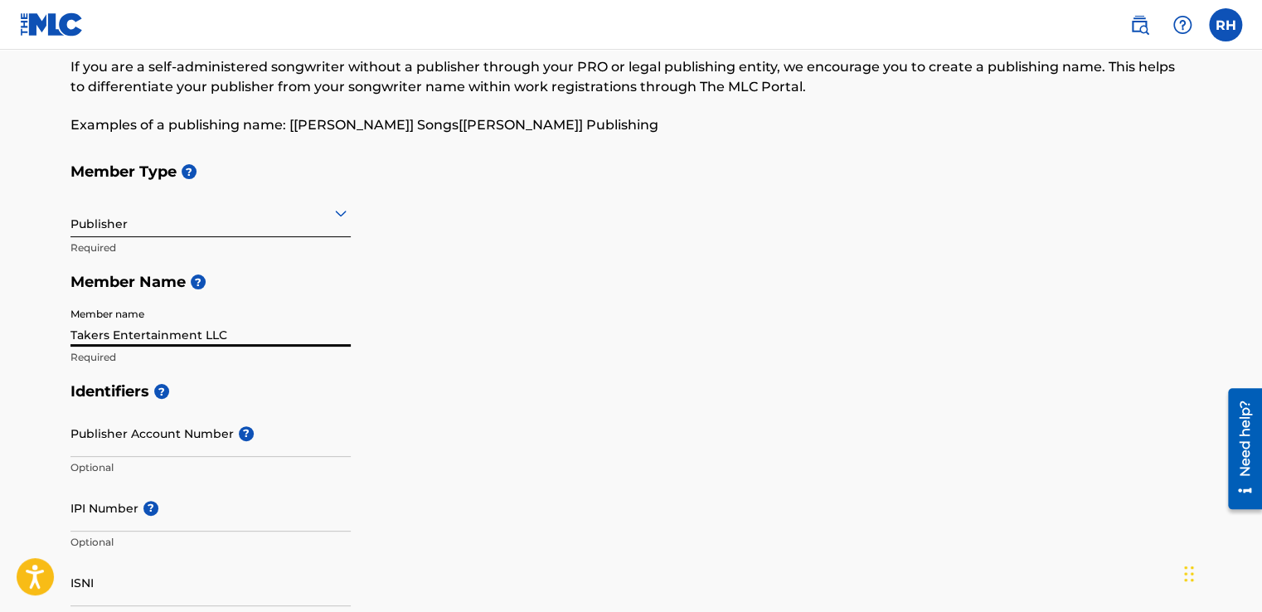
type input "75007"
type input "1"
type input "877"
type input "2638253"
type input "[PERSON_NAME][EMAIL_ADDRESS][DOMAIN_NAME]"
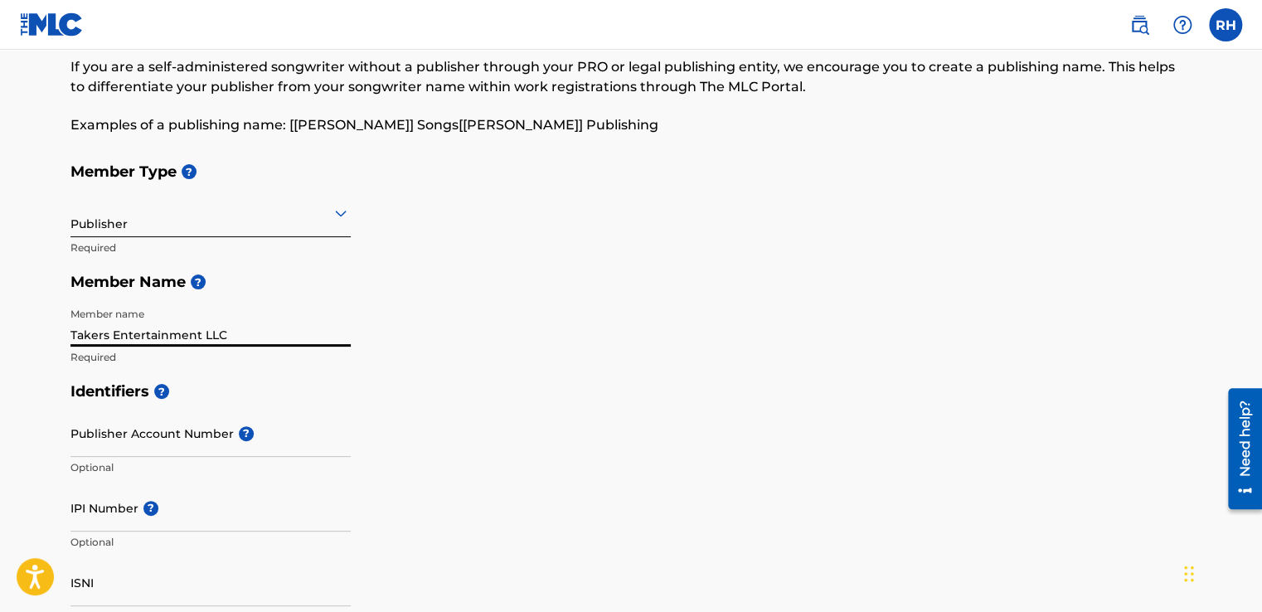
scroll to position [817, 0]
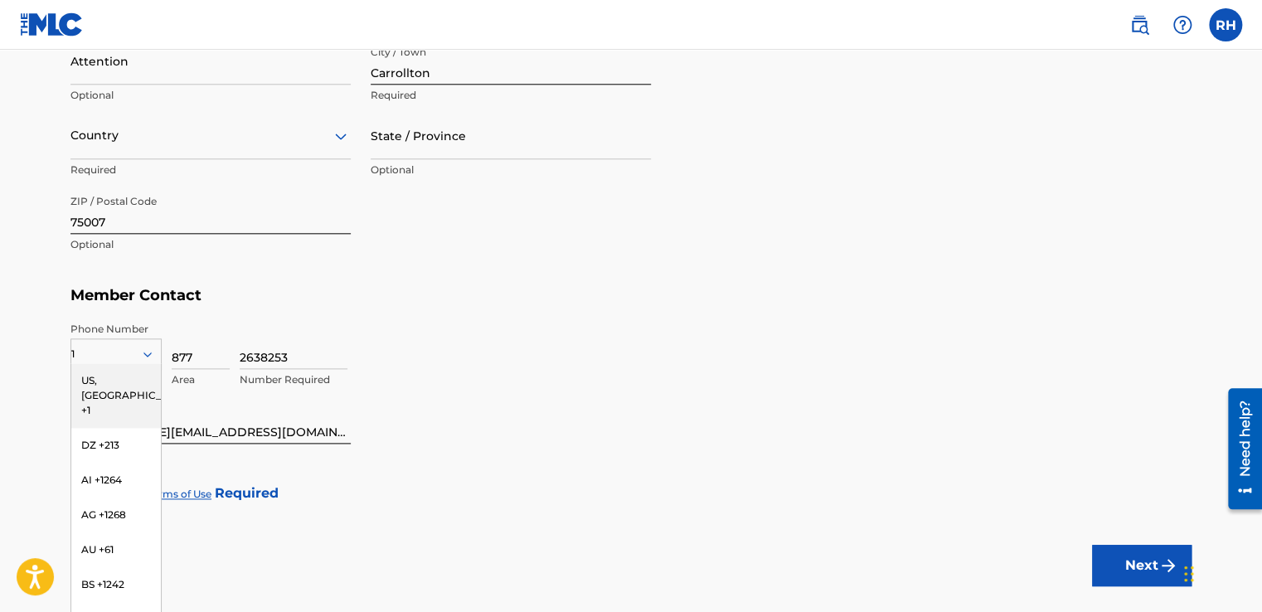
click at [134, 374] on div "US, [GEOGRAPHIC_DATA] +1" at bounding box center [116, 395] width 90 height 65
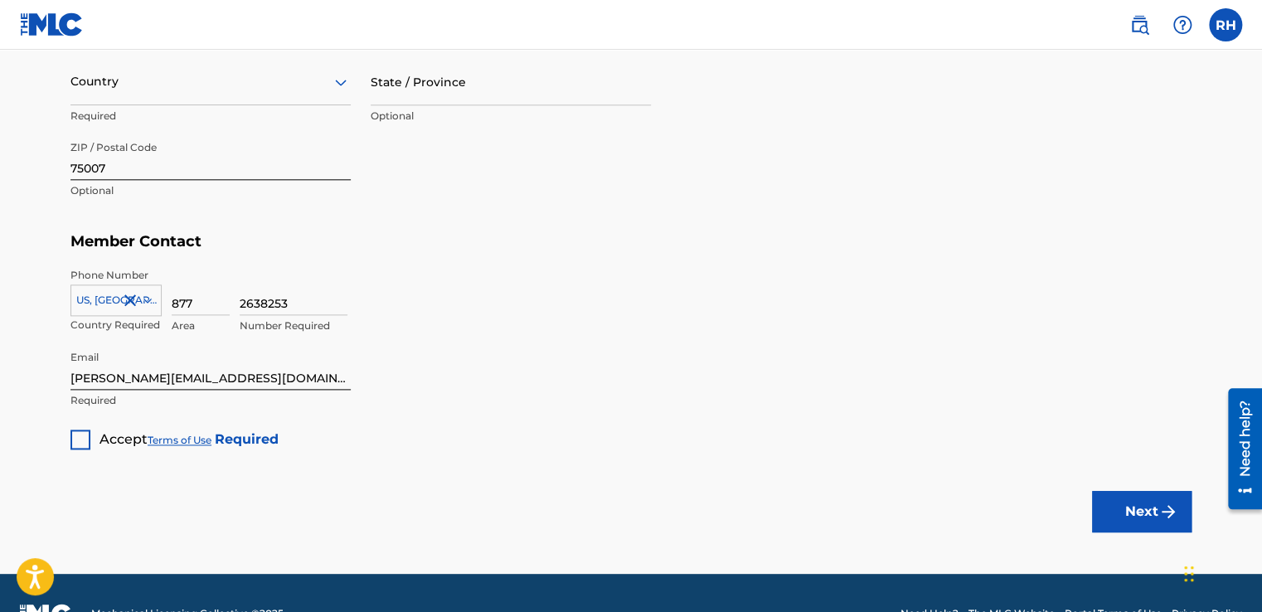
scroll to position [900, 0]
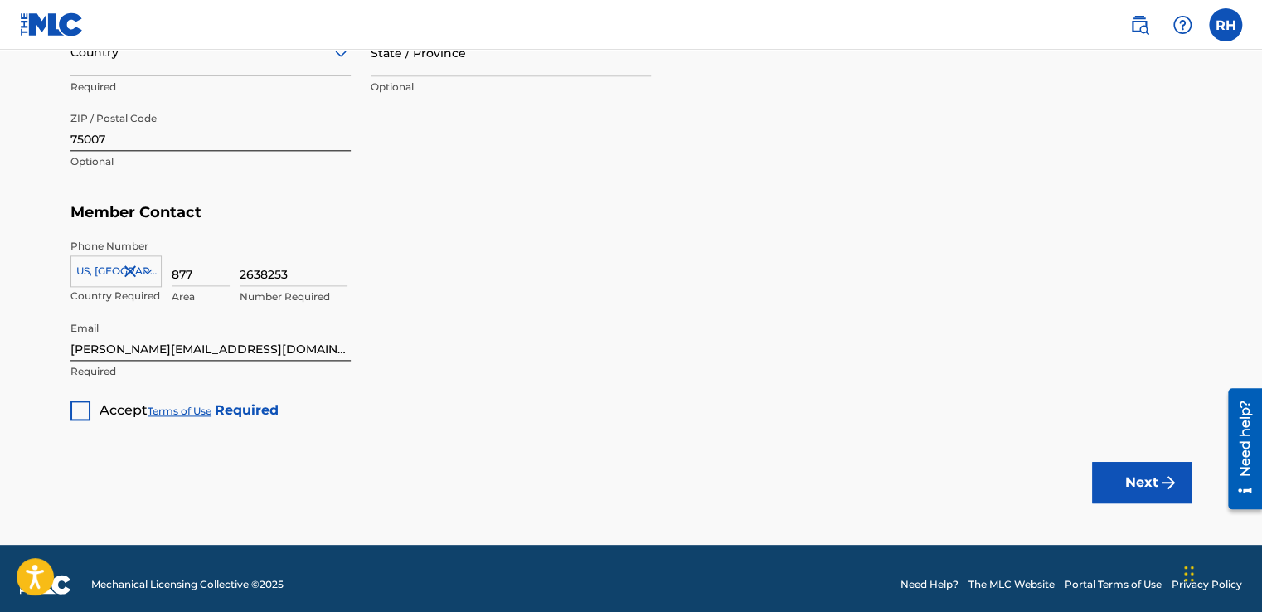
click at [76, 406] on div at bounding box center [80, 410] width 20 height 20
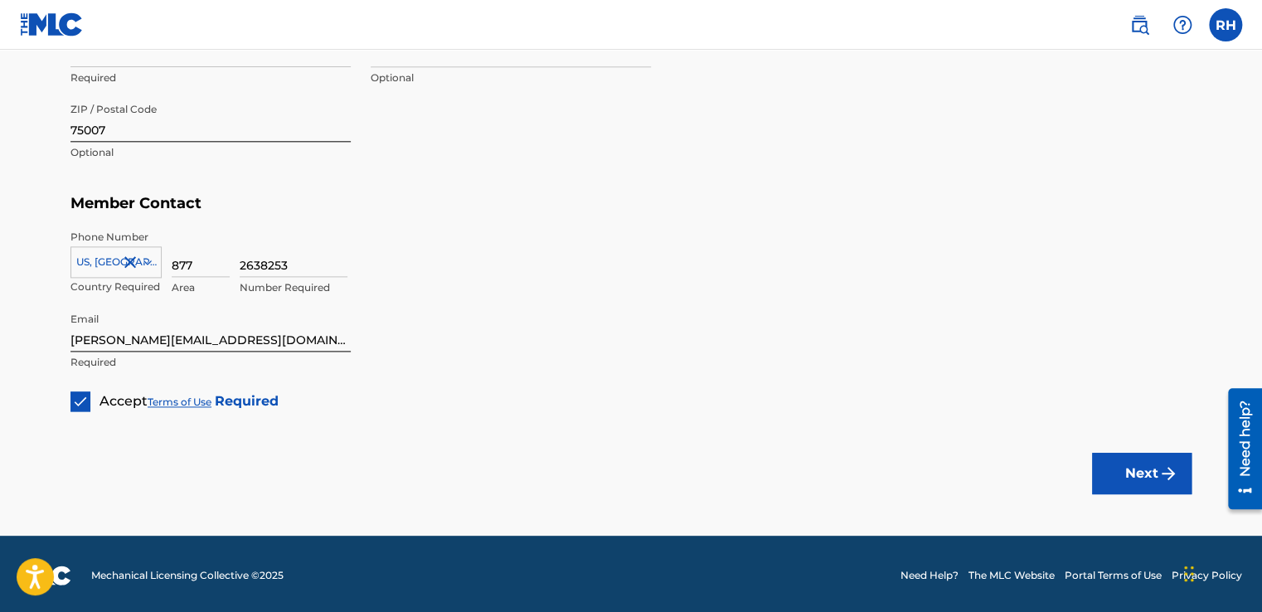
scroll to position [911, 0]
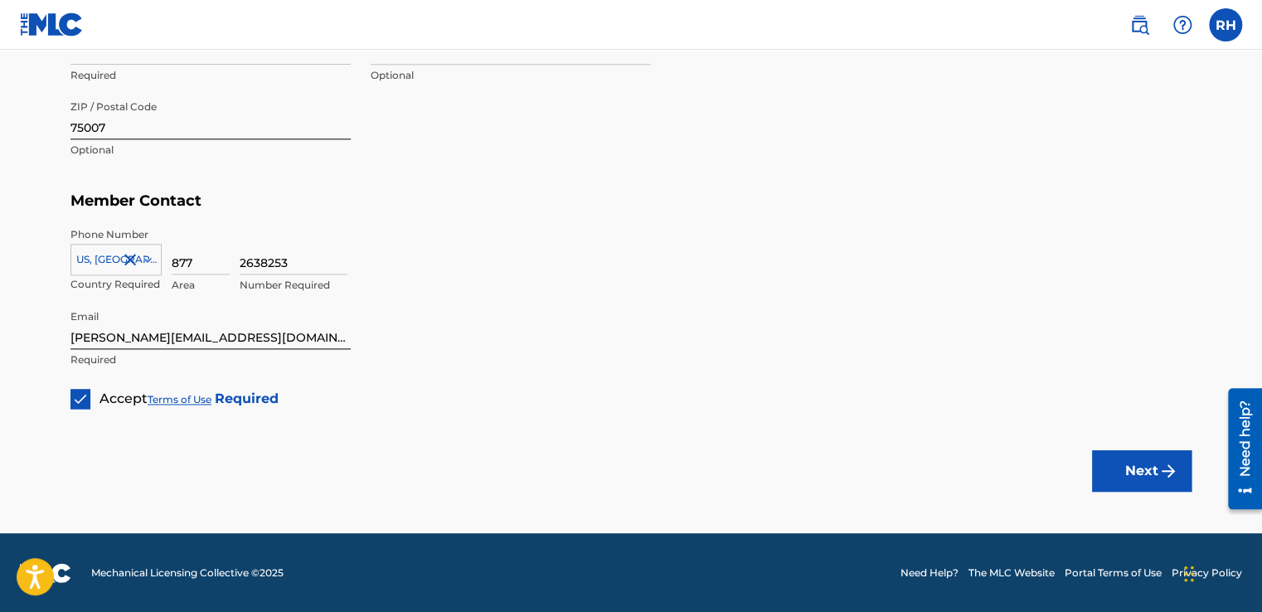
click at [1128, 463] on button "Next" at bounding box center [1142, 470] width 100 height 41
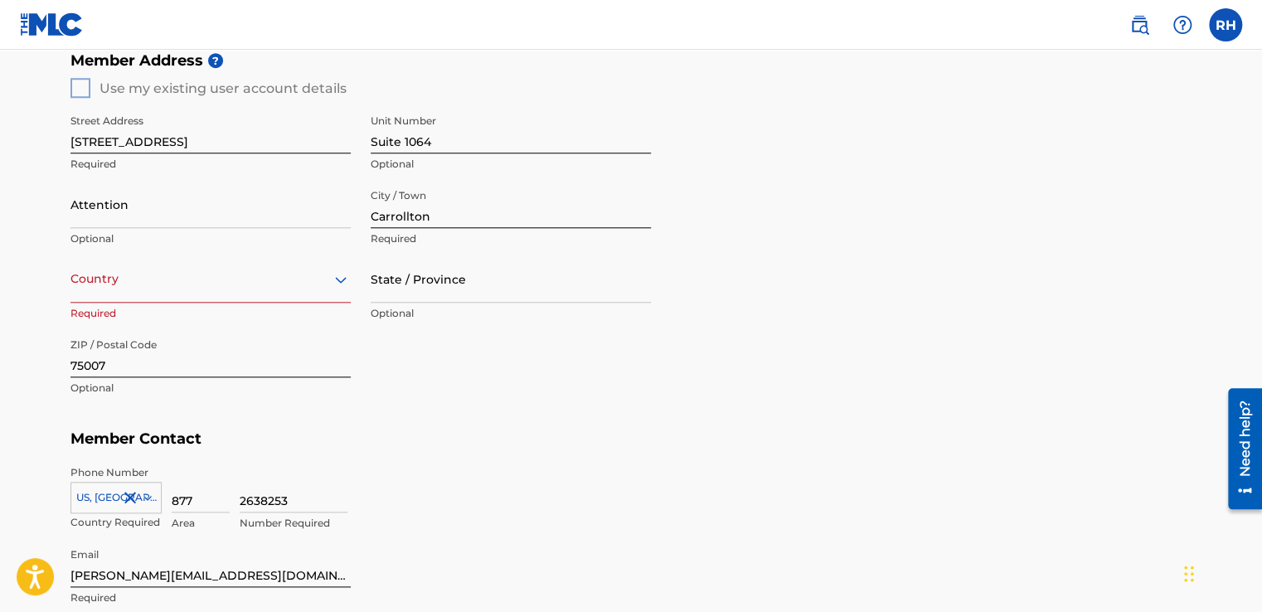
scroll to position [663, 0]
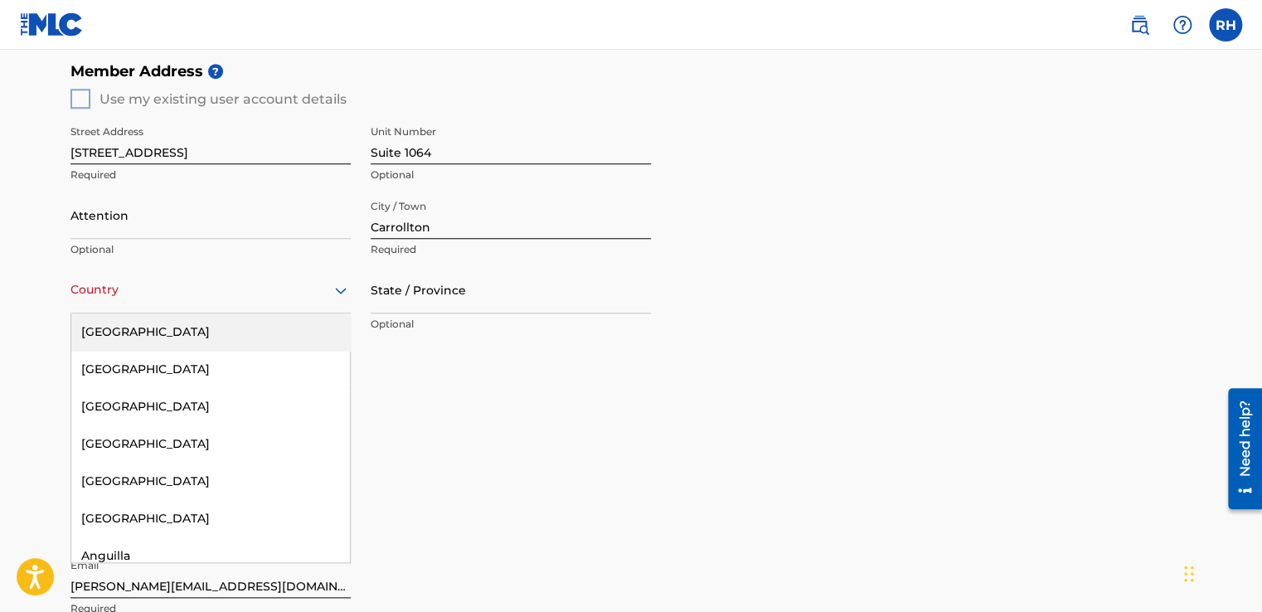
click at [148, 296] on div at bounding box center [210, 289] width 280 height 21
click at [119, 340] on div "[GEOGRAPHIC_DATA]" at bounding box center [210, 331] width 279 height 37
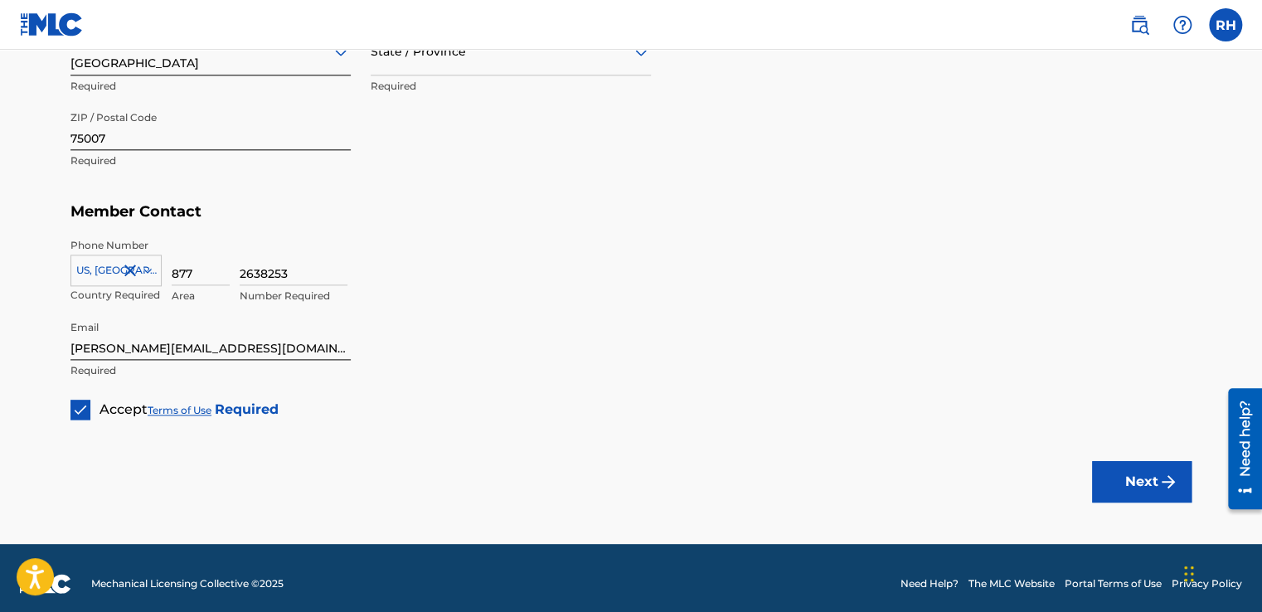
scroll to position [911, 0]
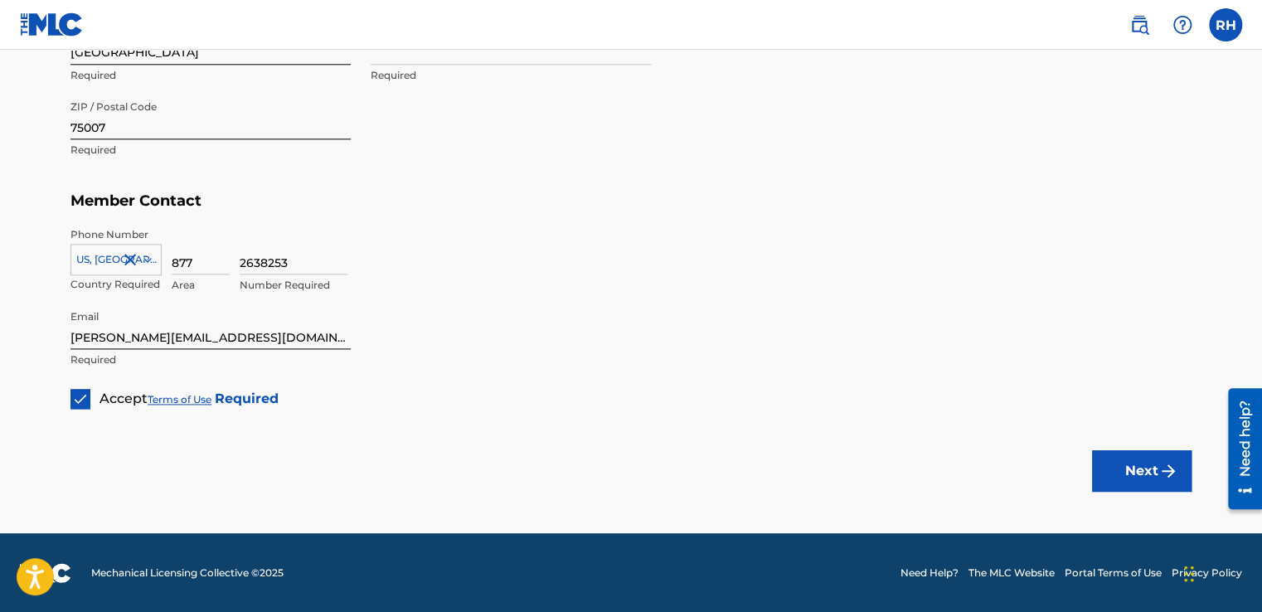
click at [1126, 466] on button "Next" at bounding box center [1142, 470] width 100 height 41
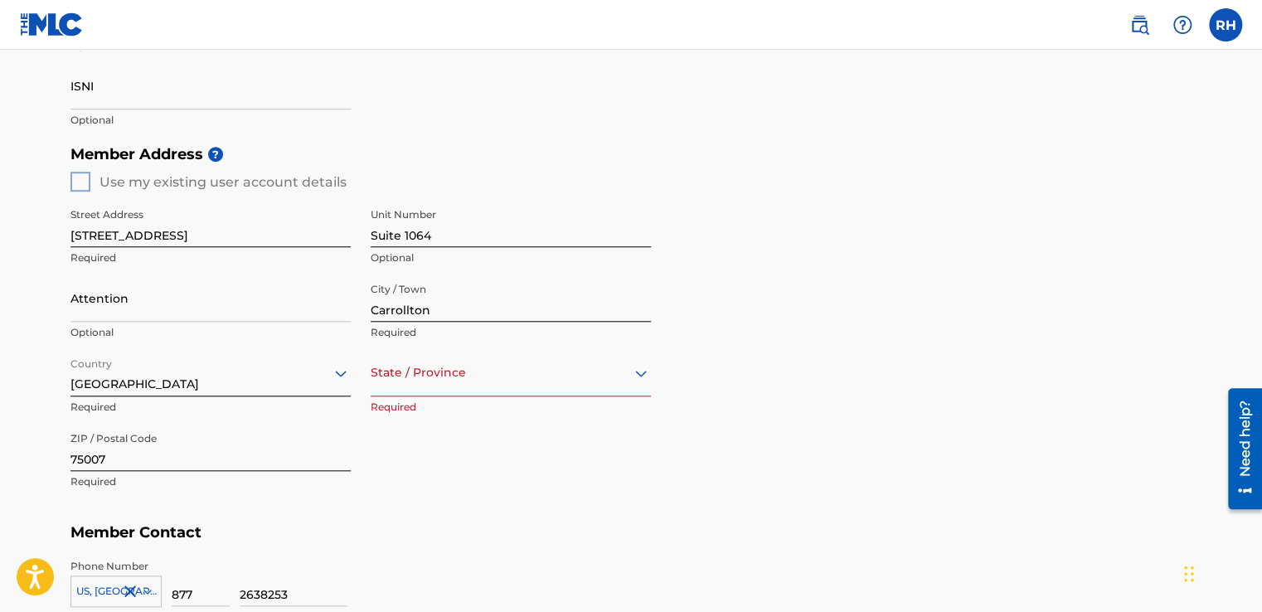
click at [455, 376] on div "option , selected. Select is focused ,type to refine list, press Down to open t…" at bounding box center [511, 372] width 280 height 47
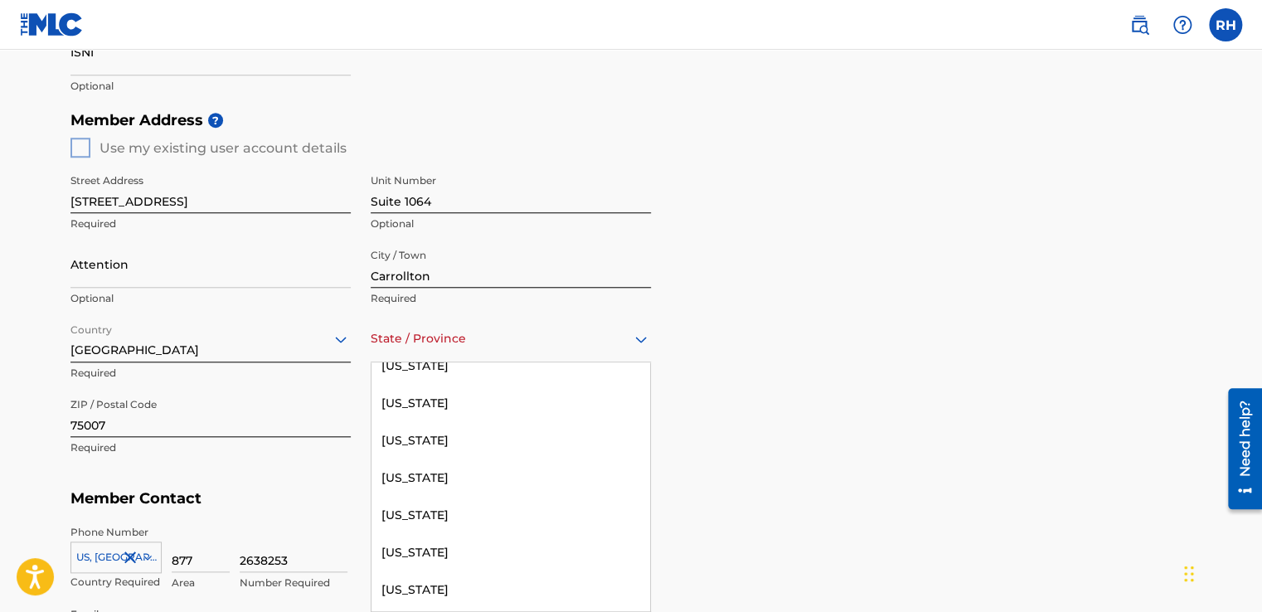
scroll to position [1741, 0]
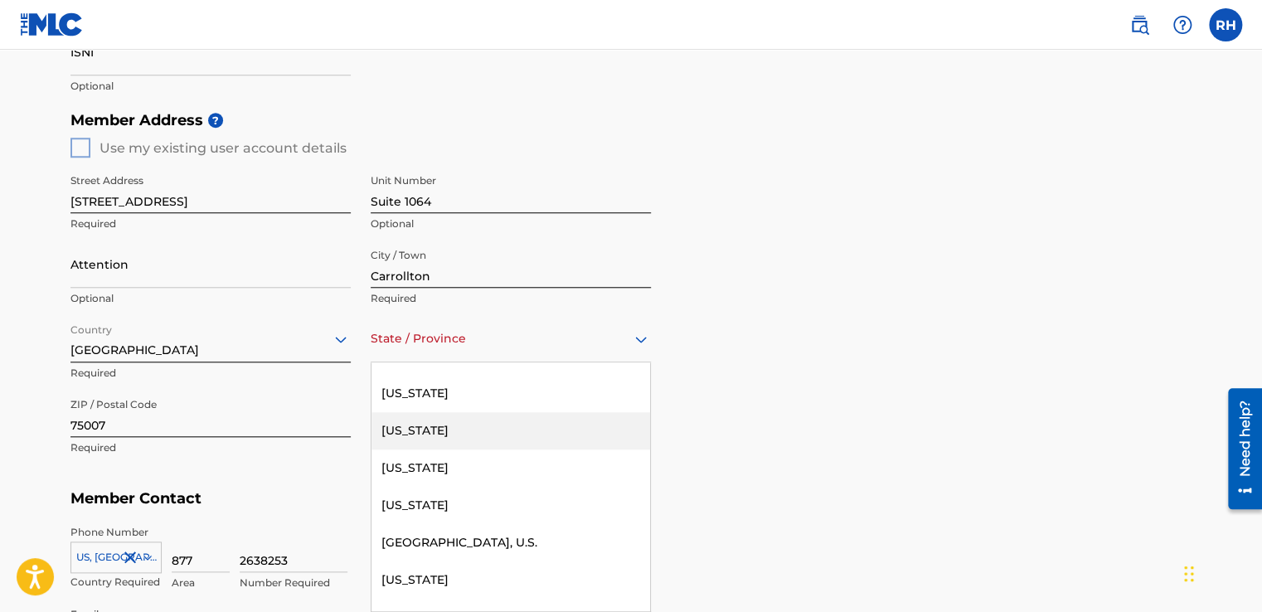
click at [430, 429] on div "[US_STATE]" at bounding box center [510, 430] width 279 height 37
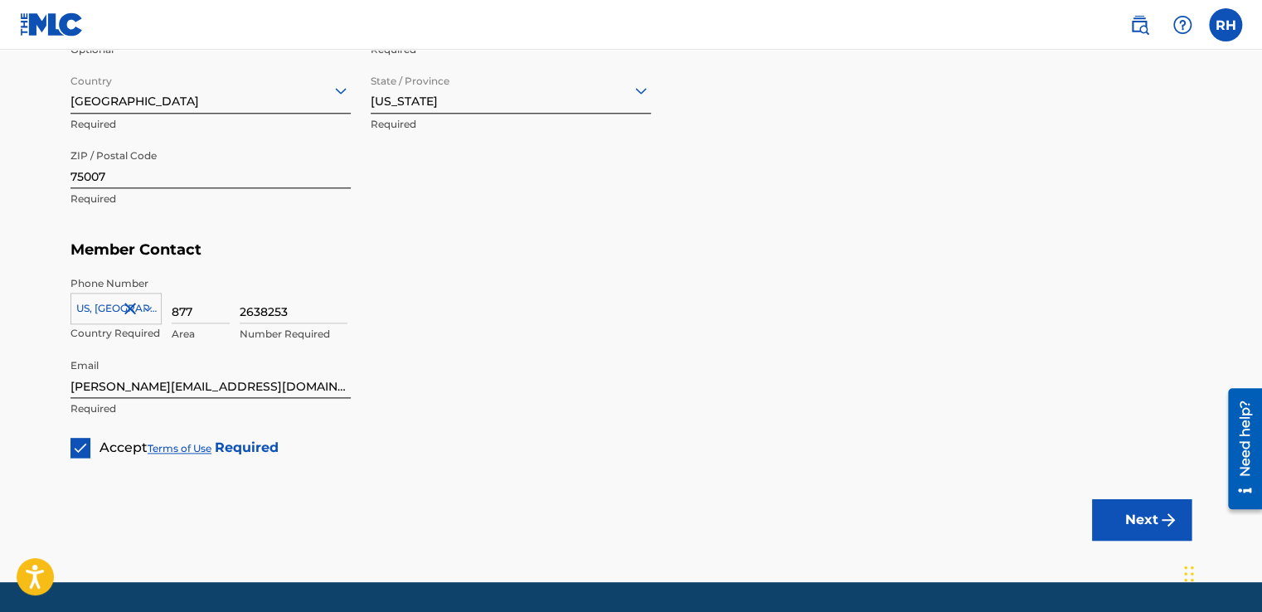
scroll to position [911, 0]
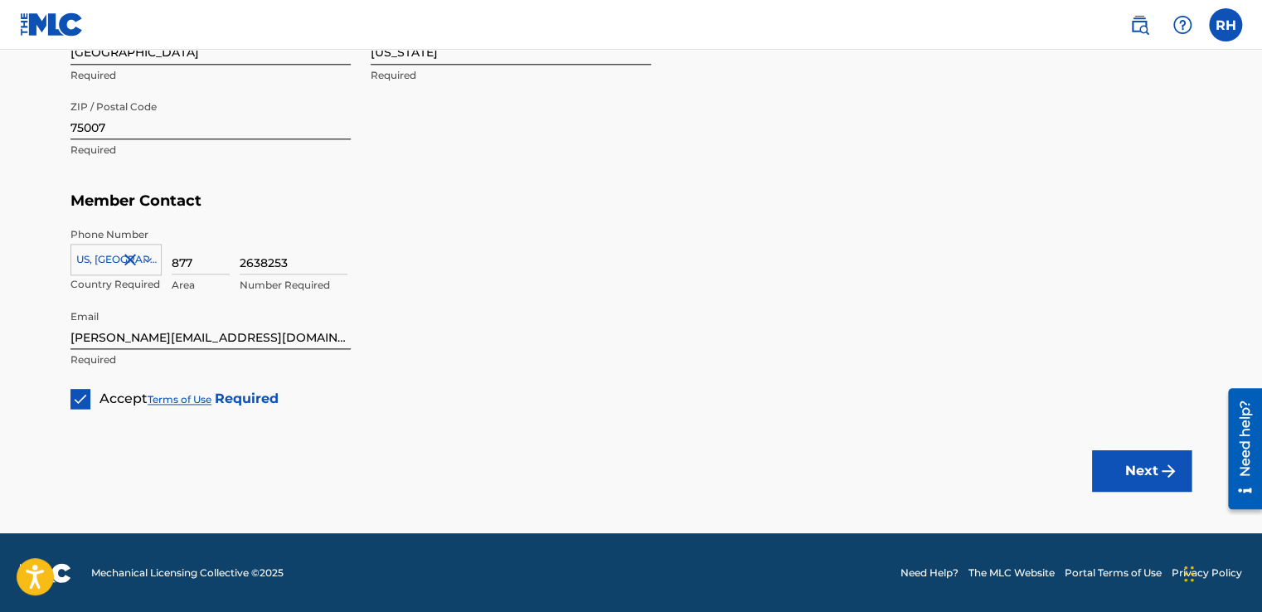
click at [1131, 463] on button "Next" at bounding box center [1142, 470] width 100 height 41
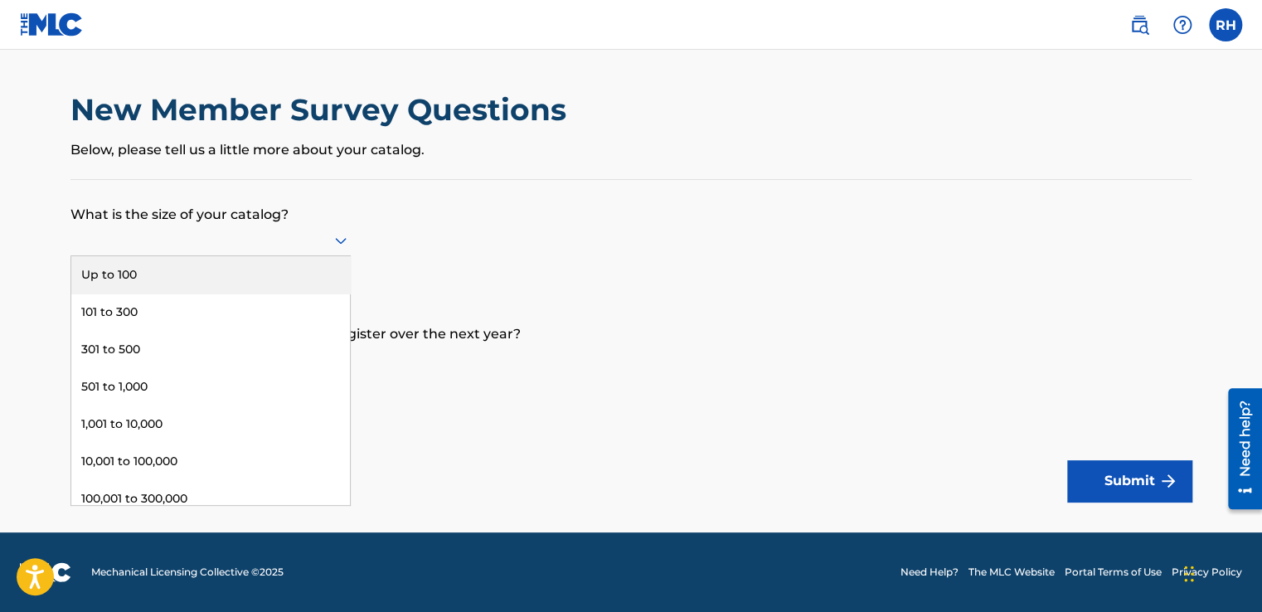
click at [333, 247] on icon at bounding box center [341, 241] width 20 height 20
click at [294, 276] on div "Up to 100" at bounding box center [210, 274] width 279 height 37
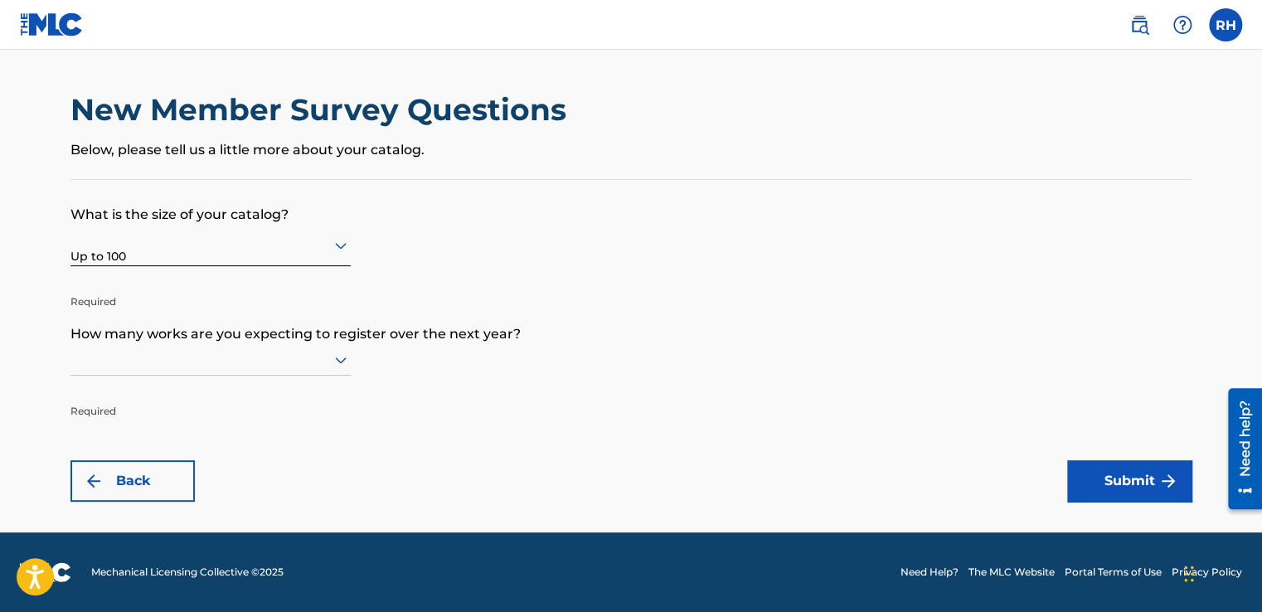
click at [346, 355] on icon at bounding box center [341, 360] width 20 height 20
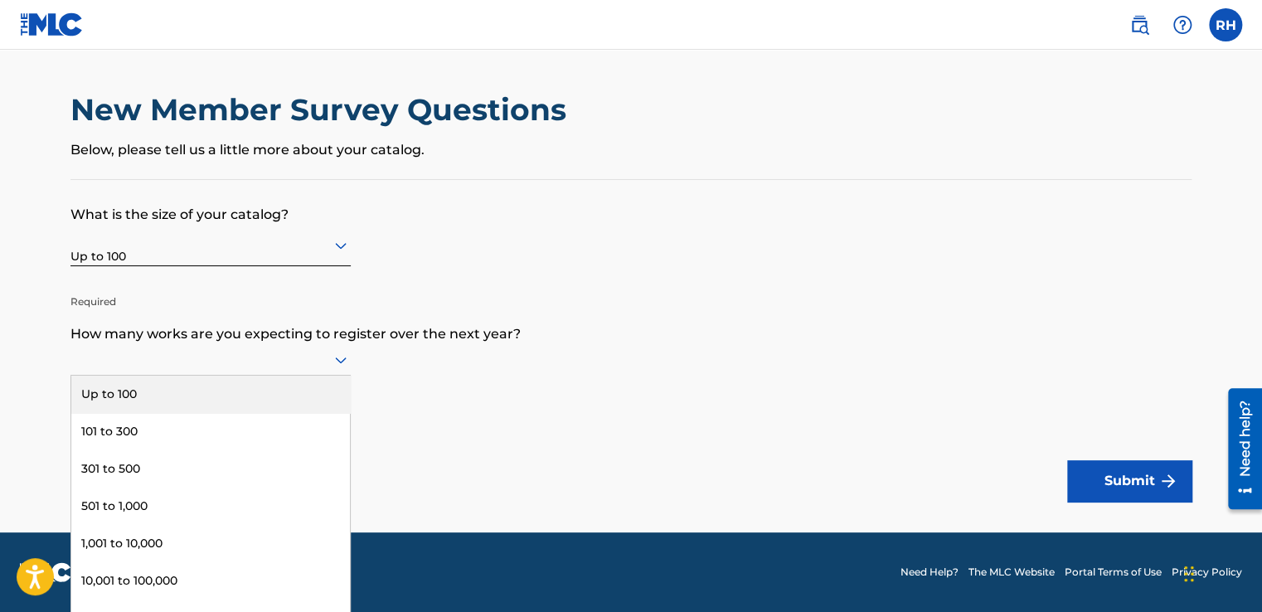
click at [302, 390] on div "Up to 100" at bounding box center [210, 394] width 279 height 37
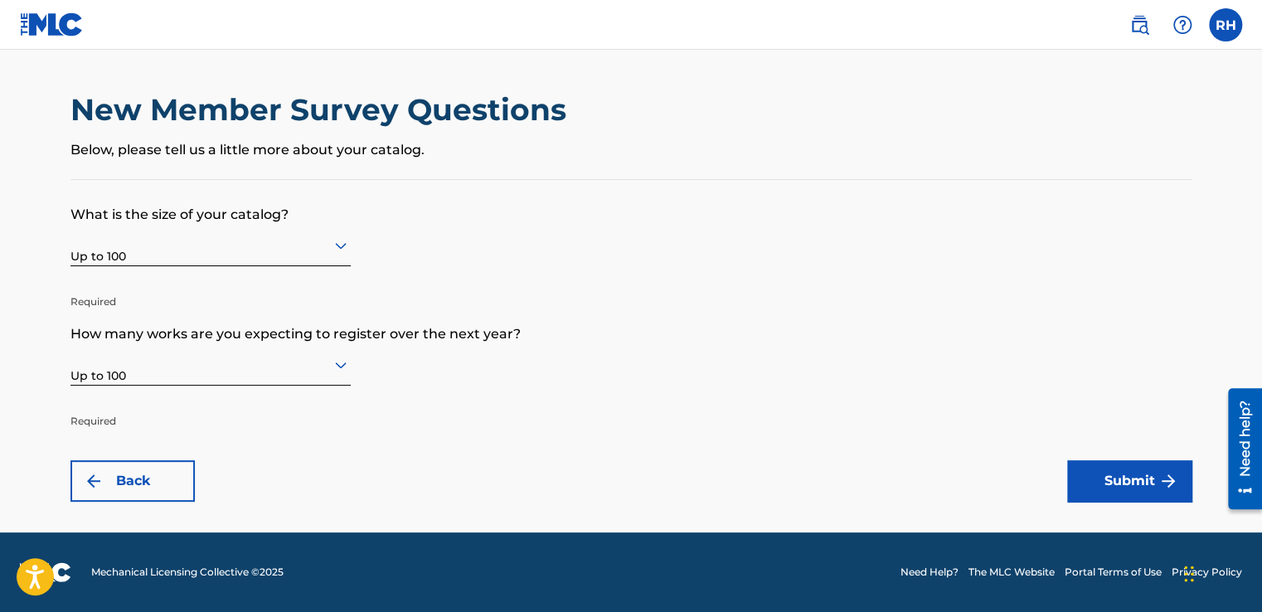
click at [1135, 486] on button "Submit" at bounding box center [1129, 480] width 124 height 41
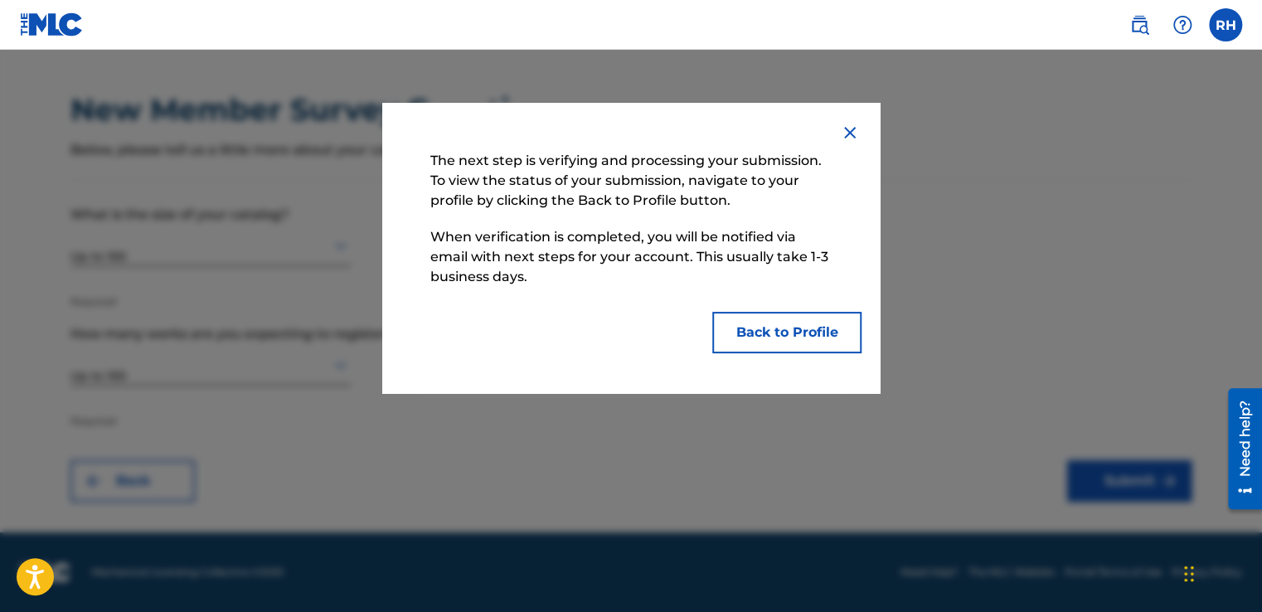
click at [799, 327] on button "Back to Profile" at bounding box center [786, 332] width 149 height 41
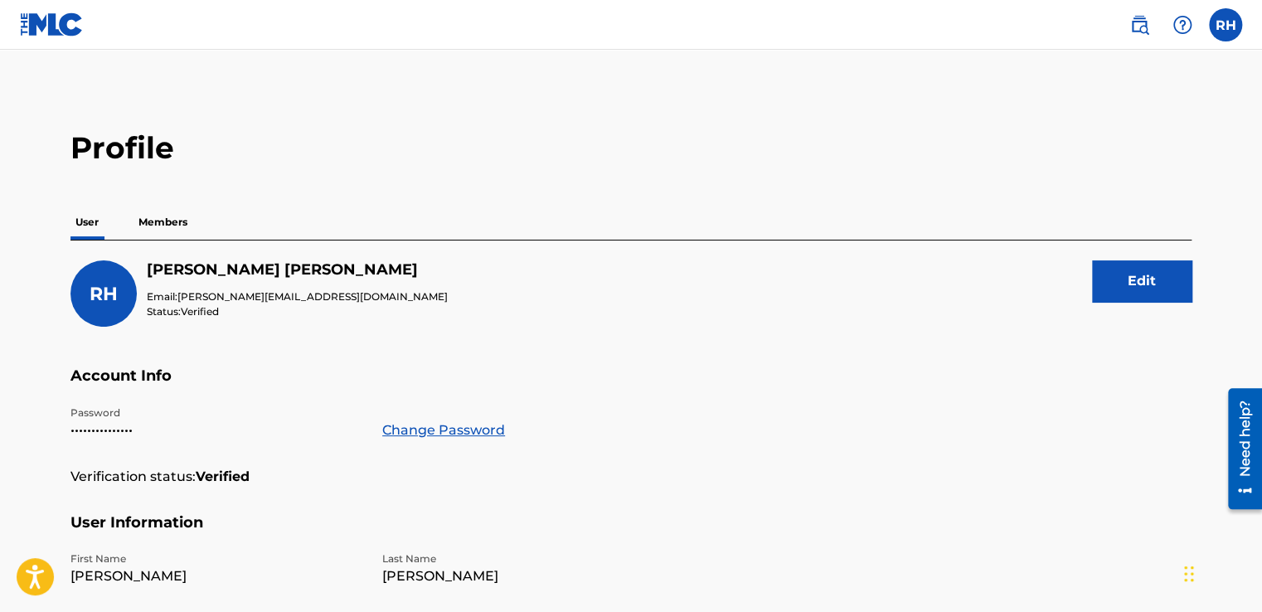
click at [153, 220] on p "Members" at bounding box center [162, 222] width 59 height 35
